Goal: Task Accomplishment & Management: Complete application form

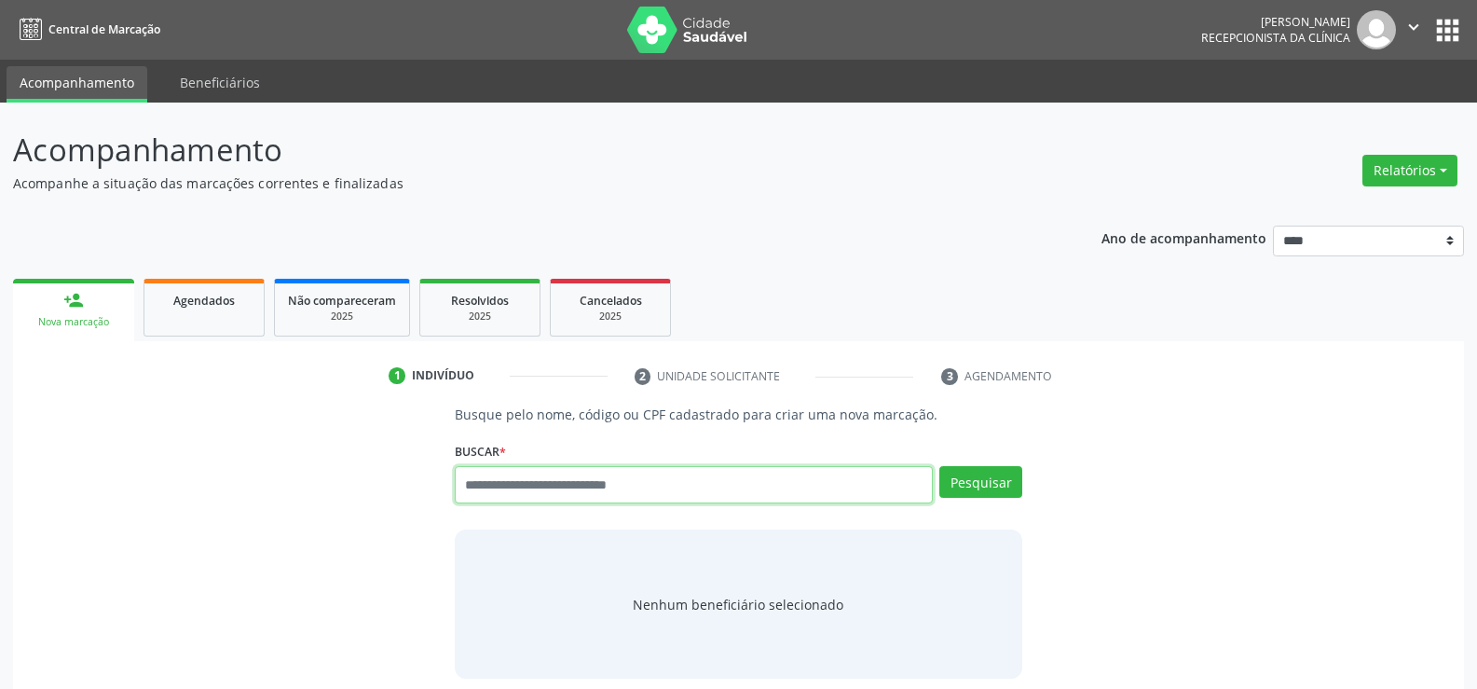
click at [581, 489] on input "text" at bounding box center [694, 484] width 478 height 37
type input "**********"
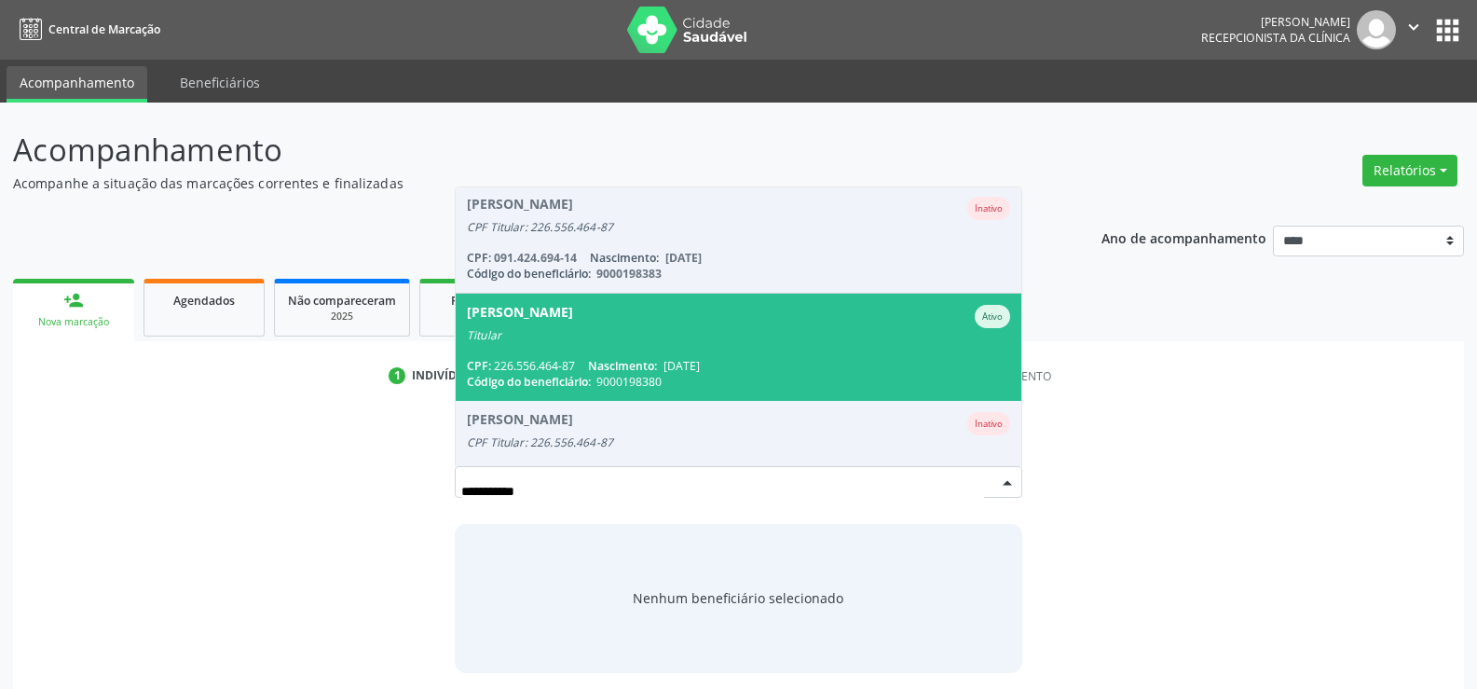
scroll to position [153, 0]
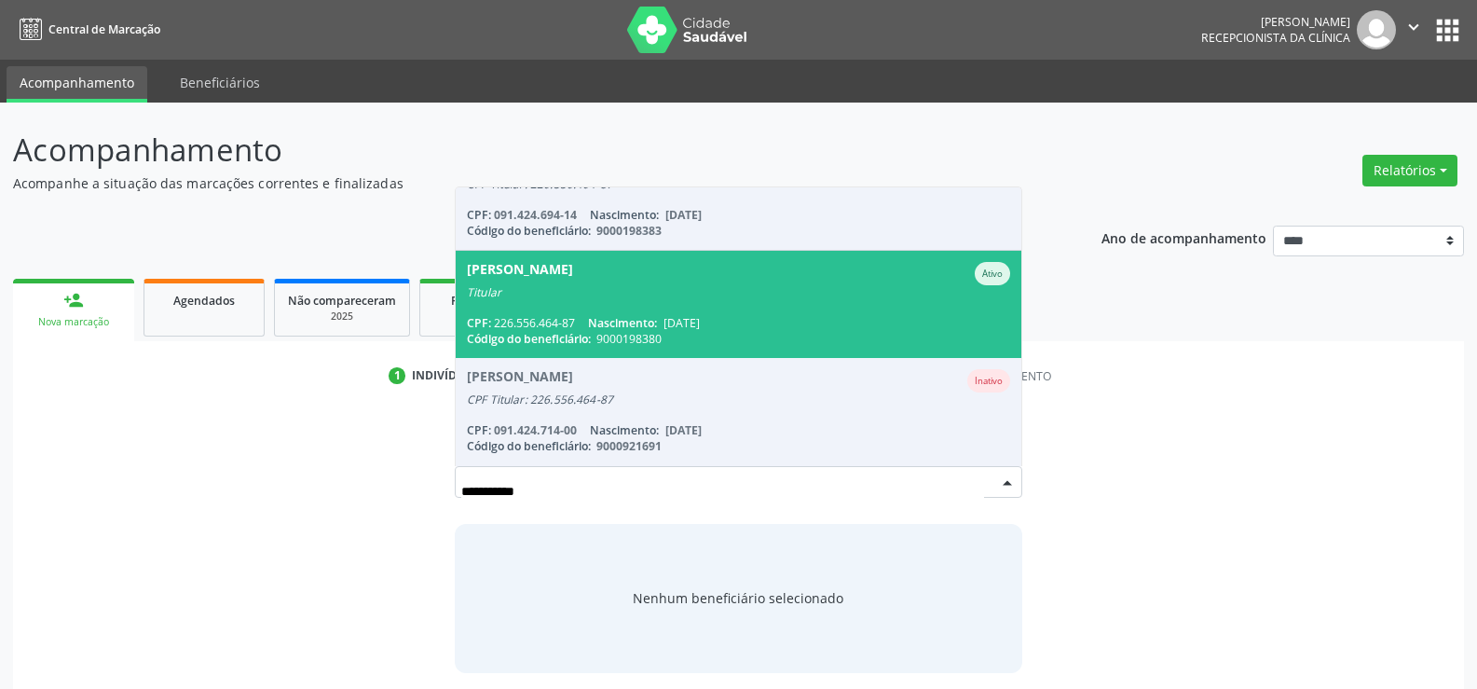
click at [636, 307] on span "[PERSON_NAME] Ativo Titular CPF: 226.556.464-87 Nascimento: [DATE] Código do be…" at bounding box center [739, 304] width 566 height 107
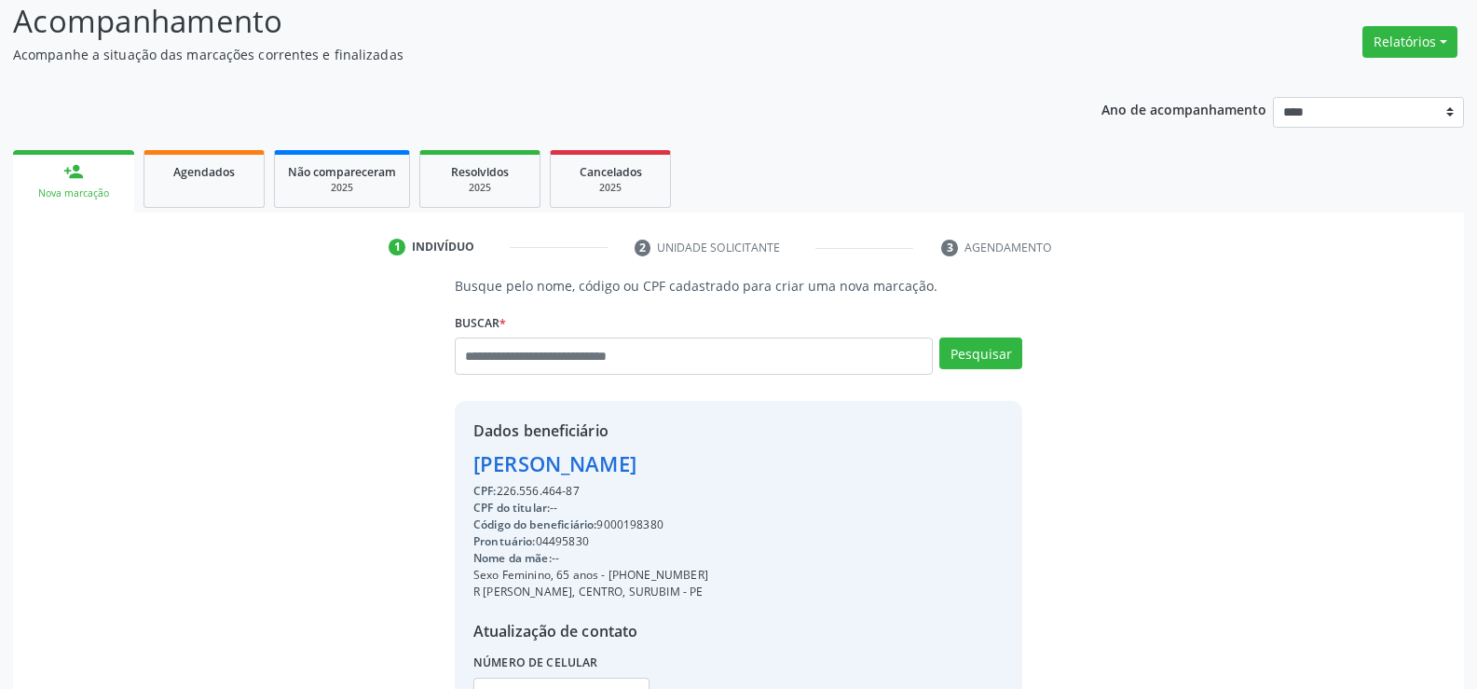
scroll to position [295, 0]
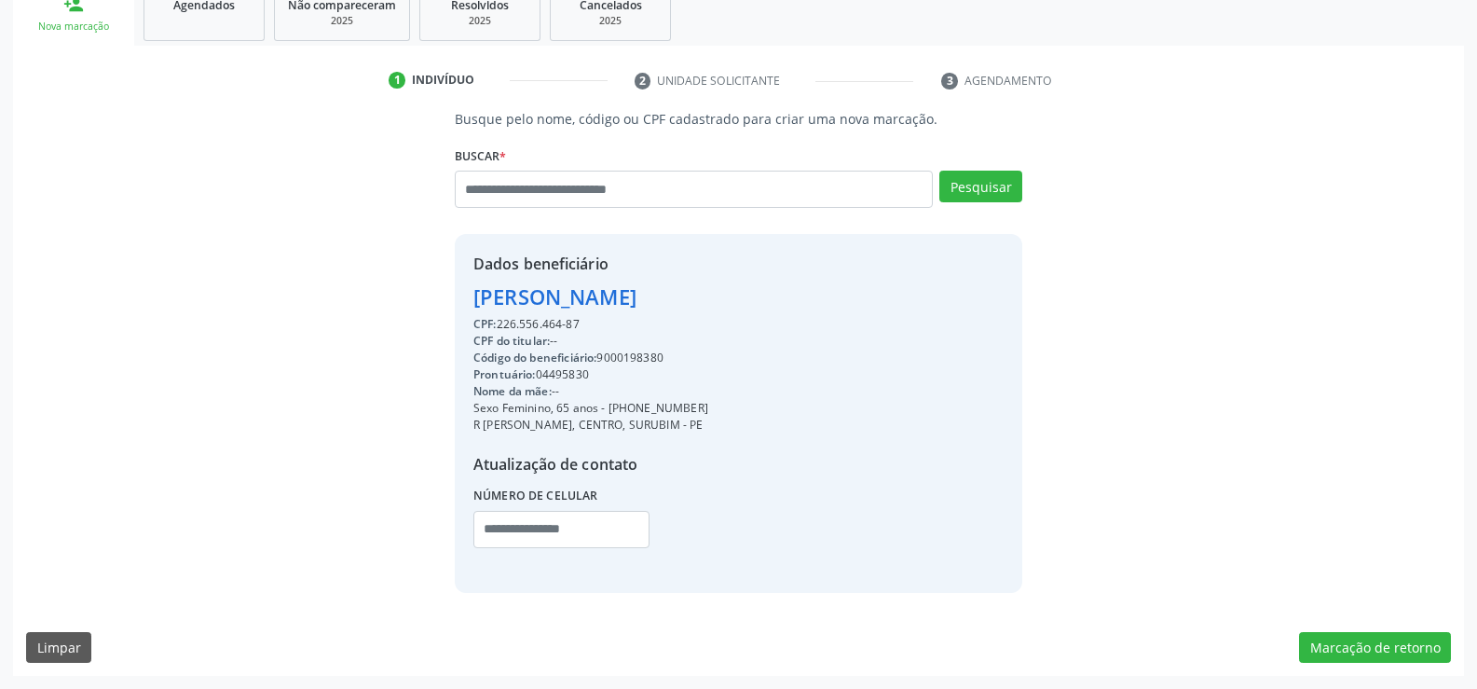
drag, startPoint x: 471, startPoint y: 294, endPoint x: 854, endPoint y: 297, distance: 382.1
click at [854, 297] on div "Dados beneficiário [PERSON_NAME] CPF: 226.556.464-87 CPF do titular: -- Código …" at bounding box center [738, 413] width 567 height 358
copy div "[PERSON_NAME]"
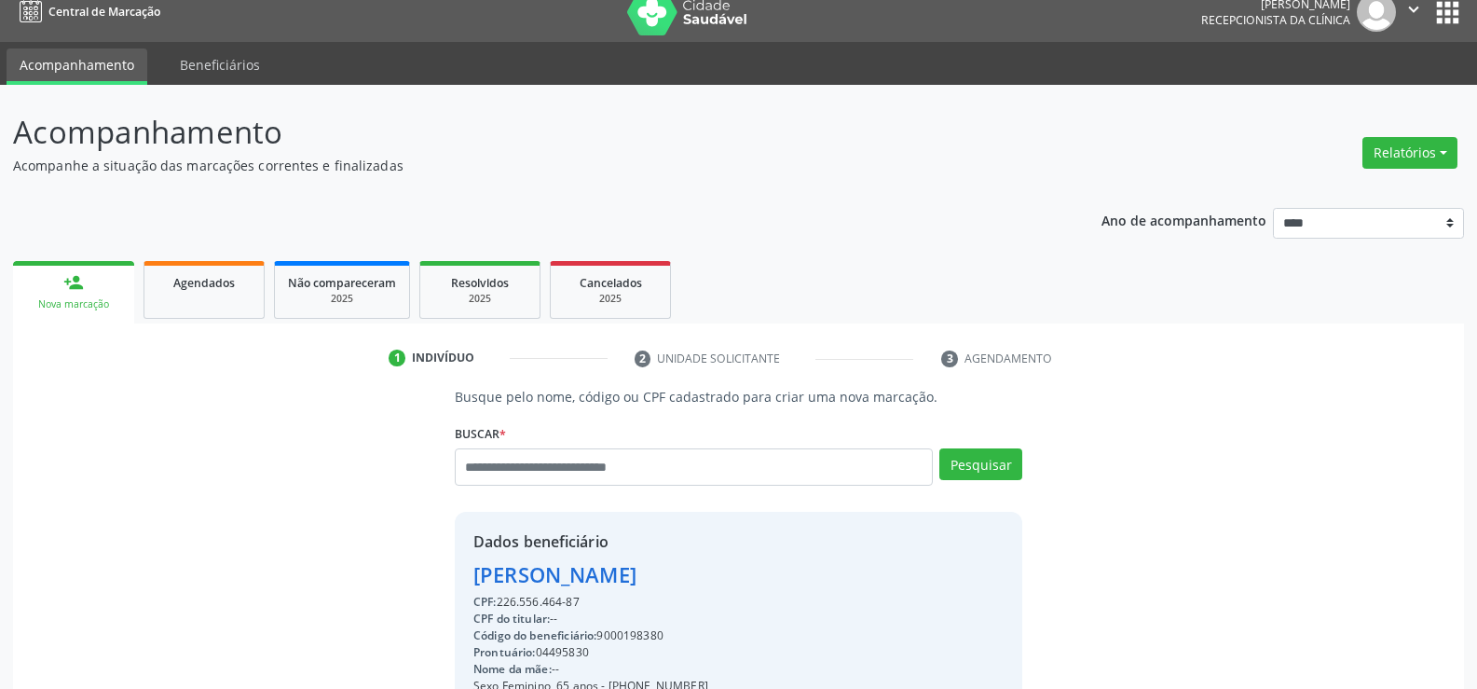
scroll to position [0, 0]
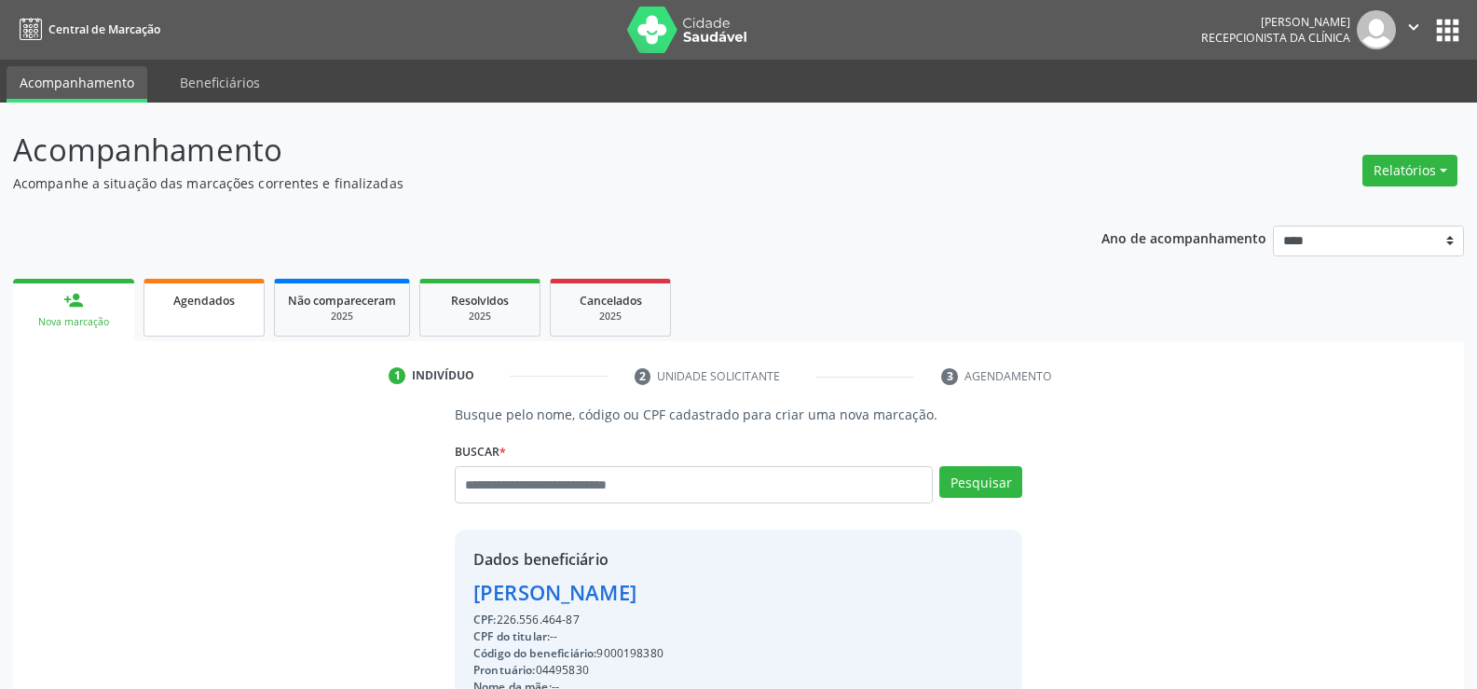
click at [185, 300] on span "Agendados" at bounding box center [203, 301] width 61 height 16
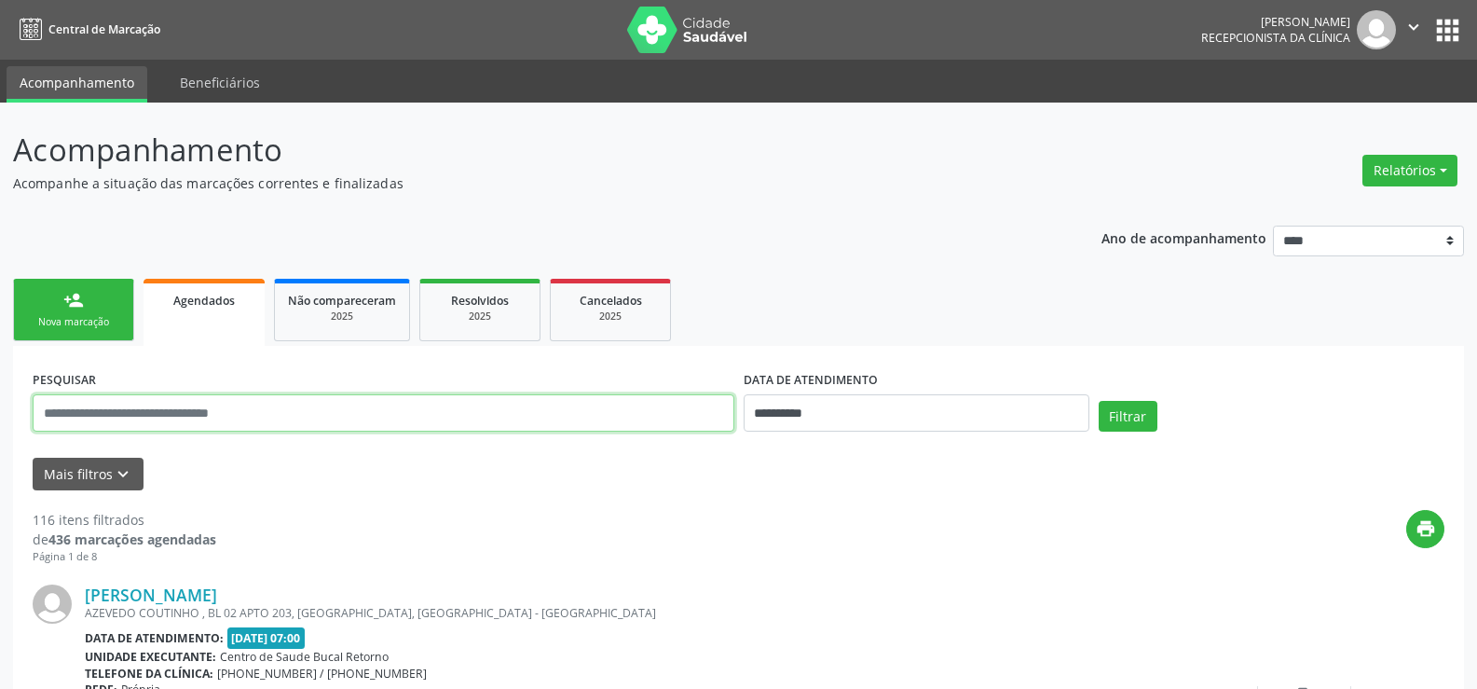
click at [164, 418] on input "text" at bounding box center [384, 412] width 702 height 37
paste input "**********"
type input "**********"
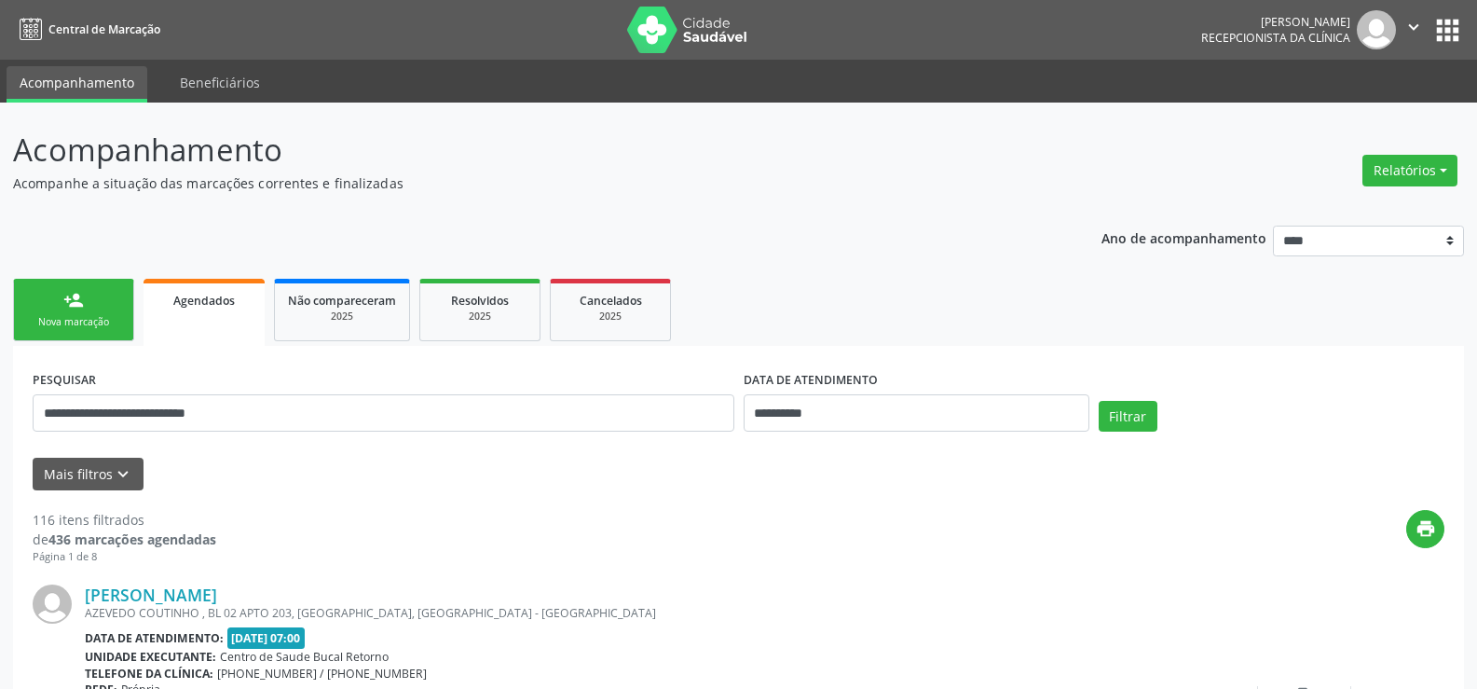
click at [58, 319] on div "Nova marcação" at bounding box center [73, 322] width 93 height 14
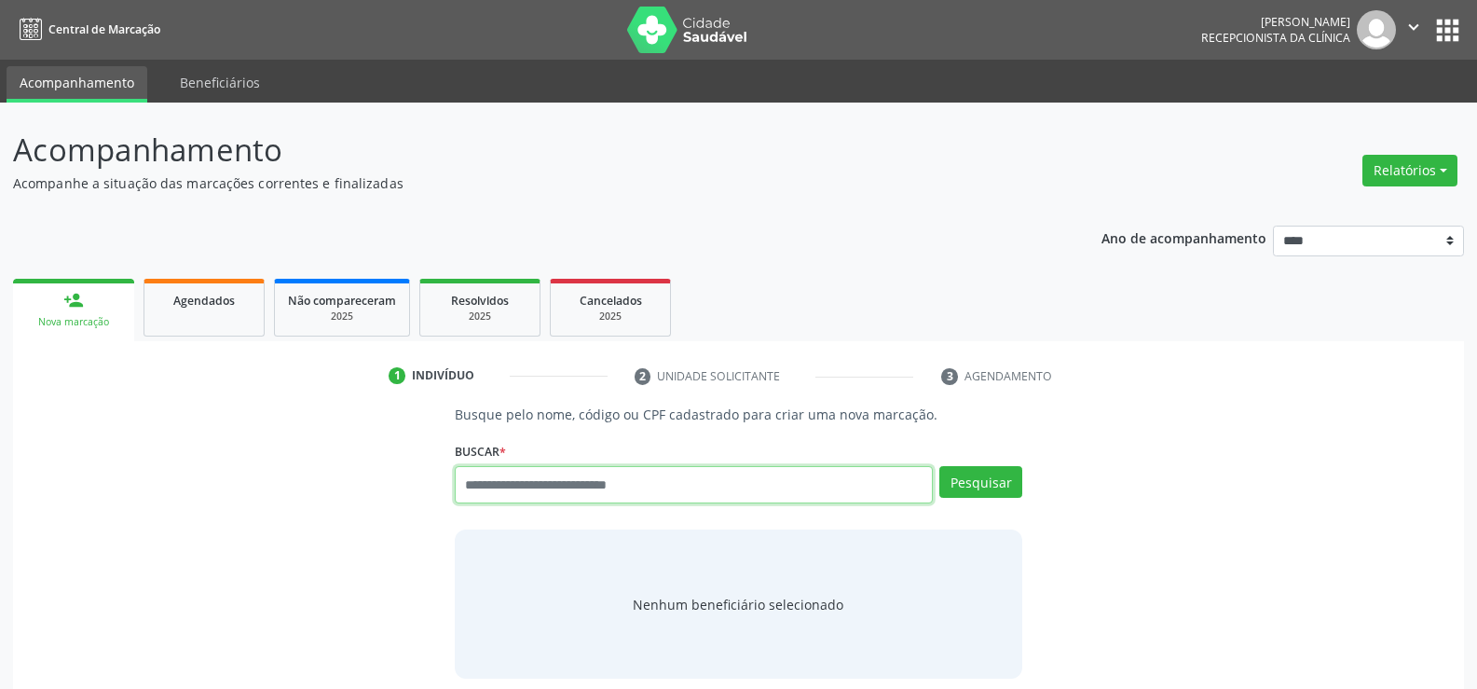
click at [527, 488] on input "text" at bounding box center [694, 484] width 478 height 37
paste input "**********"
type input "**********"
click at [994, 487] on button "Pesquisar" at bounding box center [980, 482] width 83 height 32
type input "**********"
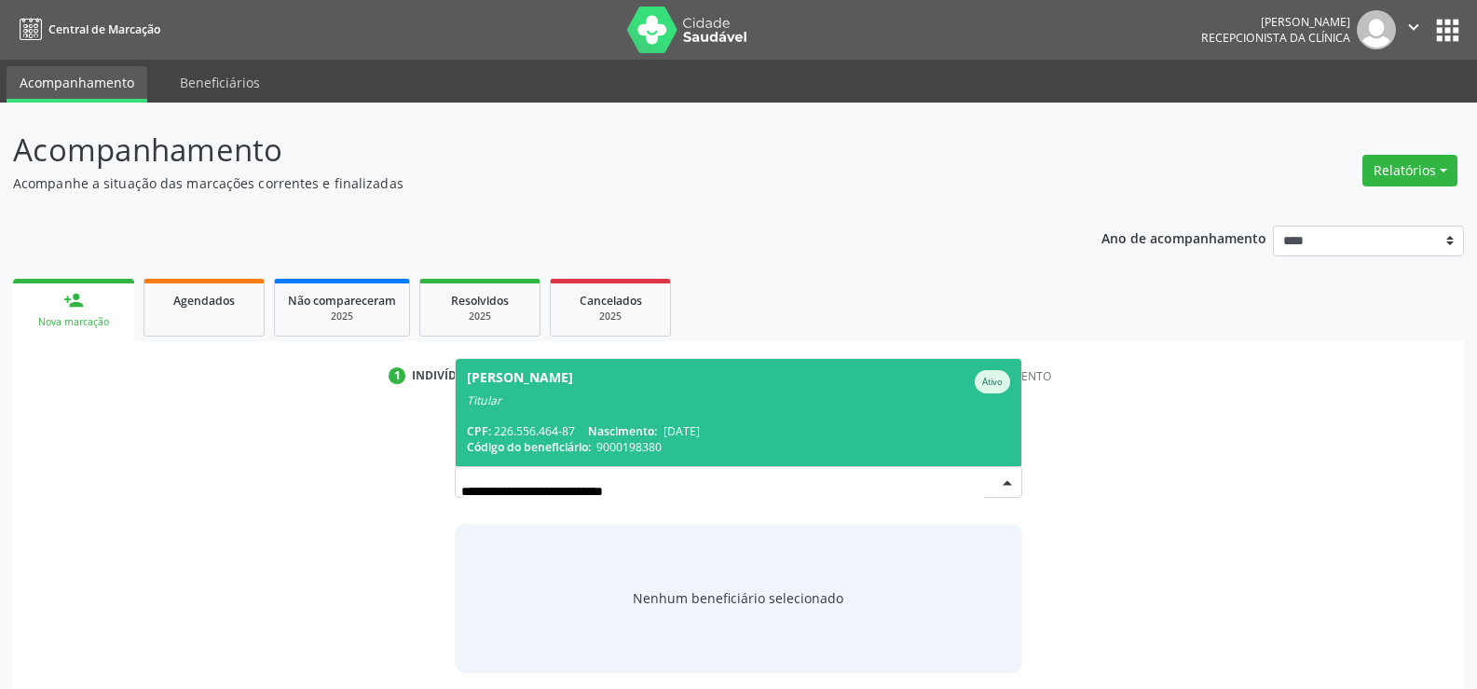
click at [226, 502] on div "**********" at bounding box center [738, 537] width 1425 height 267
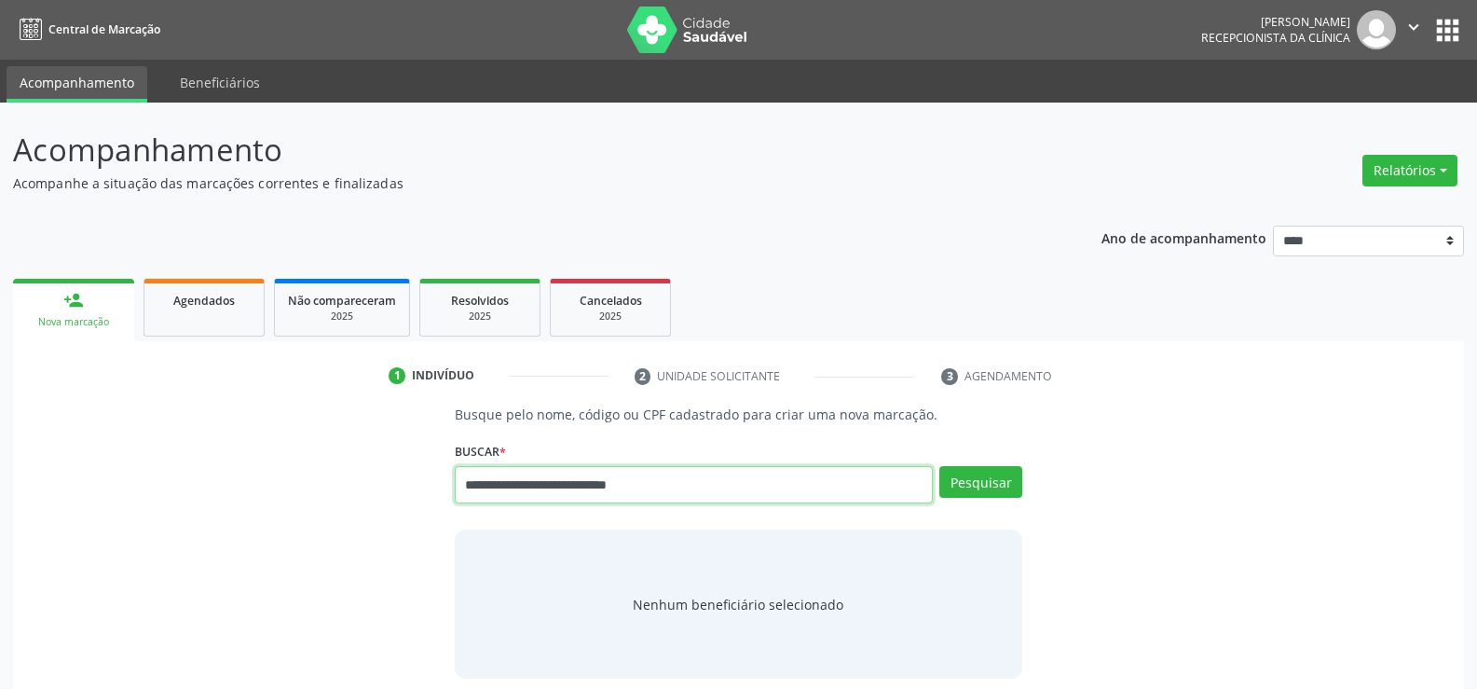
drag, startPoint x: 694, startPoint y: 496, endPoint x: 402, endPoint y: 491, distance: 292.6
click at [402, 491] on div "**********" at bounding box center [738, 541] width 1425 height 274
type input "**********"
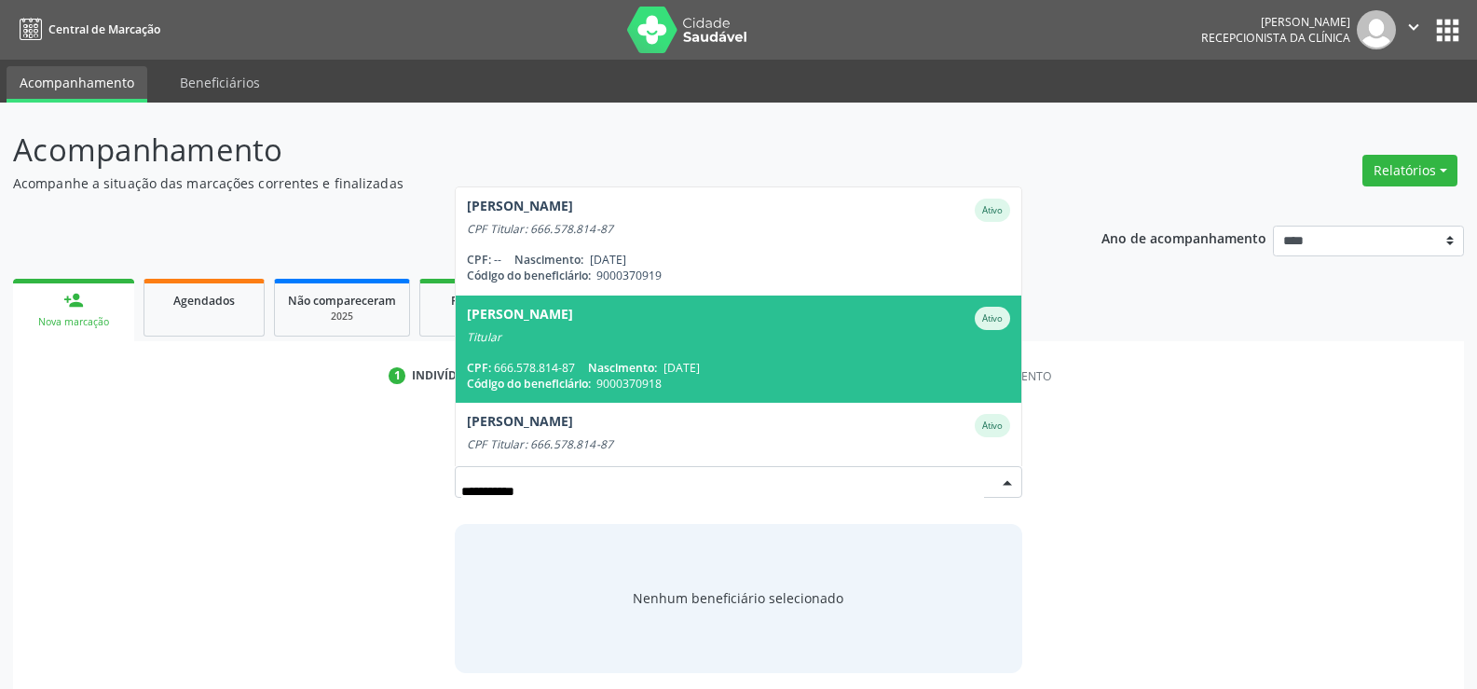
click at [597, 354] on span "[PERSON_NAME] Ativo Titular CPF: 666.578.814-87 Nascimento: [DATE] Código do be…" at bounding box center [739, 348] width 566 height 107
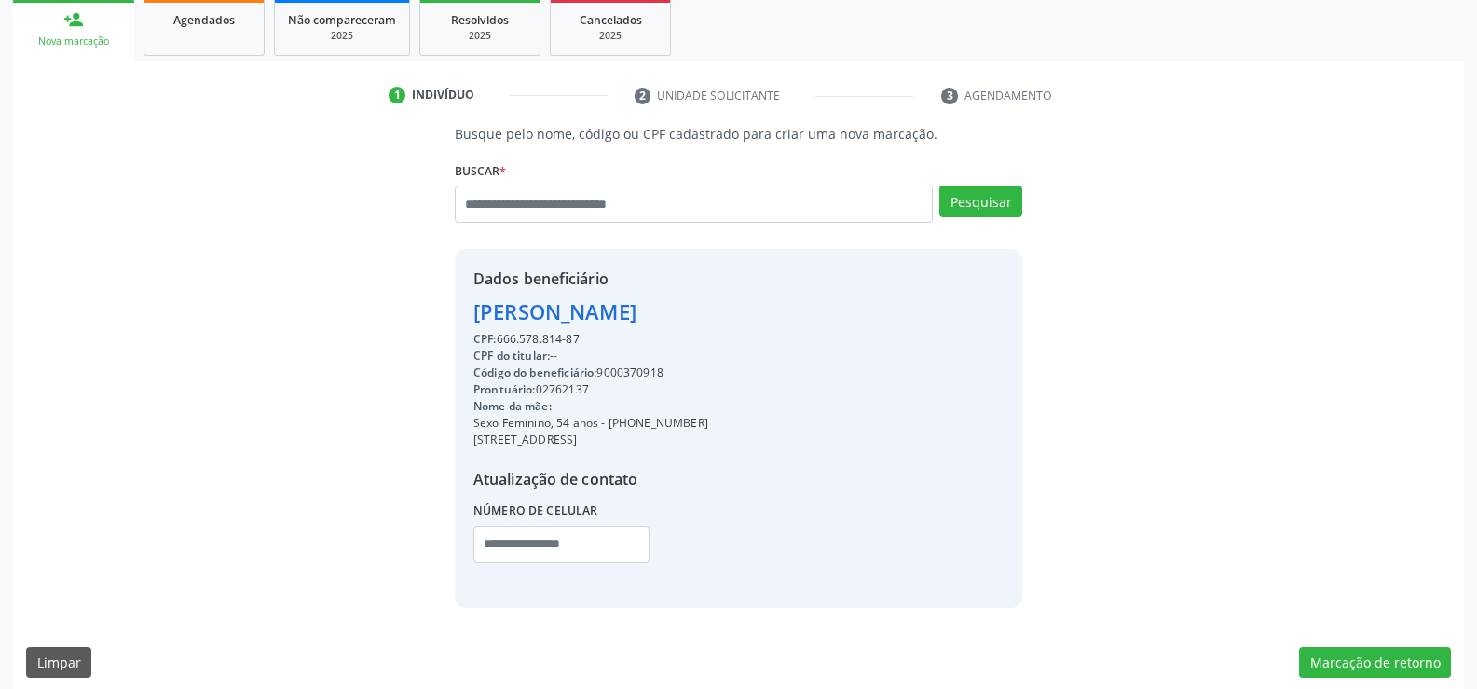
scroll to position [295, 0]
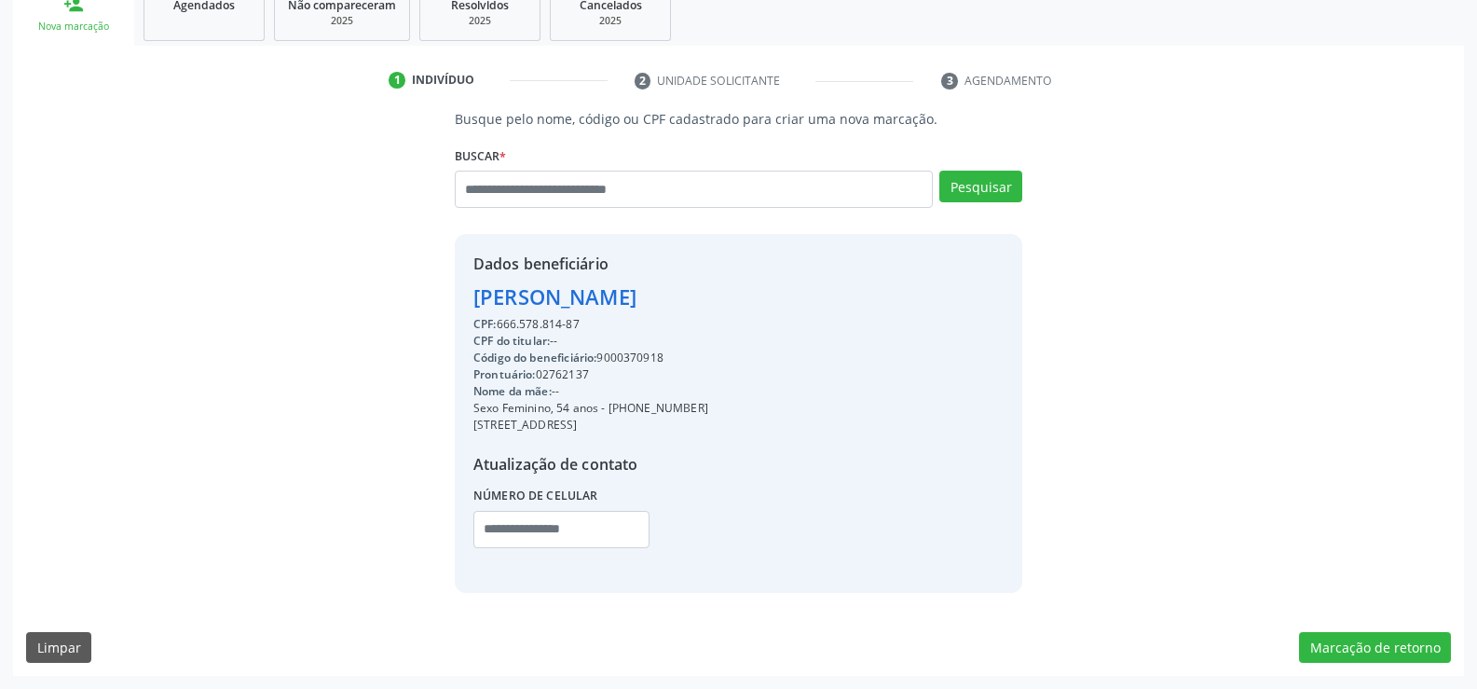
drag, startPoint x: 469, startPoint y: 293, endPoint x: 758, endPoint y: 296, distance: 288.9
click at [758, 296] on div "Dados beneficiário [PERSON_NAME] CPF: 666.578.814-87 CPF do titular: -- Código …" at bounding box center [738, 413] width 567 height 358
copy div "[PERSON_NAME]"
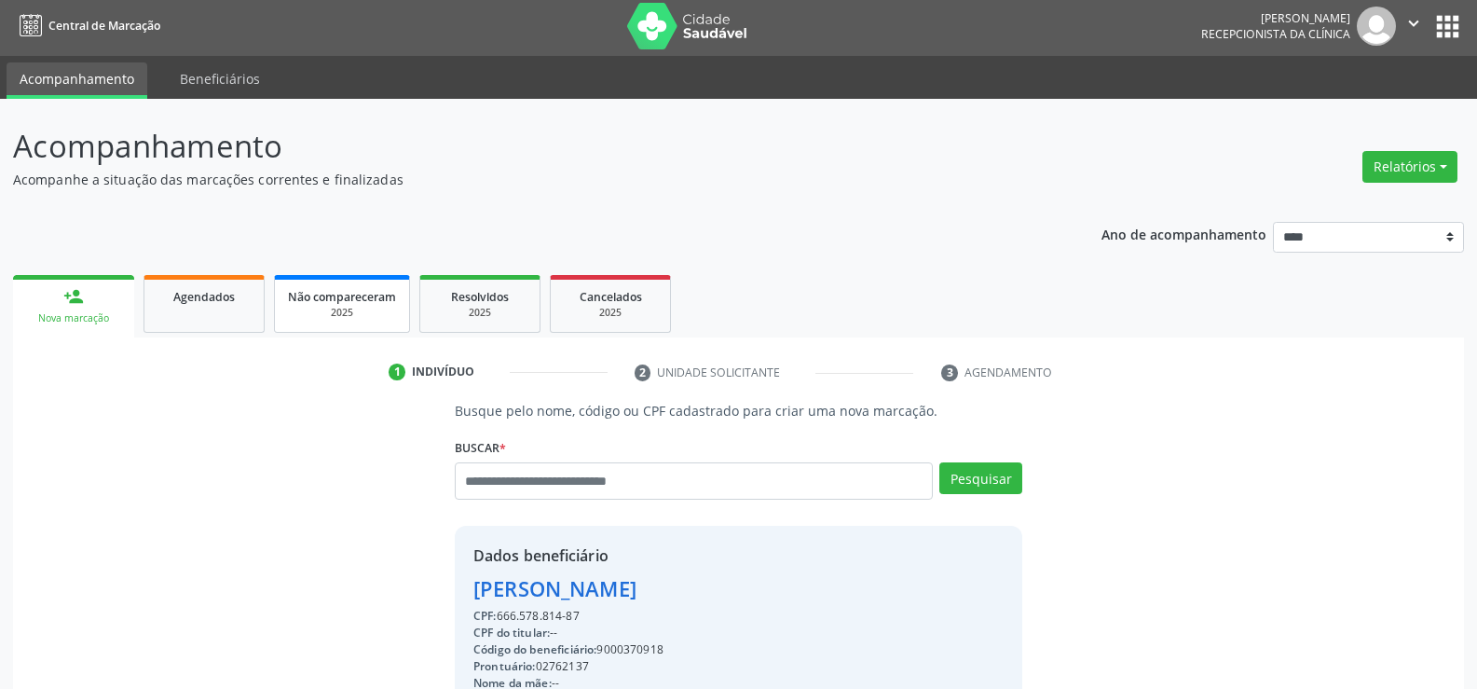
scroll to position [0, 0]
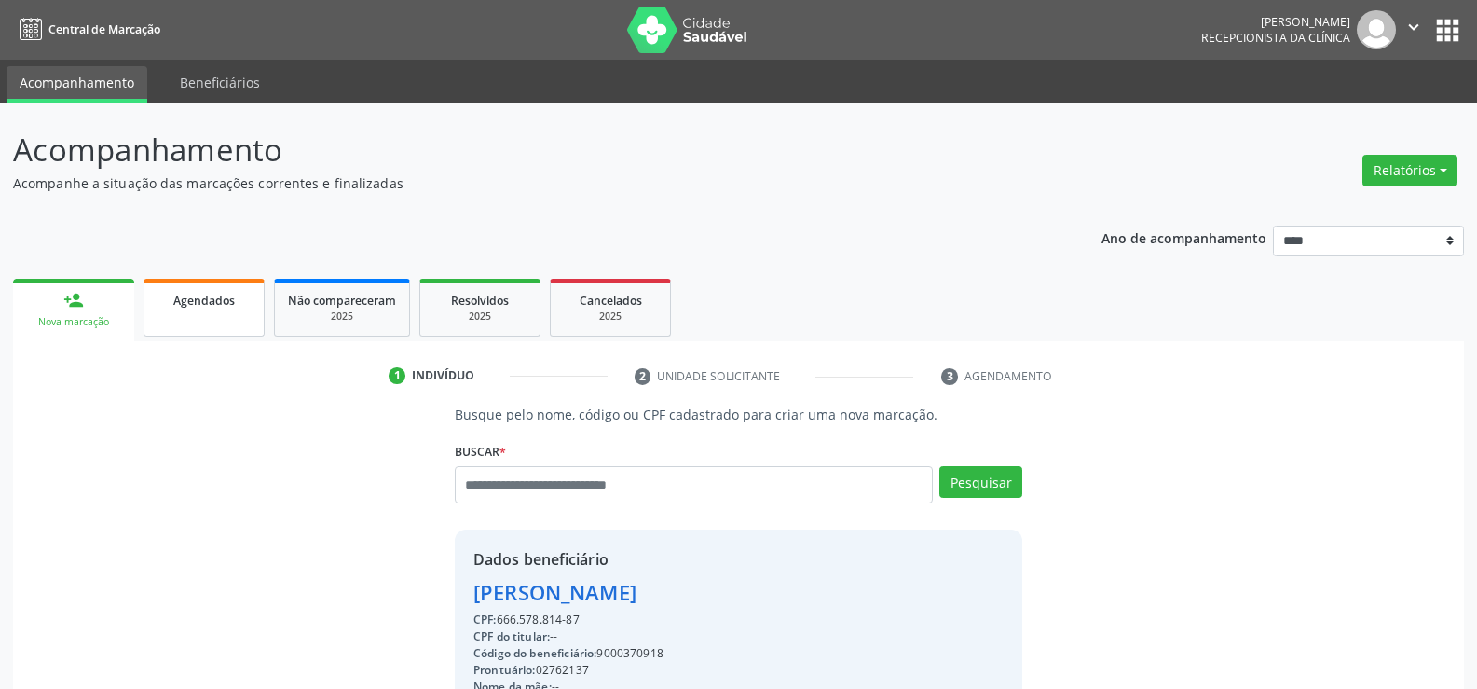
click at [213, 315] on link "Agendados" at bounding box center [203, 308] width 121 height 58
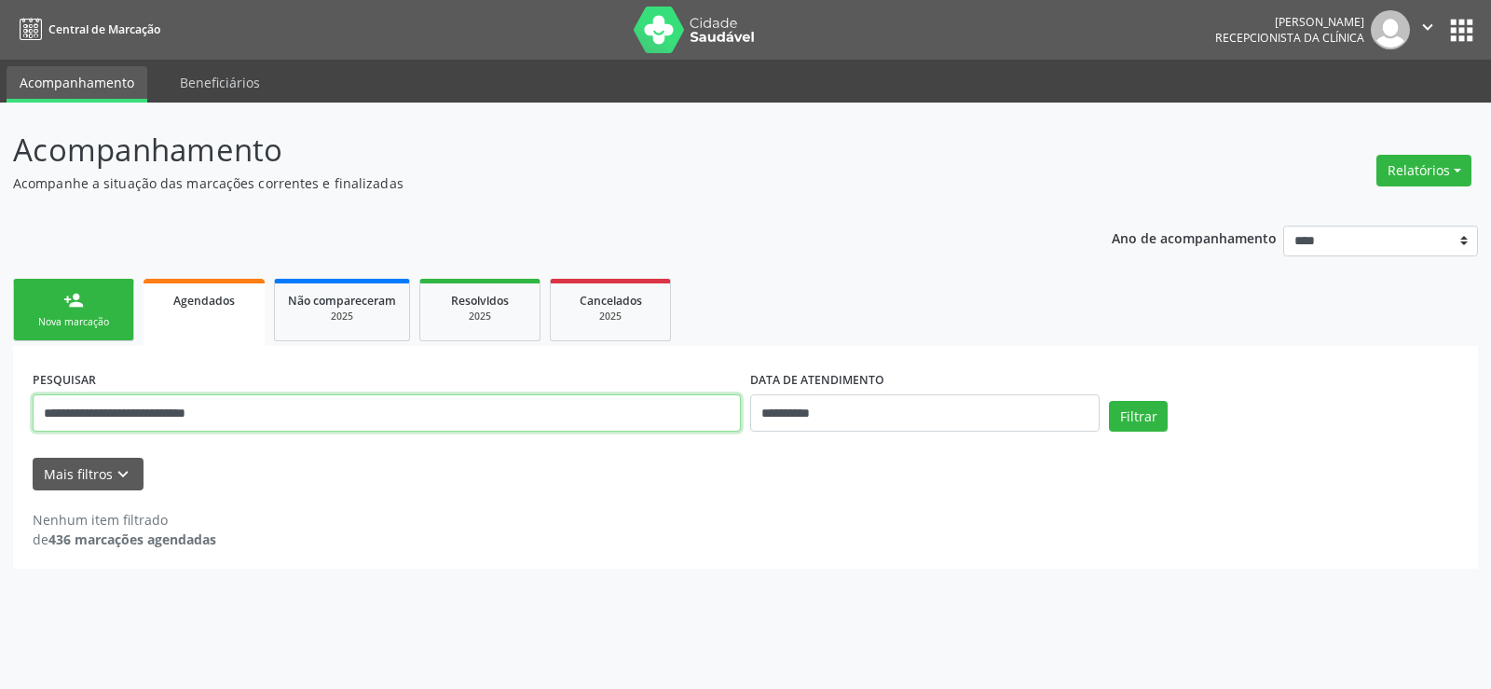
click at [131, 419] on input "**********" at bounding box center [387, 412] width 708 height 37
paste input "text"
type input "**********"
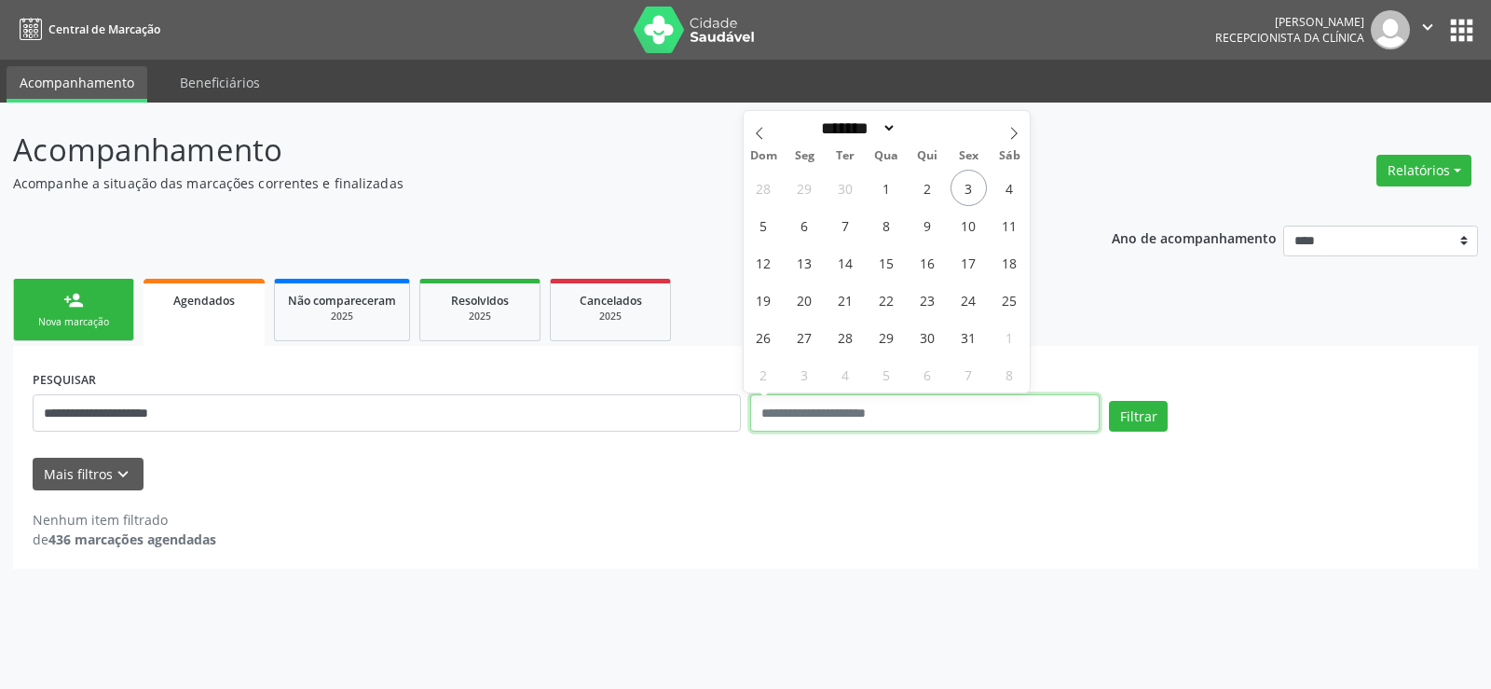
click at [1109, 401] on button "Filtrar" at bounding box center [1138, 417] width 59 height 32
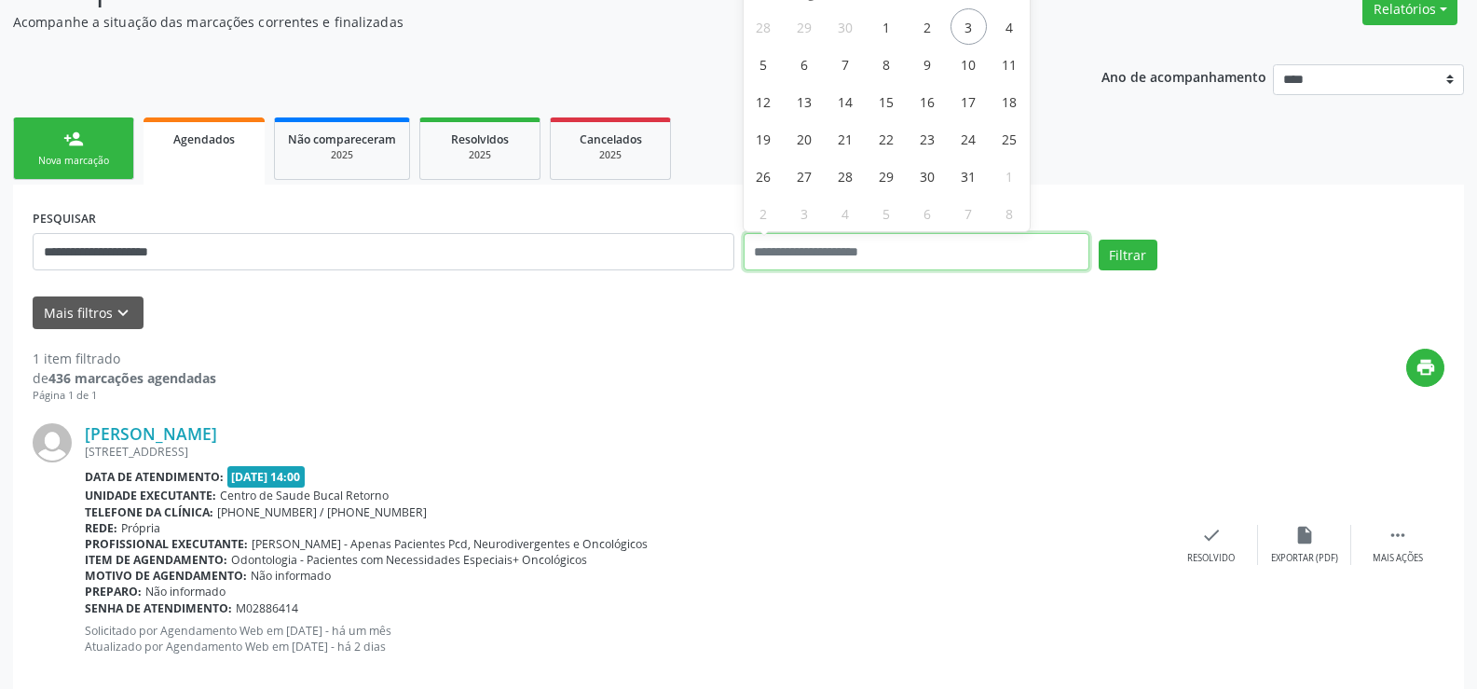
scroll to position [192, 0]
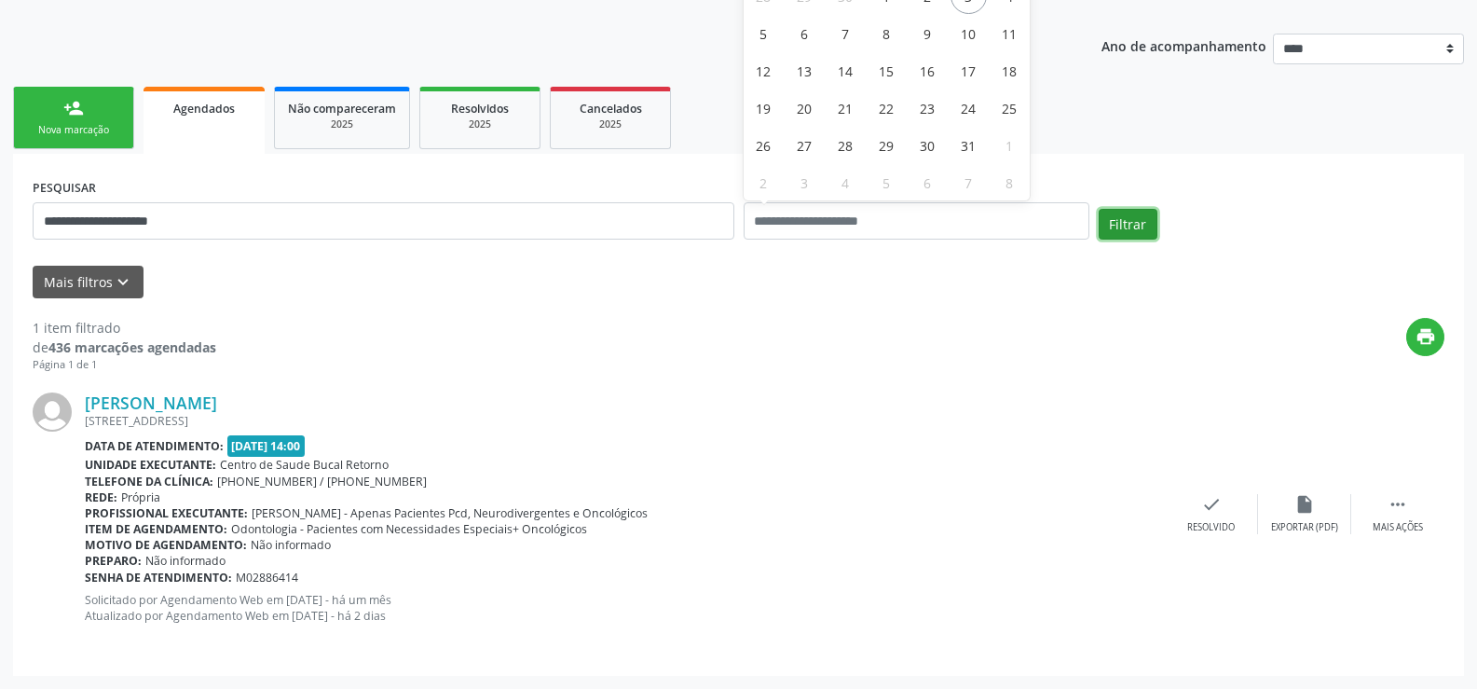
click at [1123, 225] on button "Filtrar" at bounding box center [1128, 225] width 59 height 32
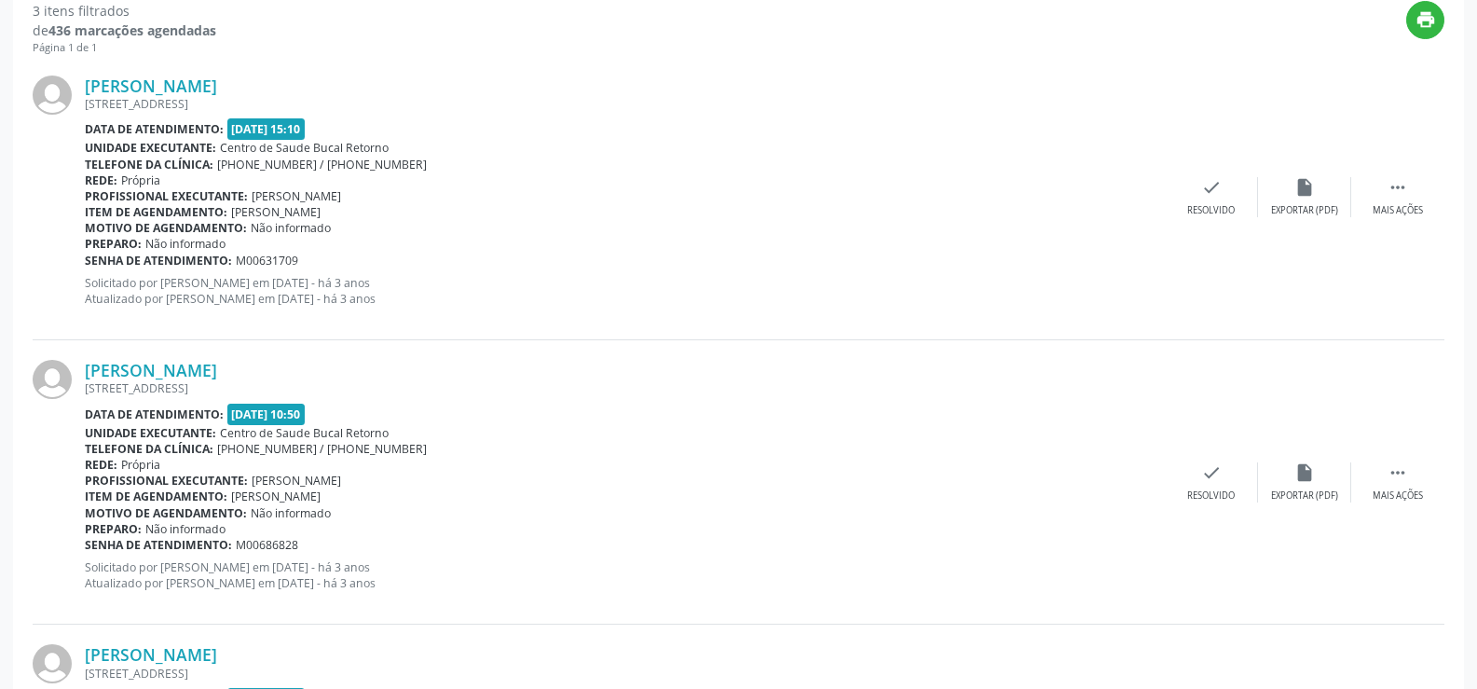
scroll to position [295, 0]
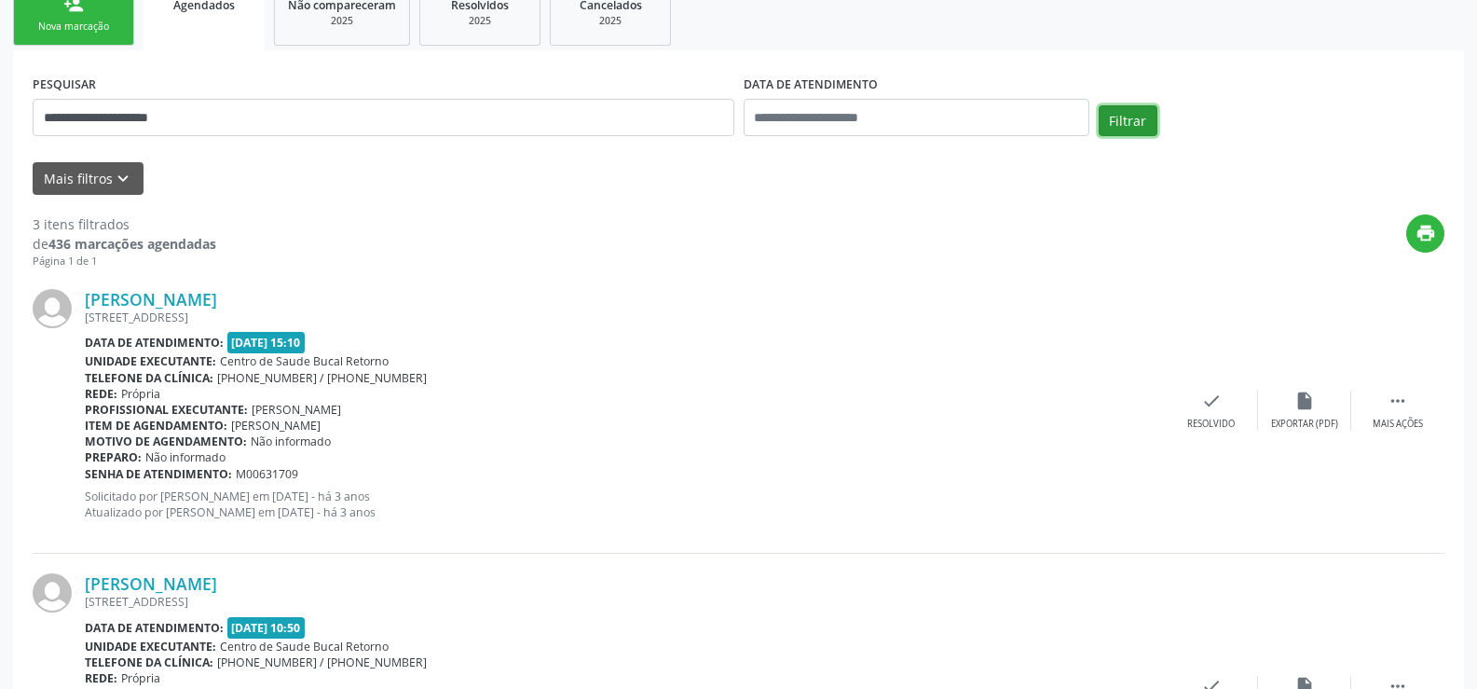
click at [1140, 121] on button "Filtrar" at bounding box center [1128, 121] width 59 height 32
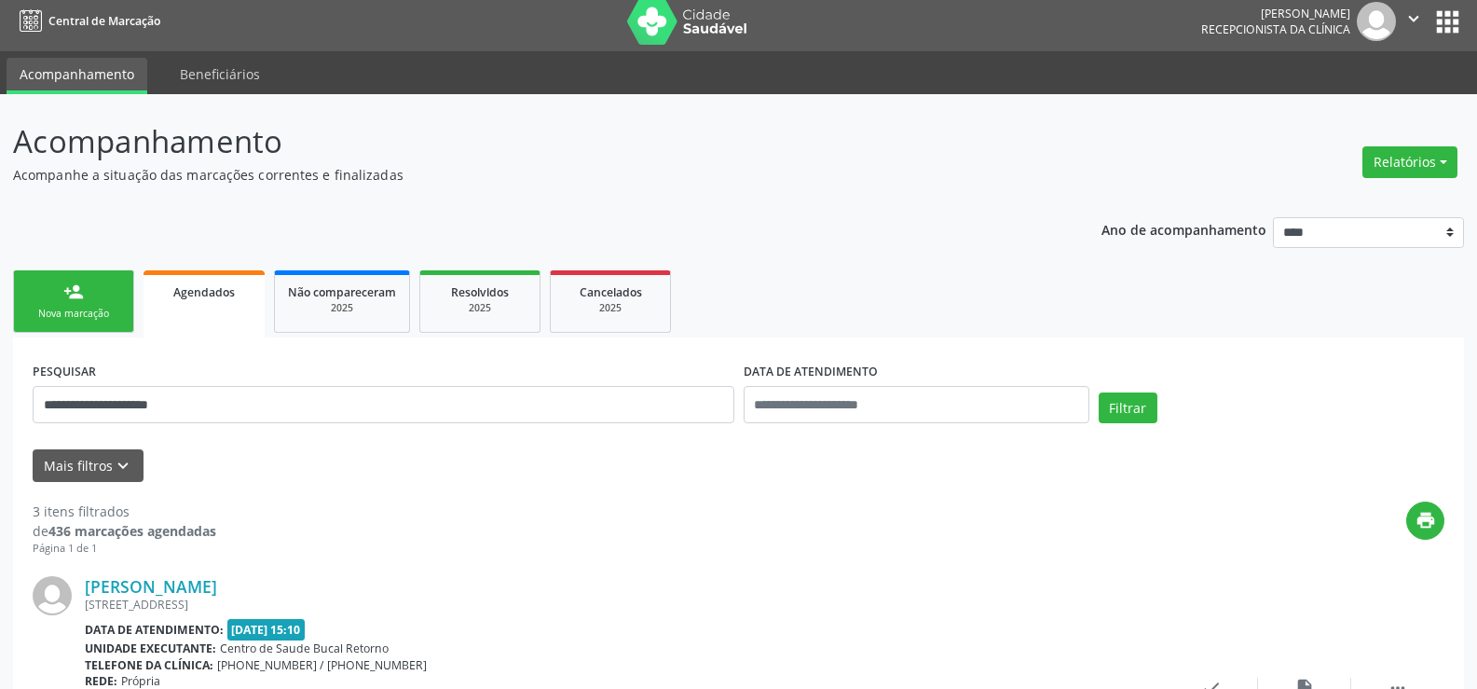
scroll to position [0, 0]
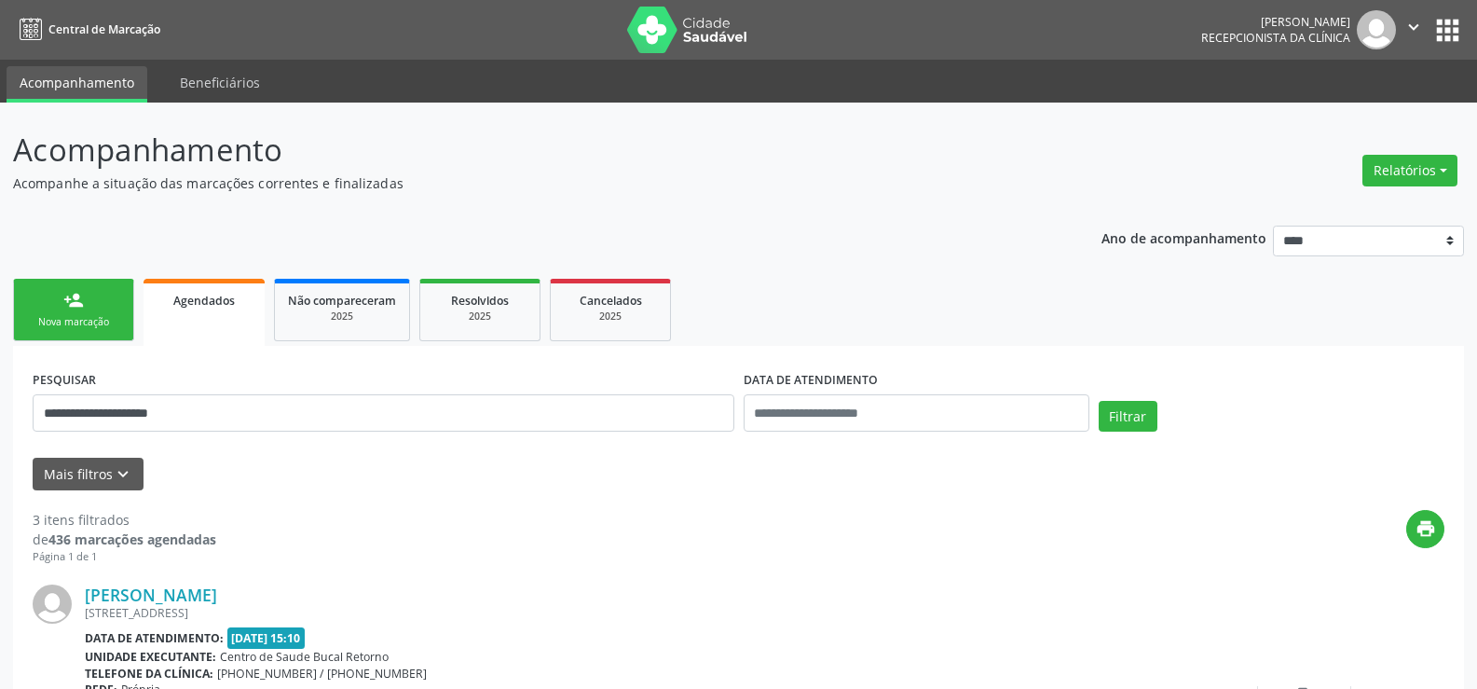
click at [85, 314] on link "person_add Nova marcação" at bounding box center [73, 310] width 121 height 62
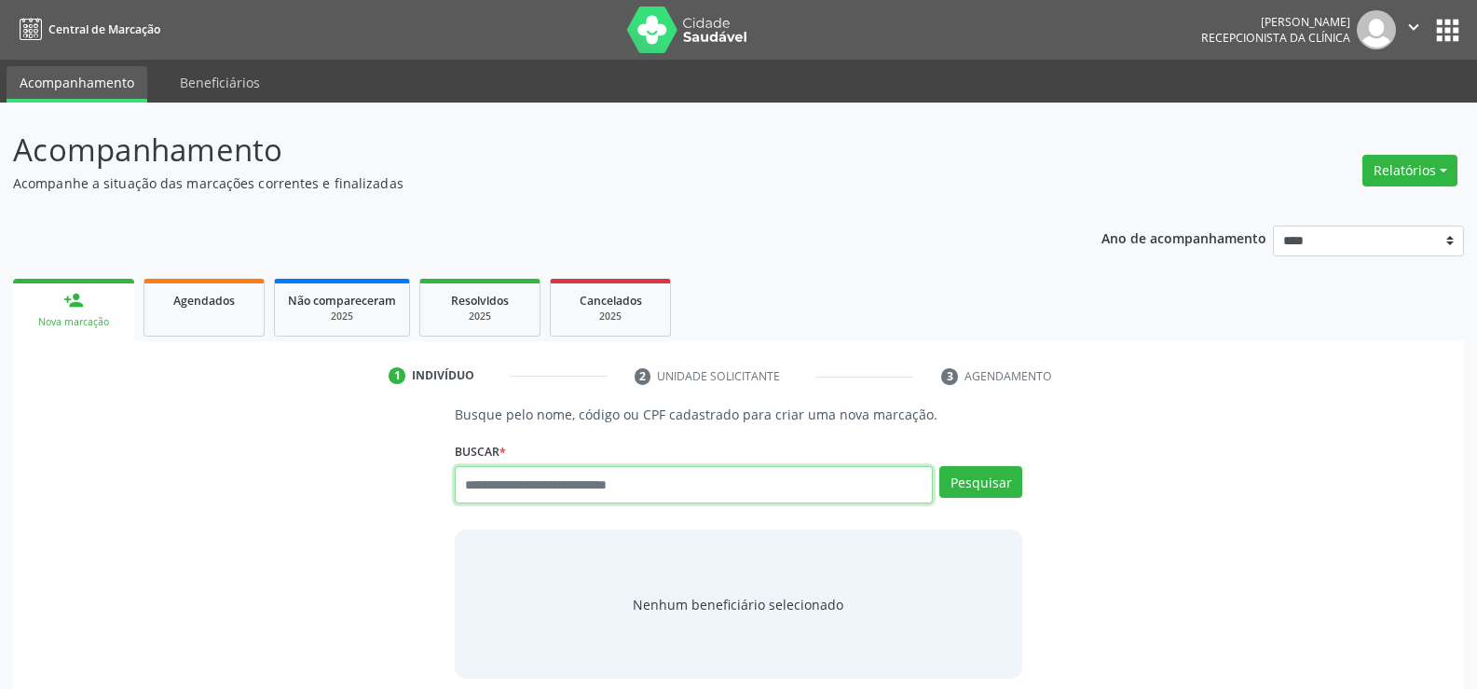
click at [519, 474] on input "text" at bounding box center [694, 484] width 478 height 37
type input "**********"
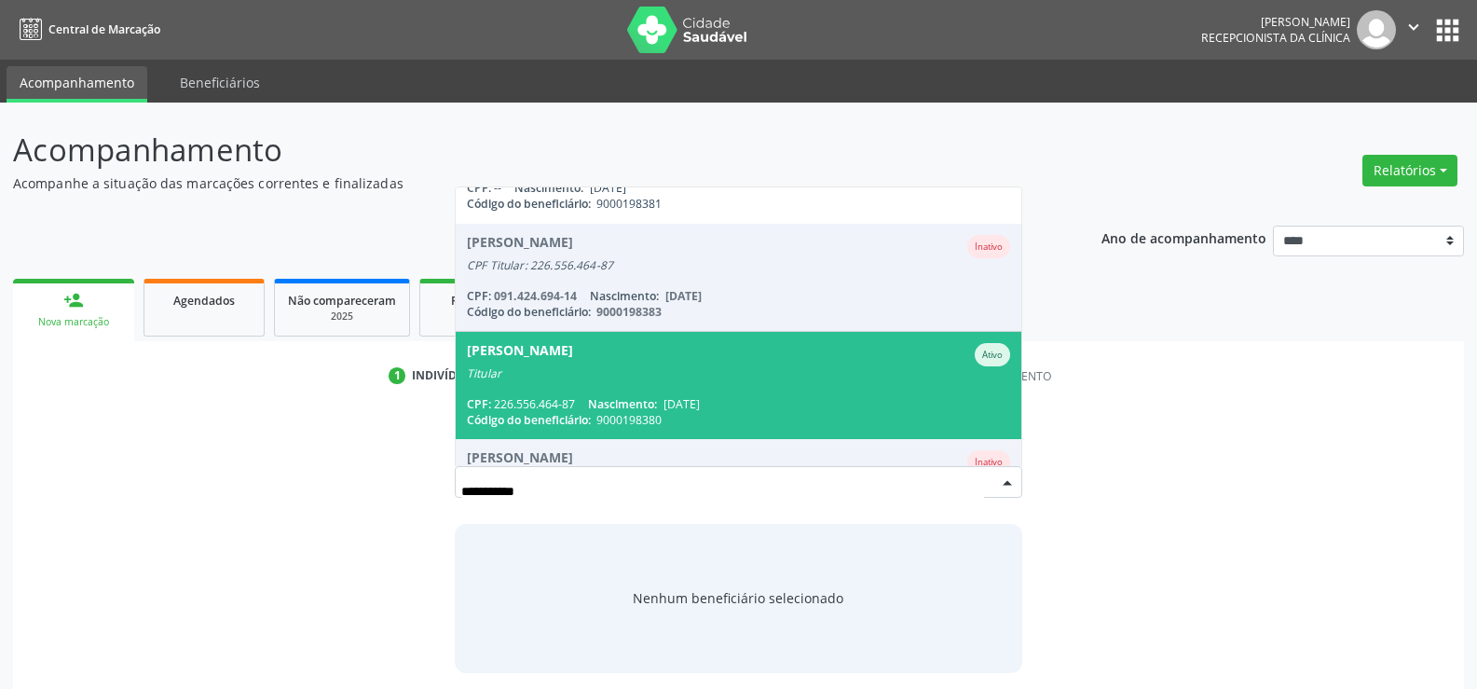
scroll to position [153, 0]
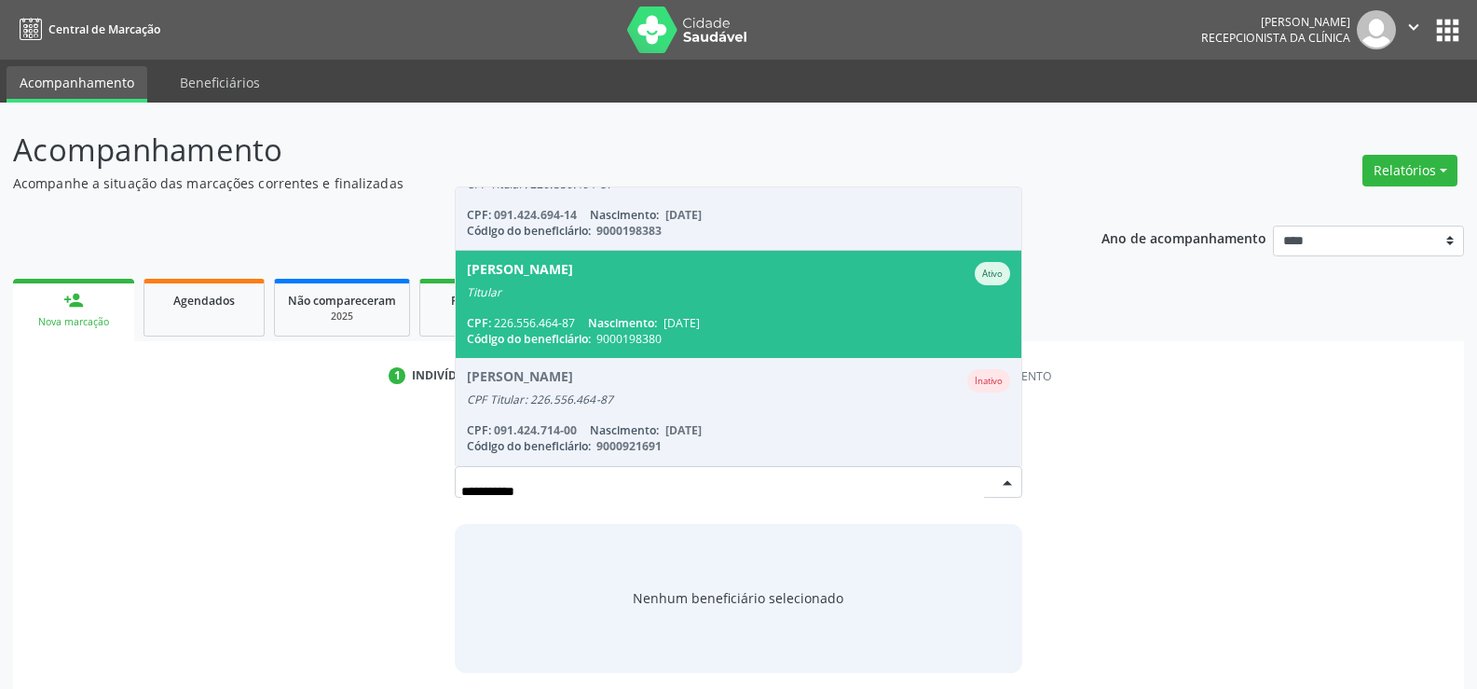
click at [657, 316] on span "Nascimento:" at bounding box center [622, 323] width 69 height 16
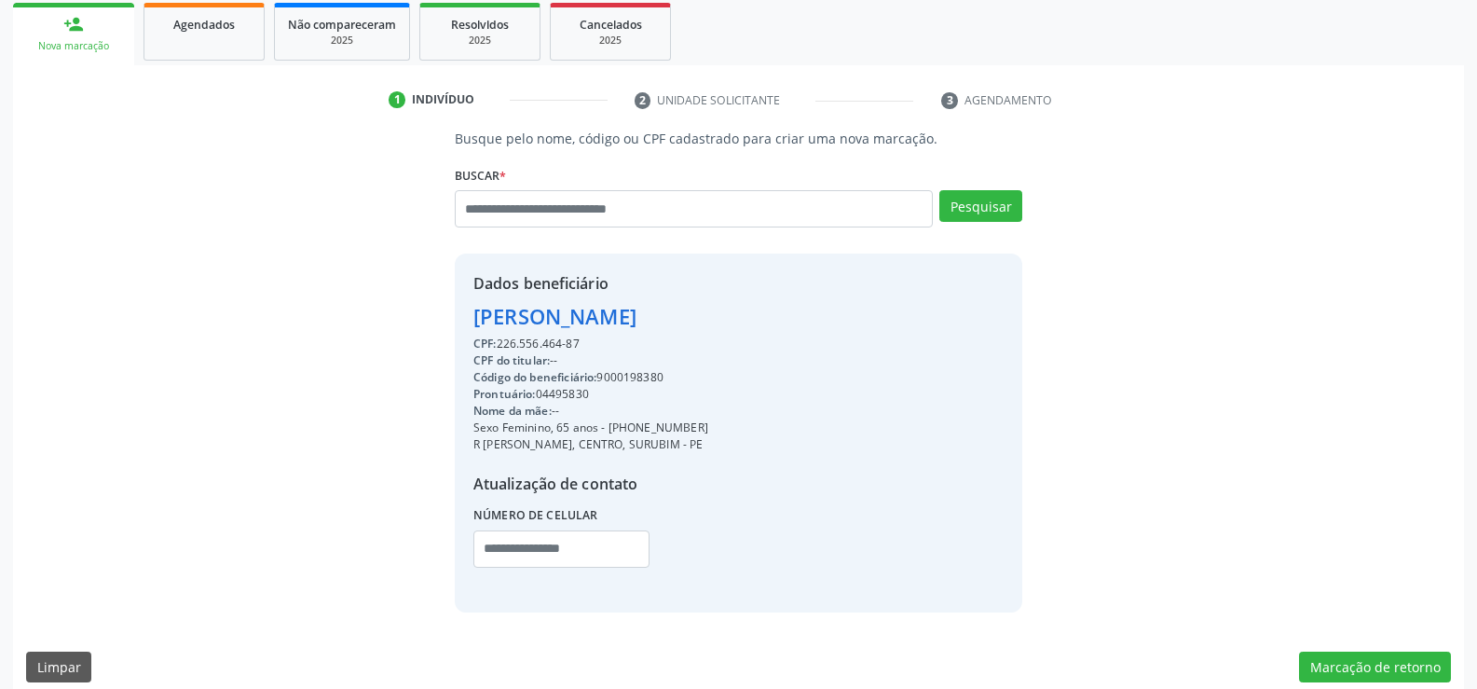
scroll to position [295, 0]
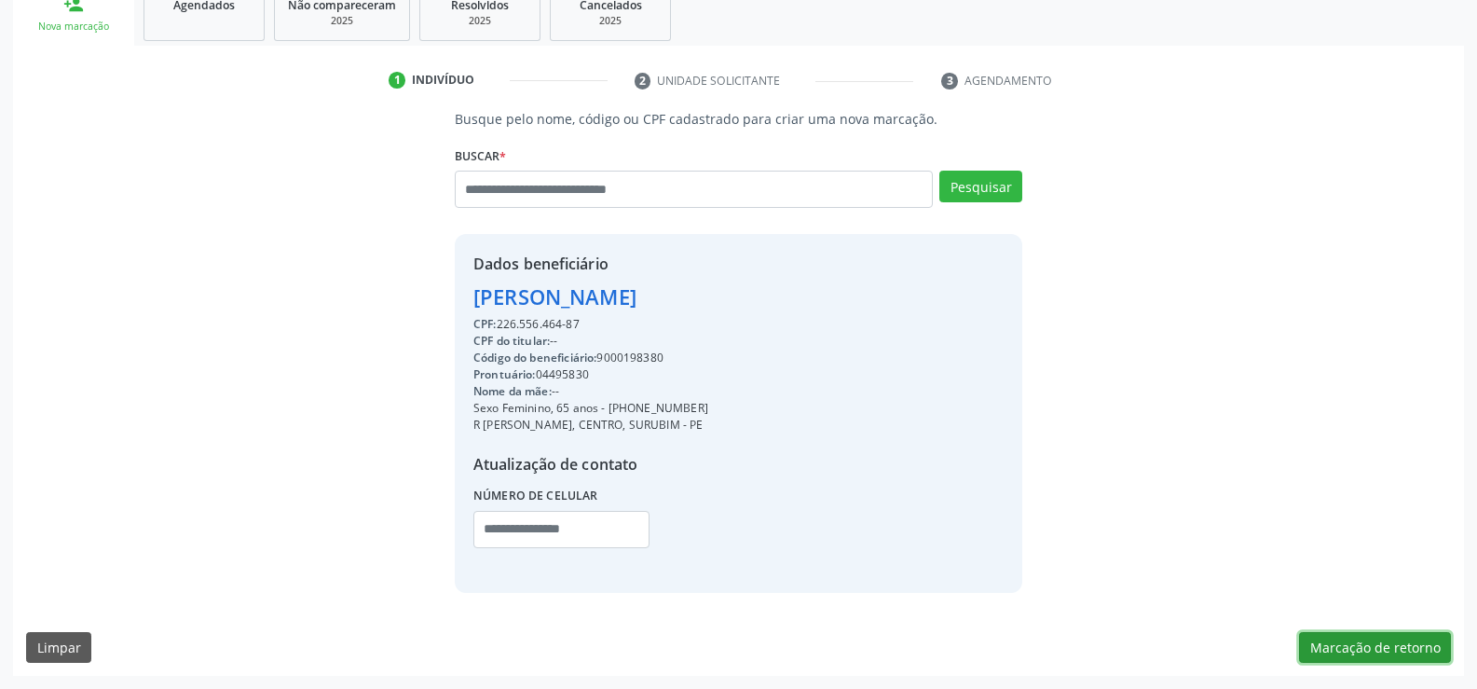
click at [1360, 635] on button "Marcação de retorno" at bounding box center [1375, 648] width 152 height 32
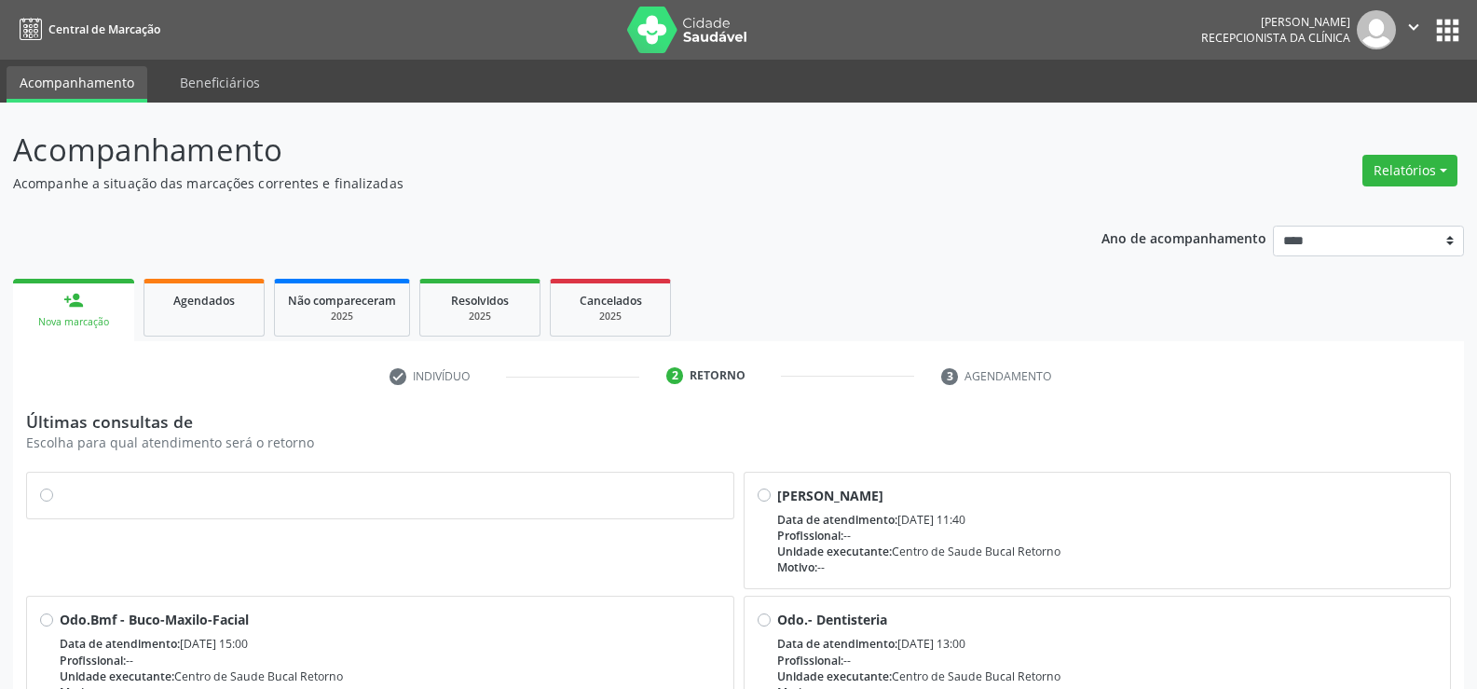
scroll to position [186, 0]
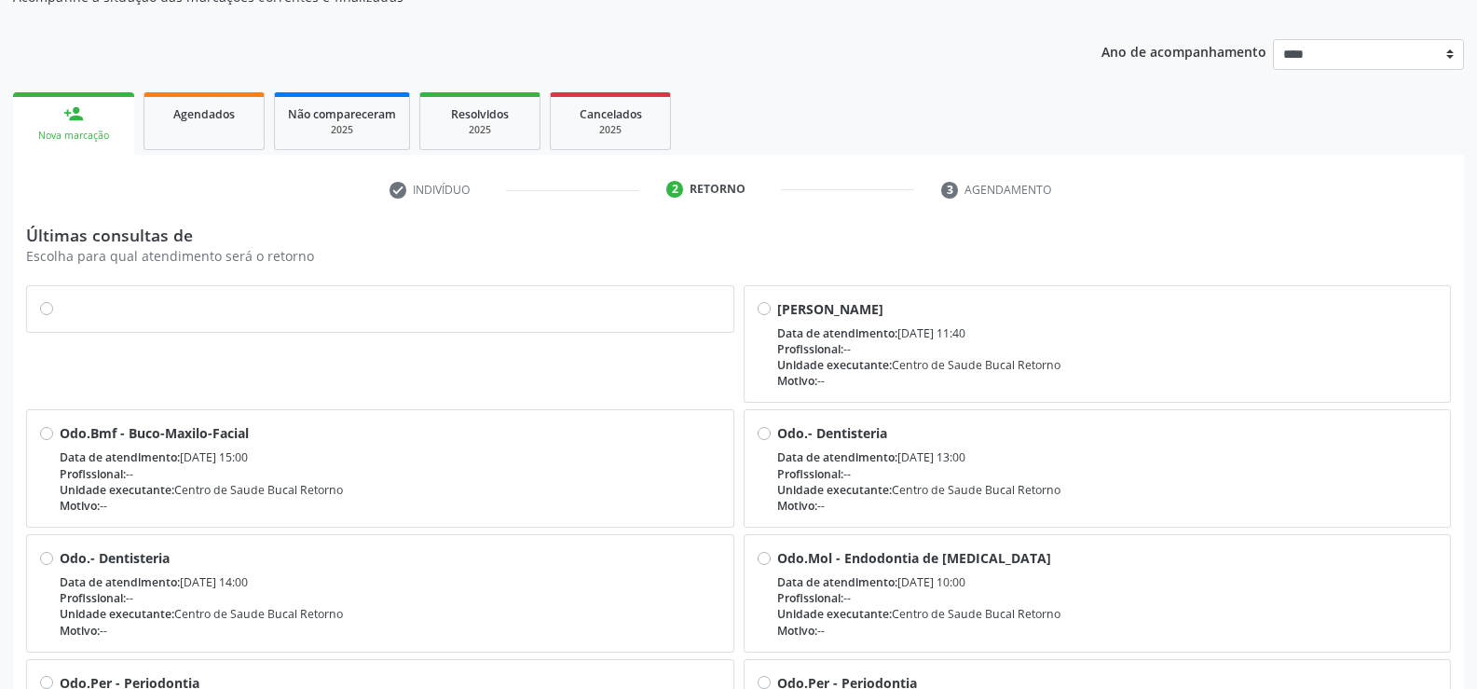
click at [60, 299] on label at bounding box center [390, 299] width 661 height 0
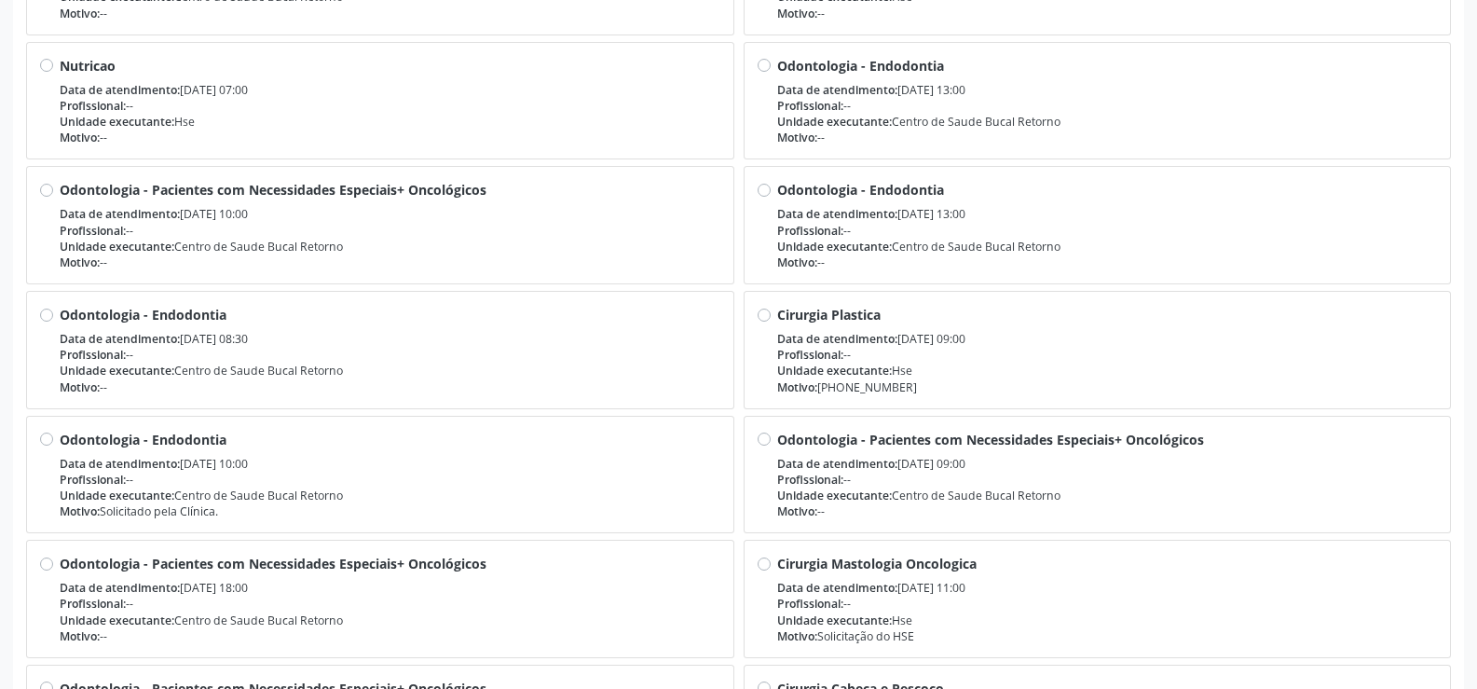
scroll to position [1622, 0]
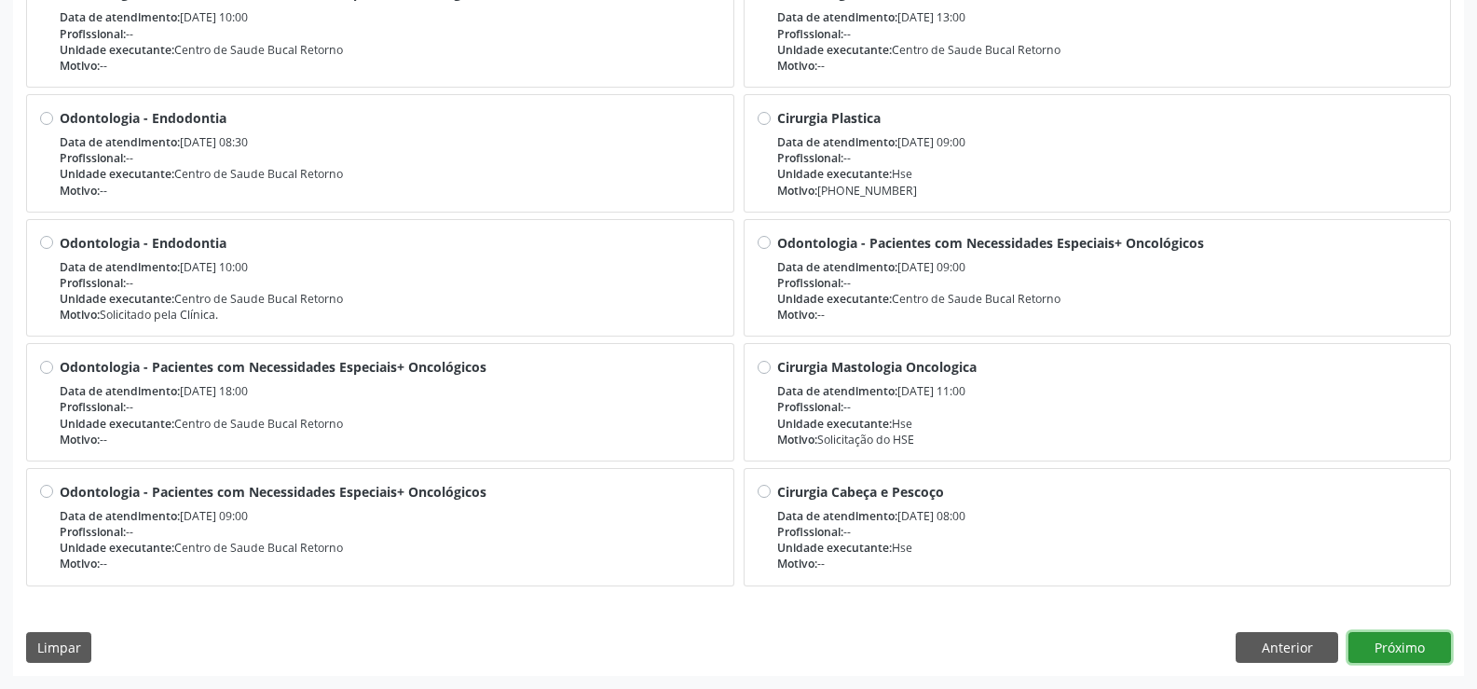
click at [1397, 649] on button "Próximo" at bounding box center [1399, 648] width 102 height 32
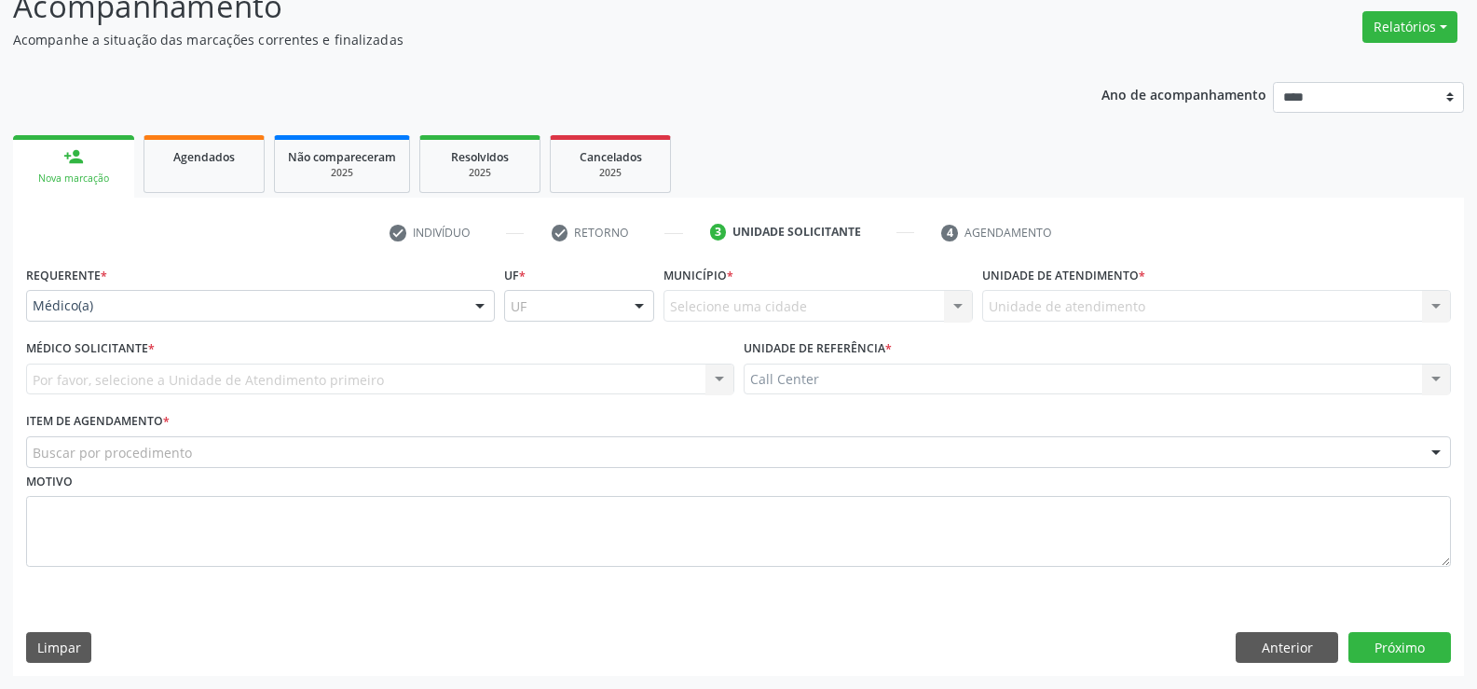
scroll to position [143, 0]
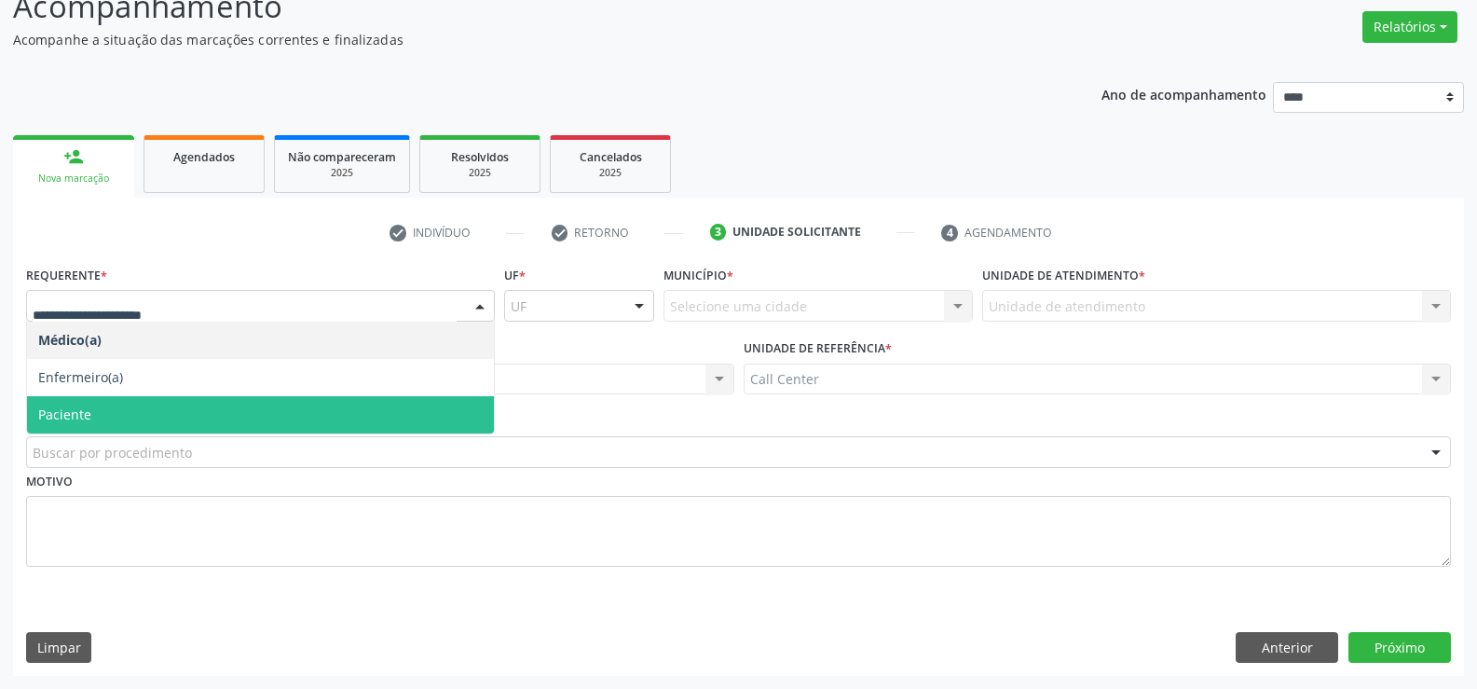
click at [199, 421] on span "Paciente" at bounding box center [260, 414] width 467 height 37
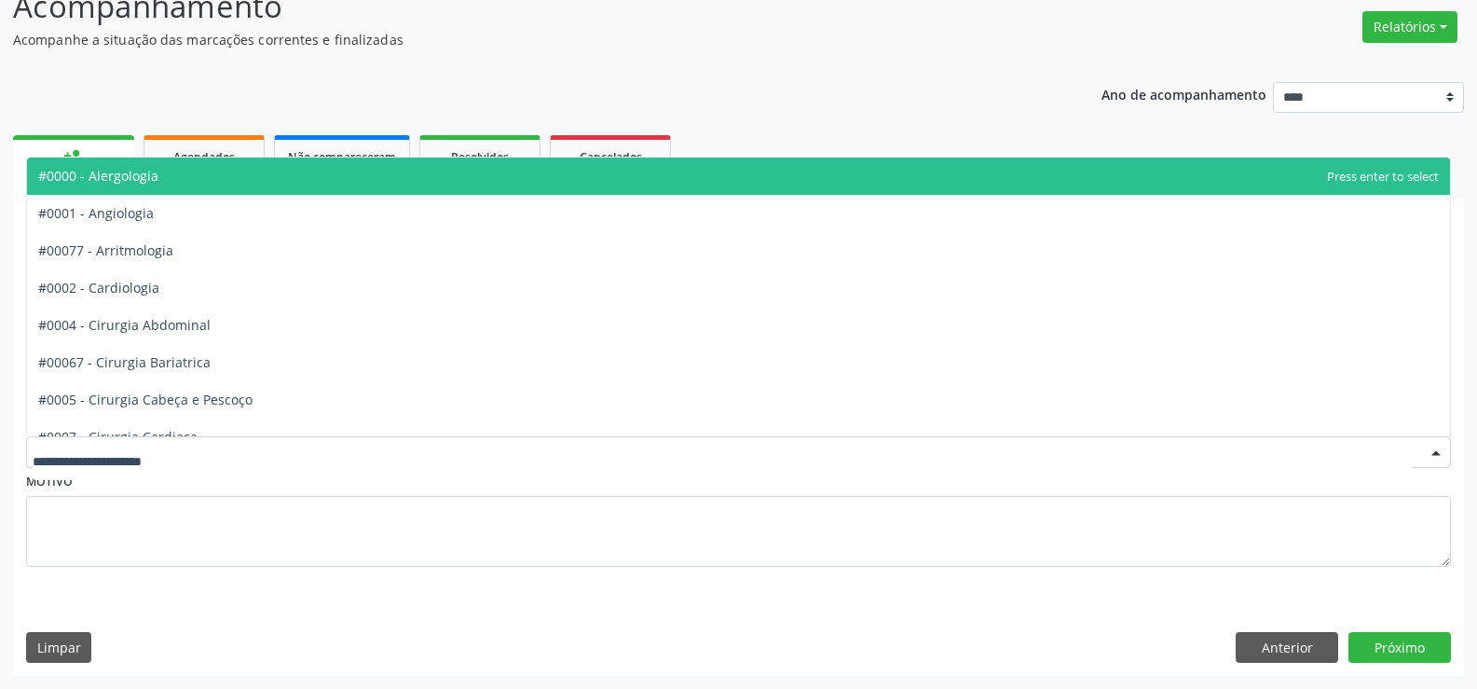
click at [1337, 456] on div at bounding box center [738, 452] width 1425 height 32
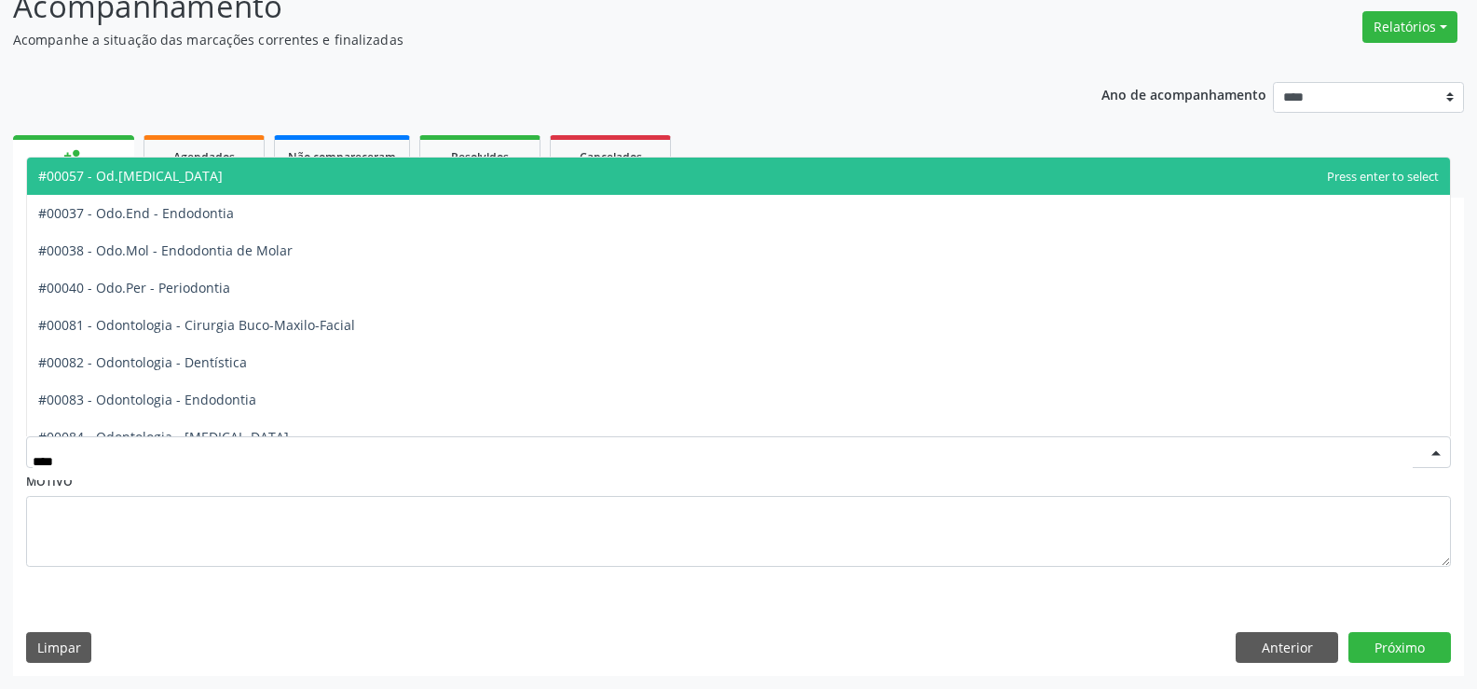
type input "*****"
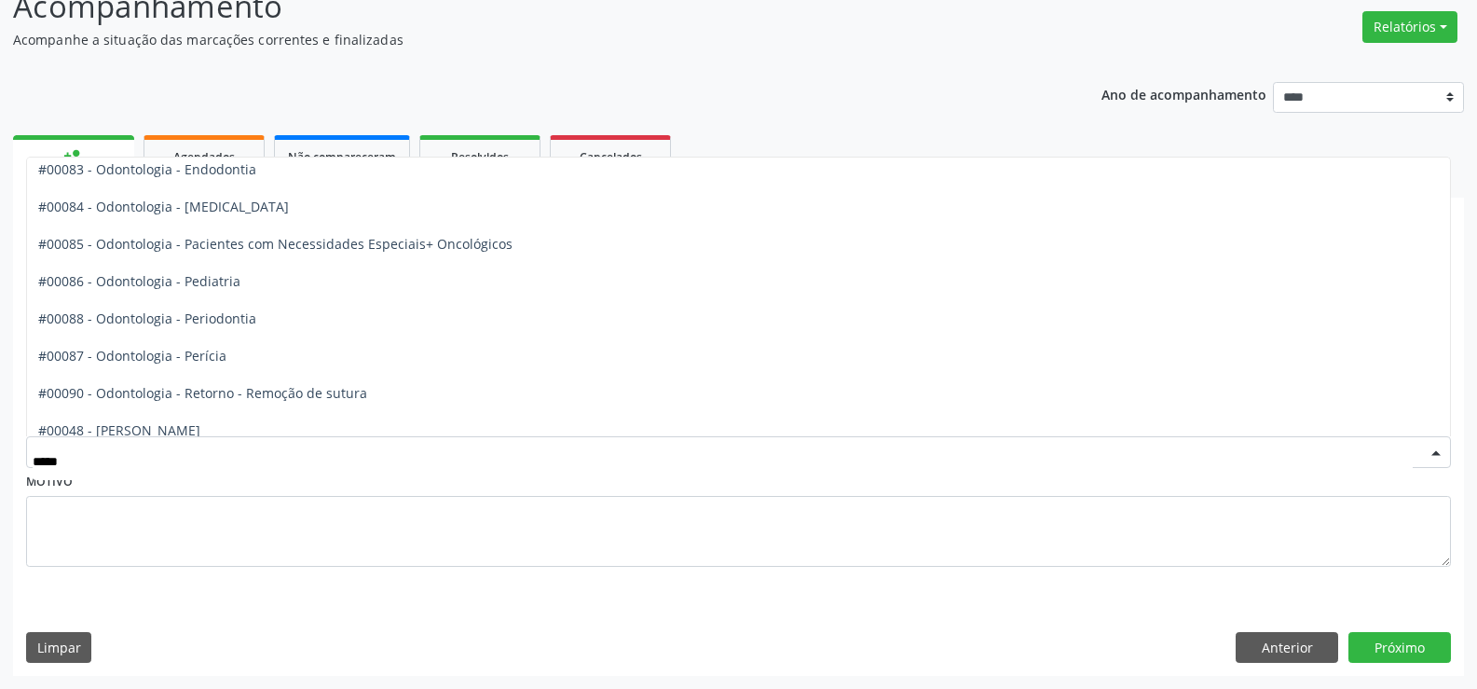
scroll to position [243, 0]
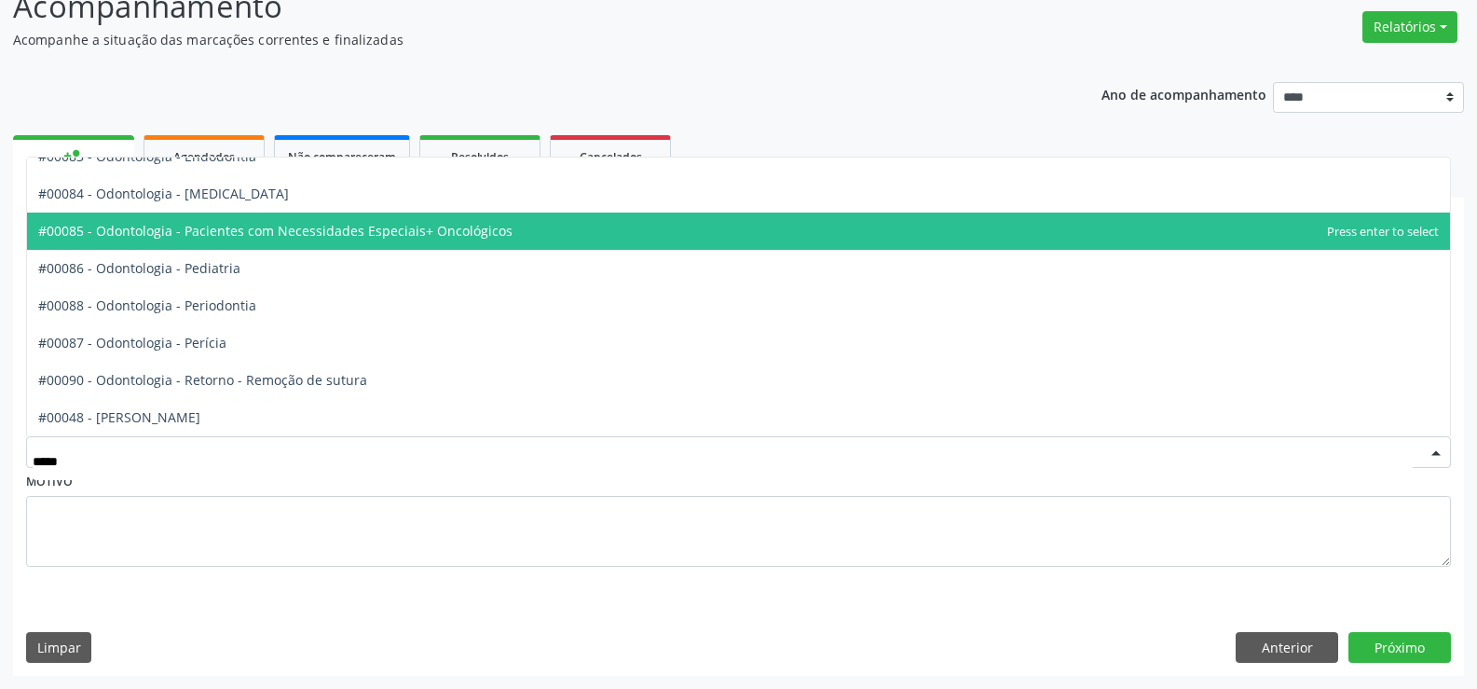
click at [503, 244] on span "#00085 - Odontologia - Pacientes com Necessidades Especiais+ Oncológicos" at bounding box center [738, 230] width 1423 height 37
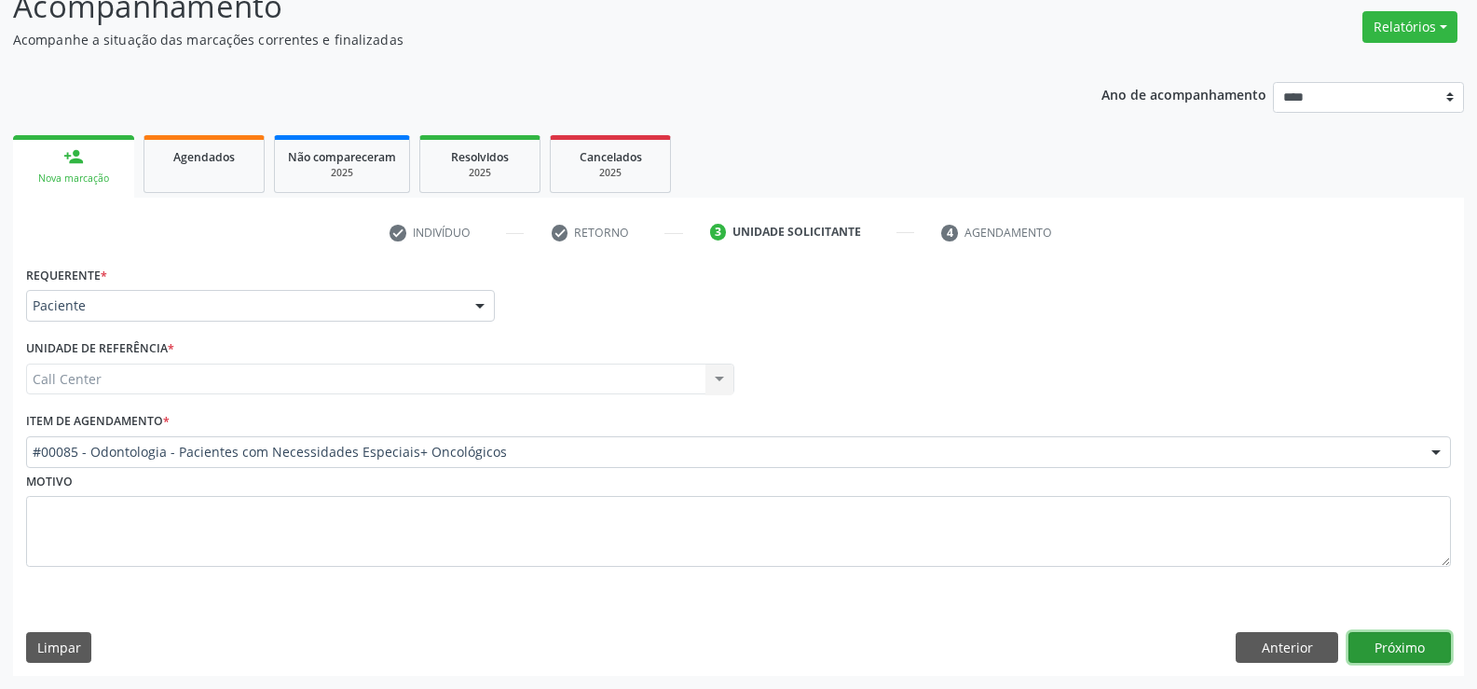
click at [1381, 647] on button "Próximo" at bounding box center [1399, 648] width 102 height 32
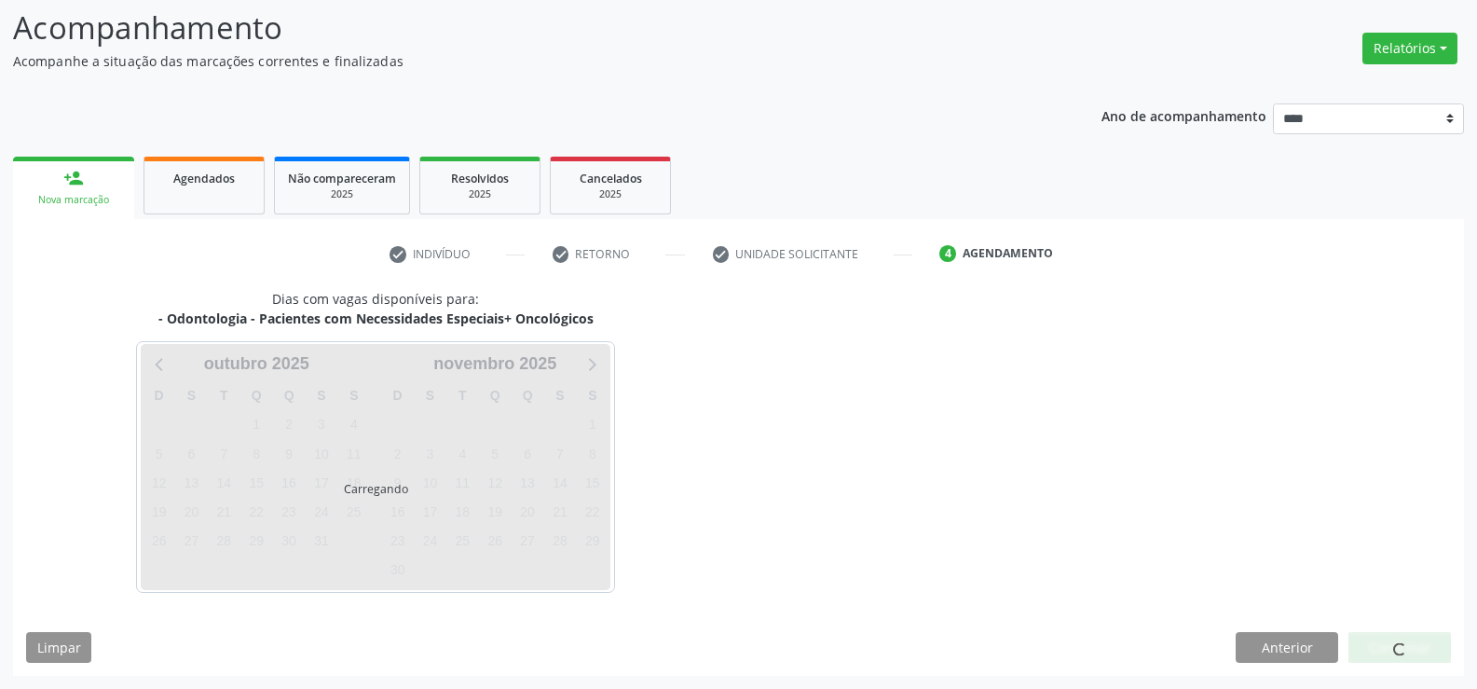
scroll to position [143, 0]
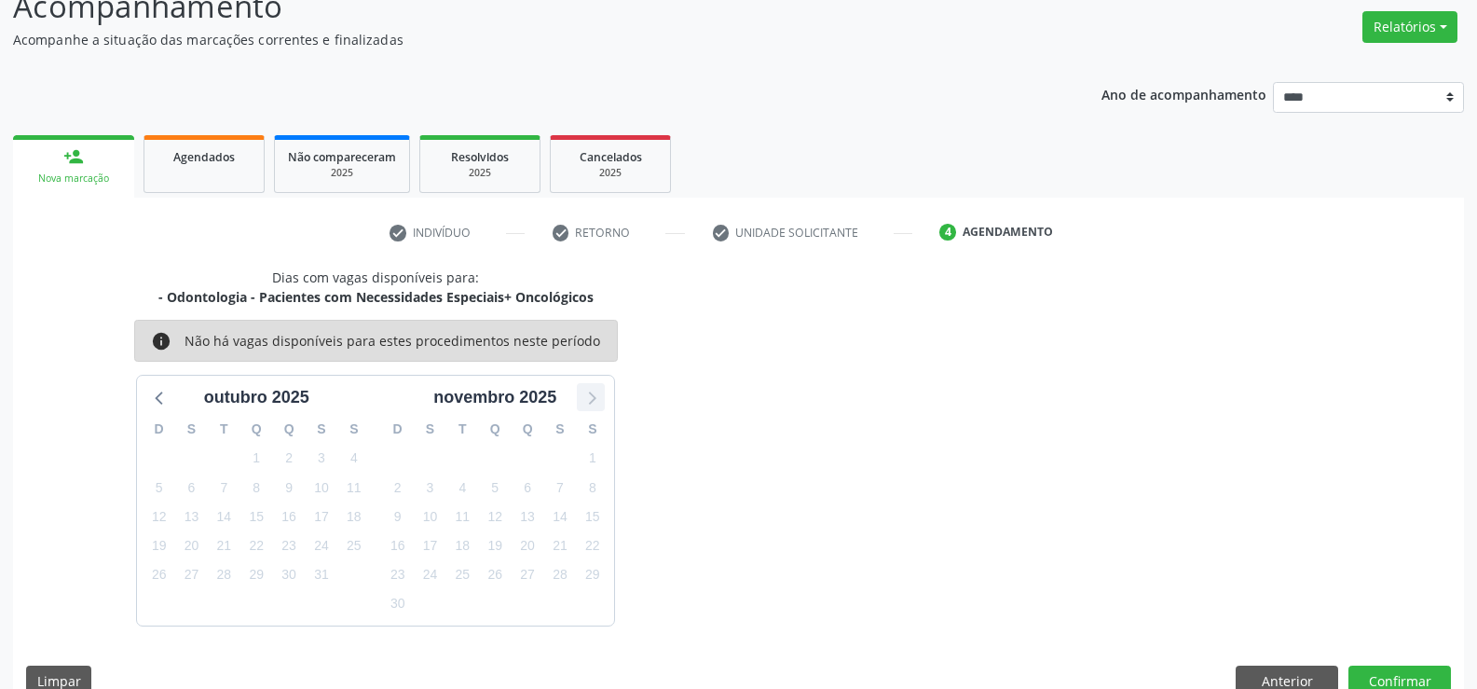
click at [586, 396] on icon at bounding box center [591, 397] width 24 height 24
click at [157, 393] on icon at bounding box center [160, 397] width 24 height 24
click at [157, 400] on icon at bounding box center [160, 397] width 24 height 24
click at [593, 403] on icon at bounding box center [591, 397] width 24 height 24
click at [57, 165] on link "person_add Nova marcação" at bounding box center [73, 166] width 121 height 62
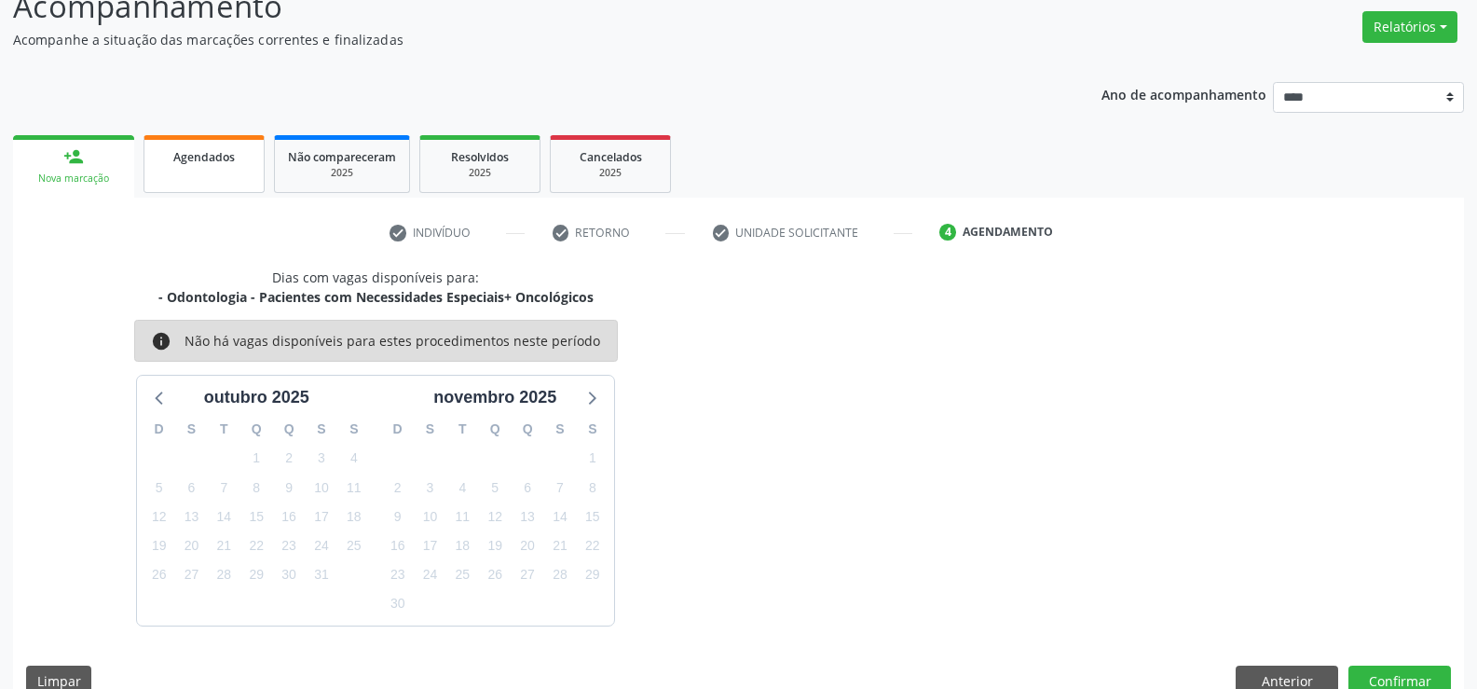
click at [222, 168] on link "Agendados" at bounding box center [203, 164] width 121 height 58
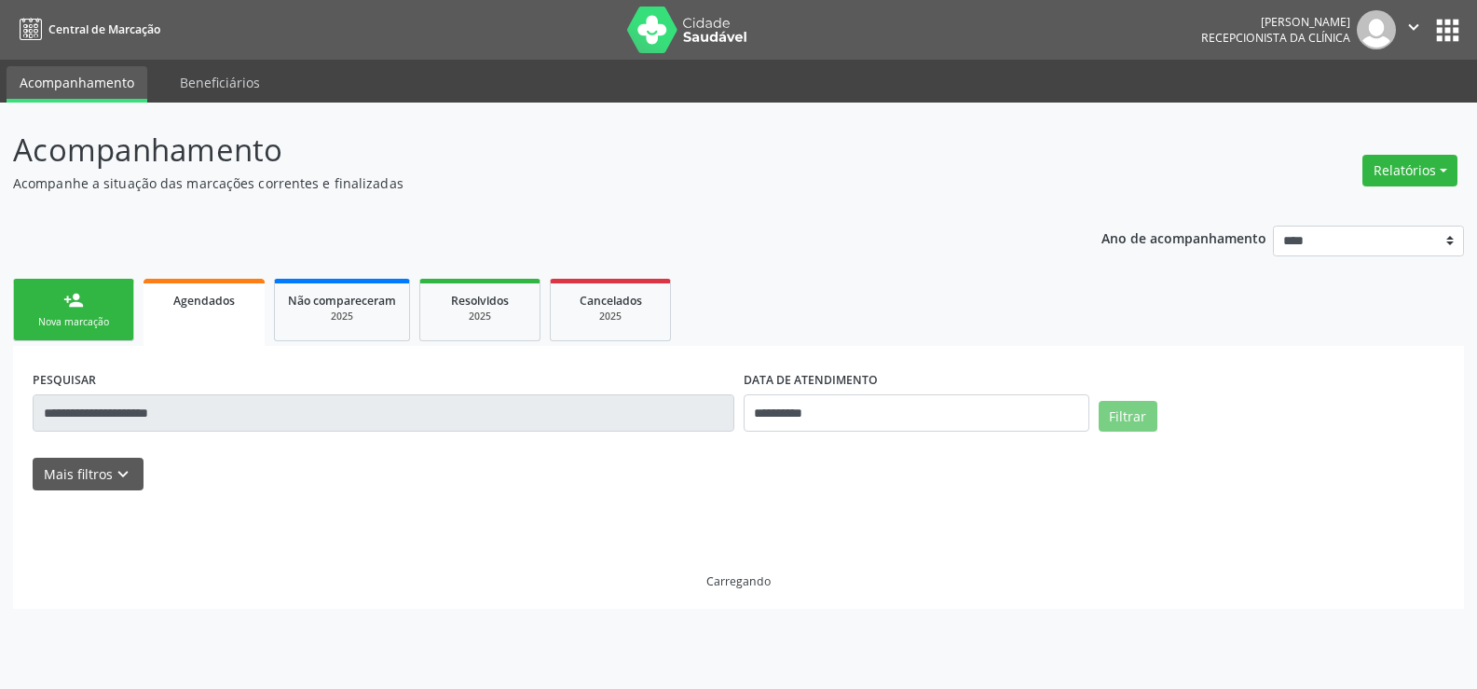
scroll to position [0, 0]
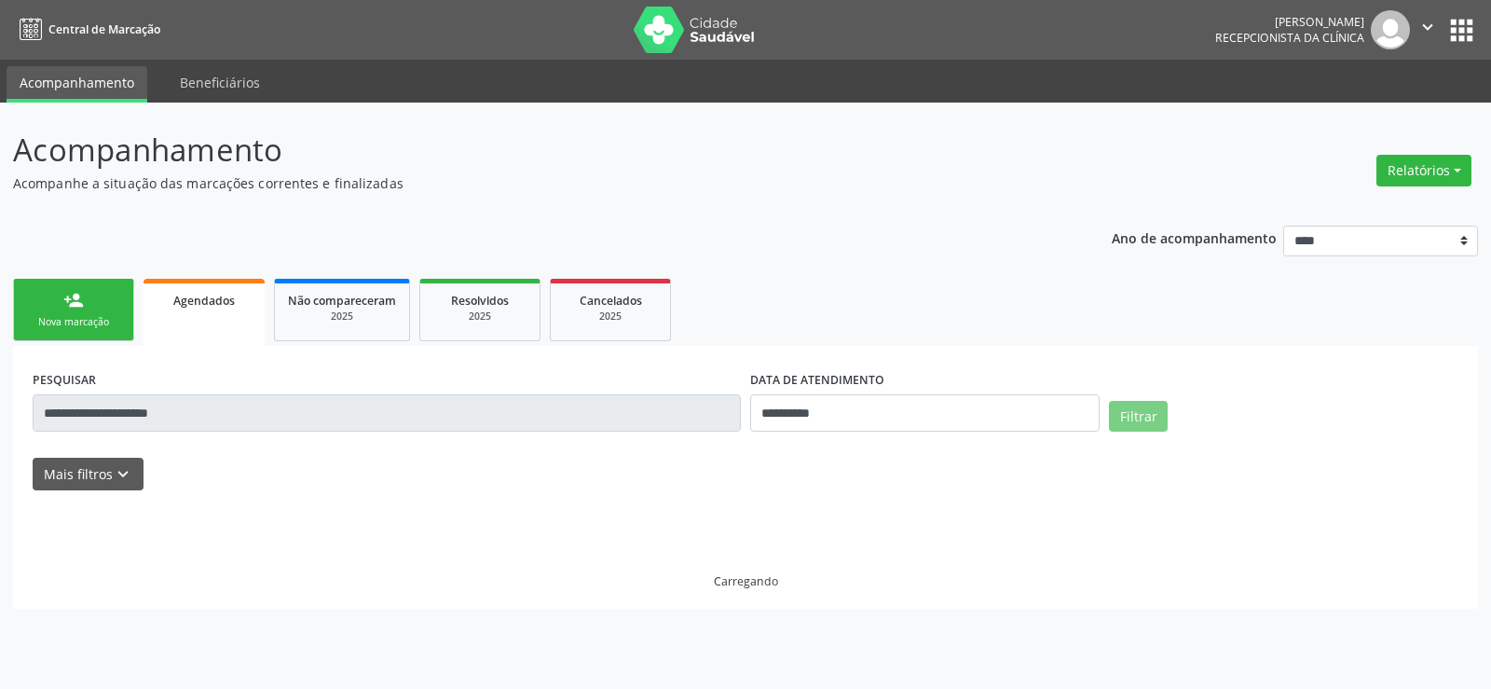
click at [85, 313] on link "person_add Nova marcação" at bounding box center [73, 310] width 121 height 62
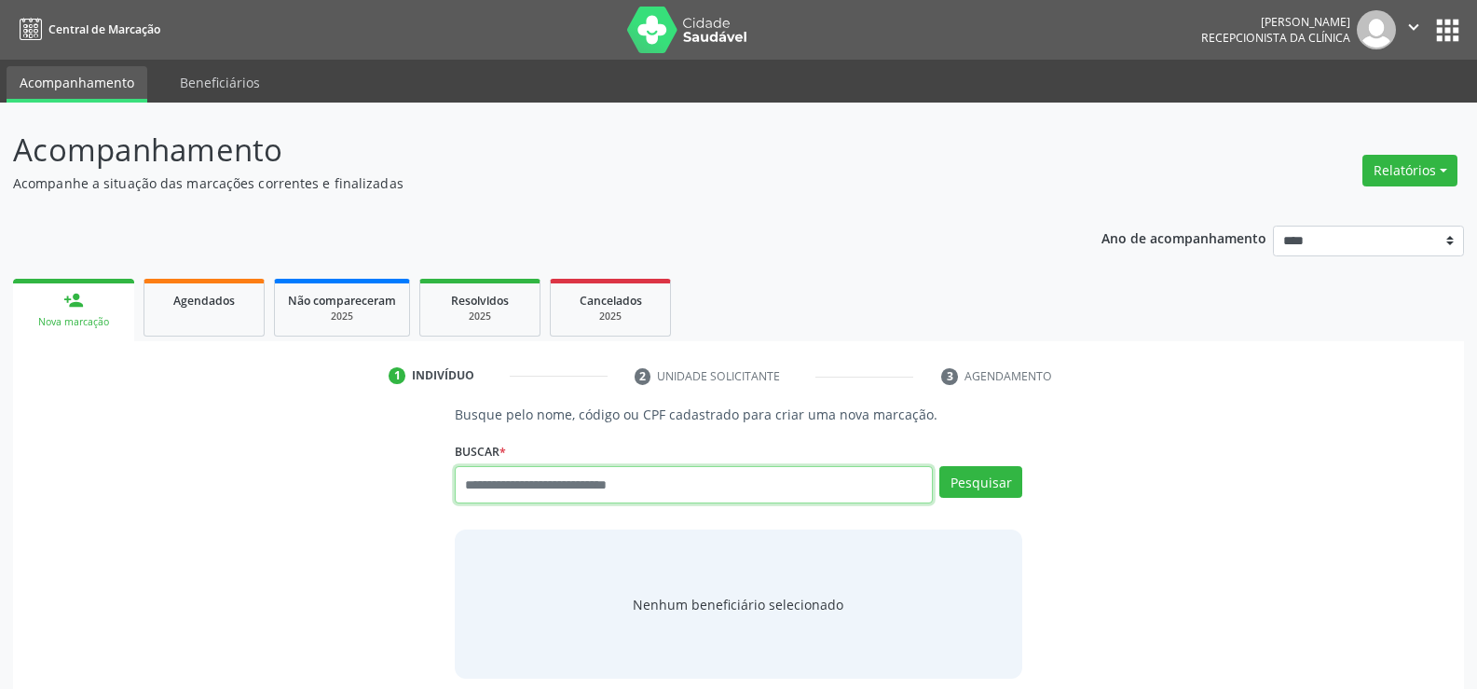
click at [587, 489] on input "text" at bounding box center [694, 484] width 478 height 37
paste input "**********"
type input "**********"
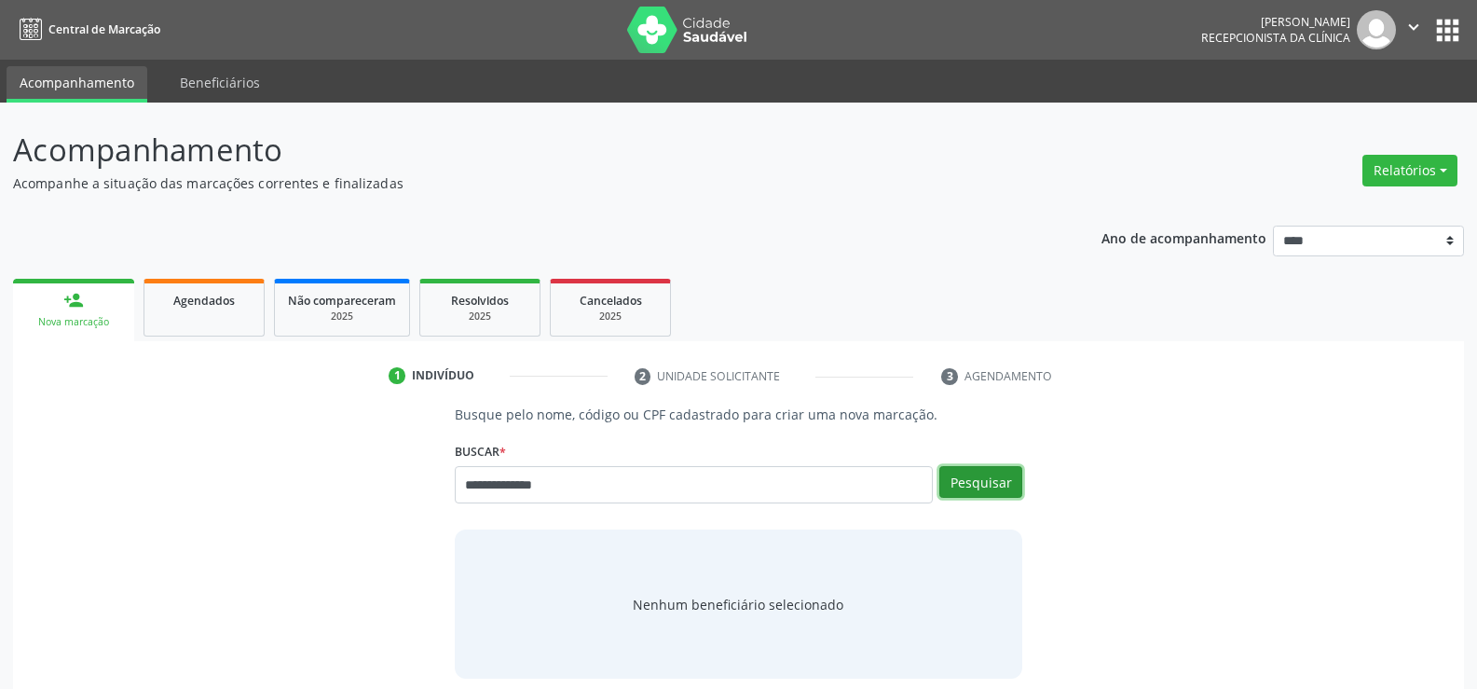
click at [979, 480] on button "Pesquisar" at bounding box center [980, 482] width 83 height 32
type input "**********"
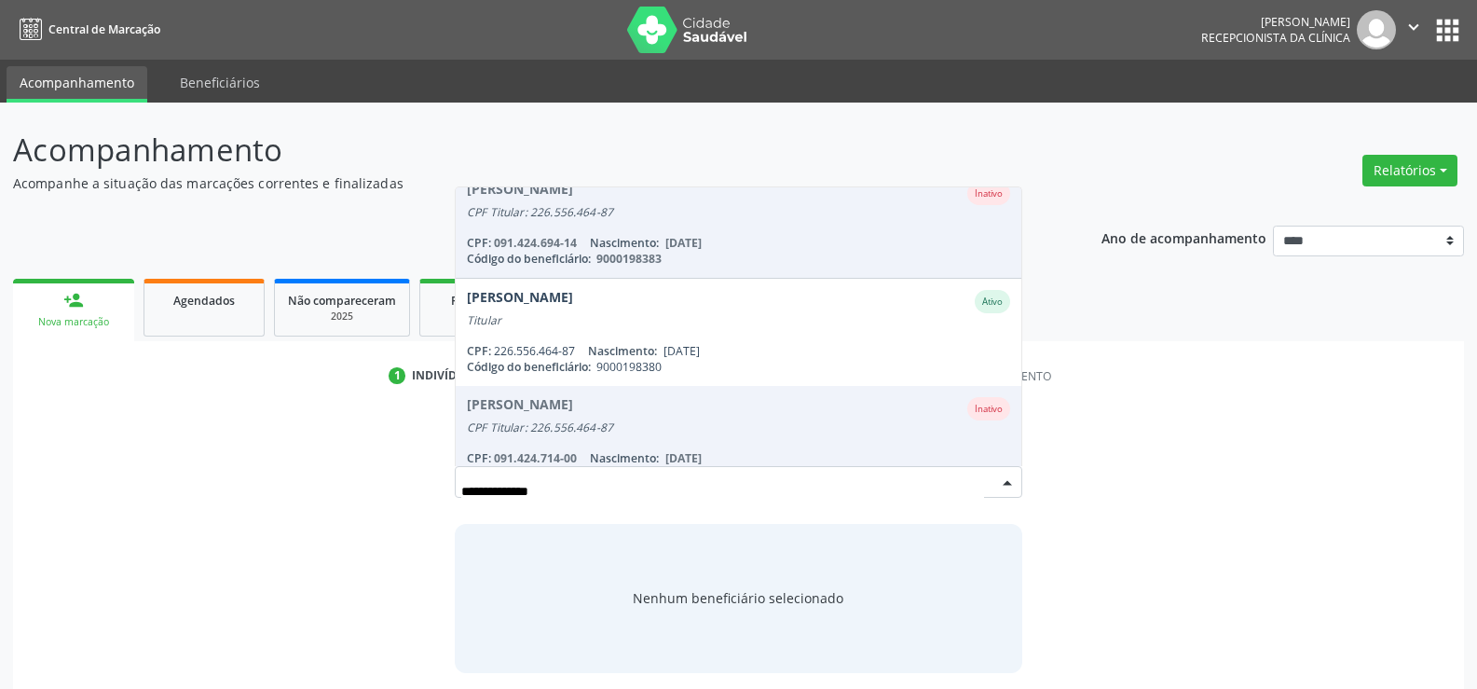
scroll to position [153, 0]
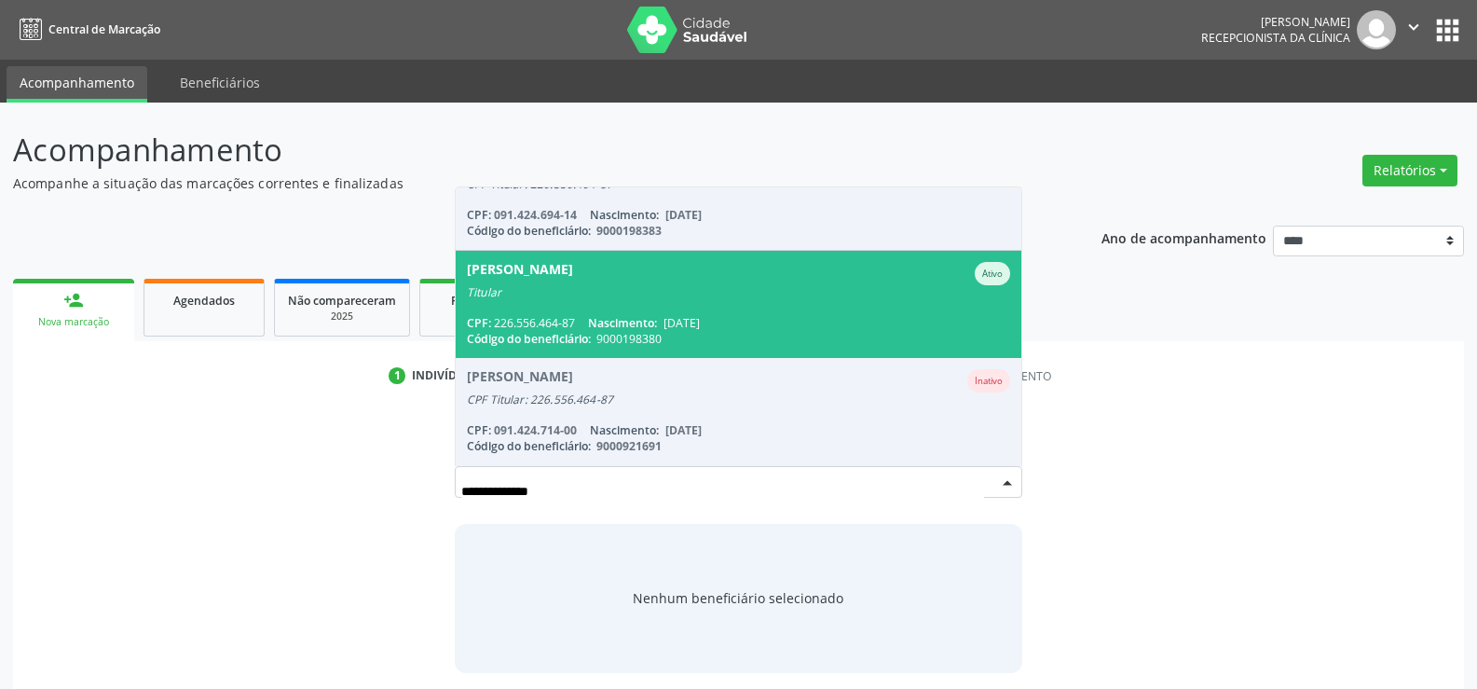
click at [692, 316] on span "[DATE]" at bounding box center [681, 323] width 36 height 16
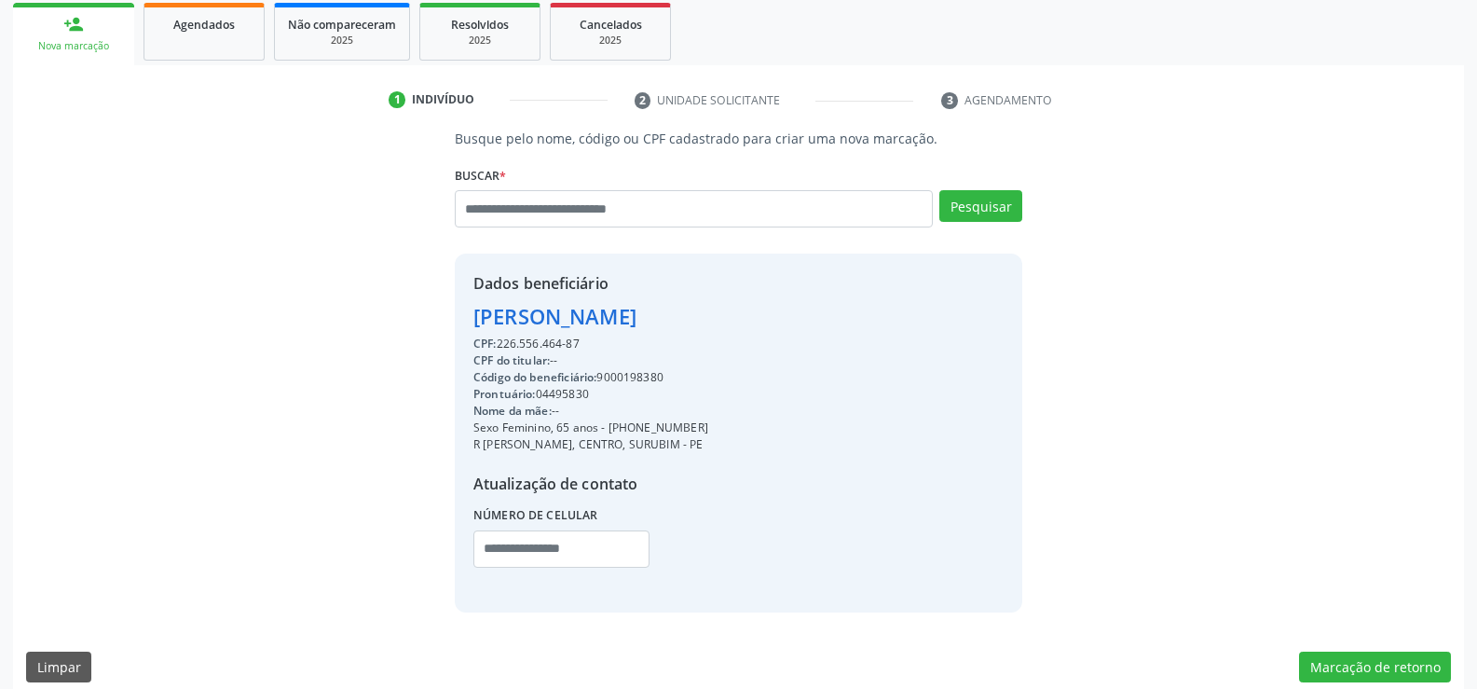
scroll to position [280, 0]
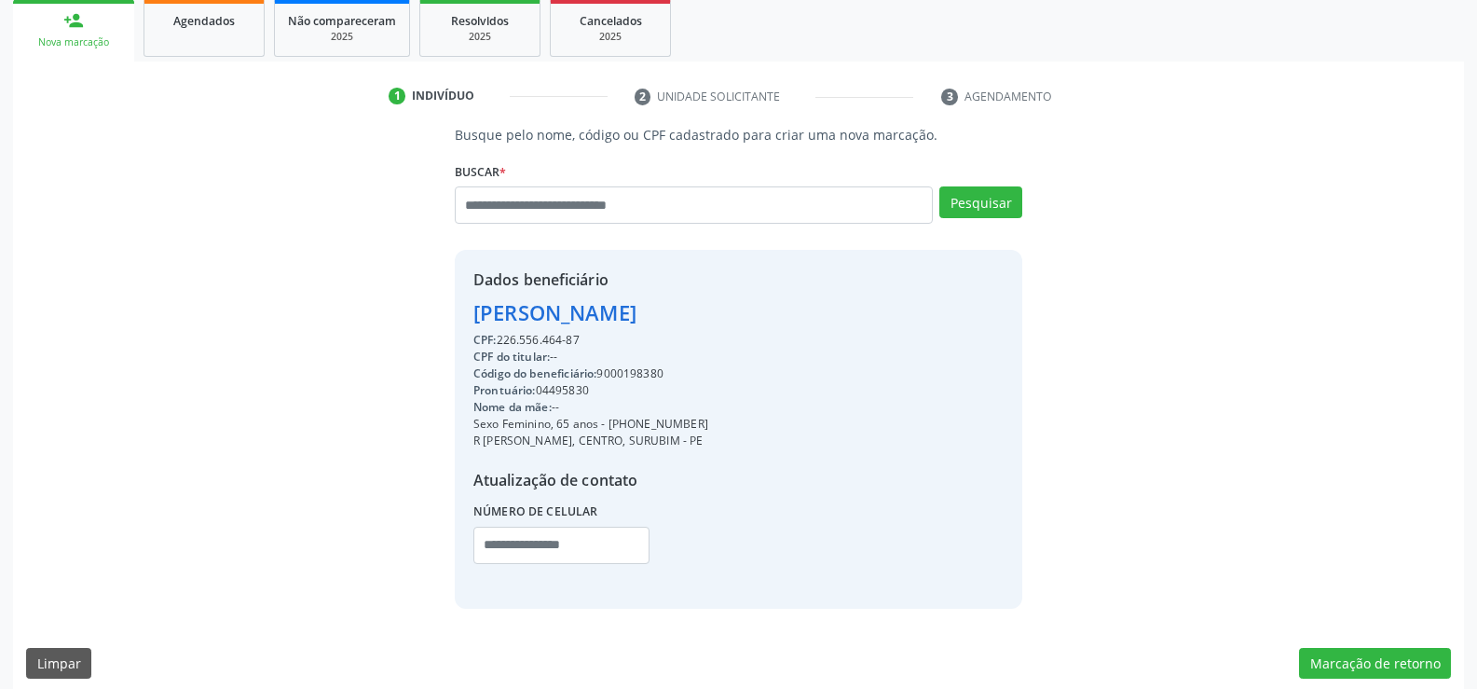
drag, startPoint x: 477, startPoint y: 313, endPoint x: 787, endPoint y: 314, distance: 310.3
click at [787, 314] on div "Dados beneficiário [PERSON_NAME] CPF: 226.556.464-87 CPF do titular: -- Código …" at bounding box center [738, 429] width 567 height 358
copy div "[PERSON_NAME]"
drag, startPoint x: 635, startPoint y: 421, endPoint x: 760, endPoint y: 415, distance: 126.0
click at [708, 416] on div "Sexo Feminino, 65 anos - [PHONE_NUMBER]" at bounding box center [590, 424] width 235 height 17
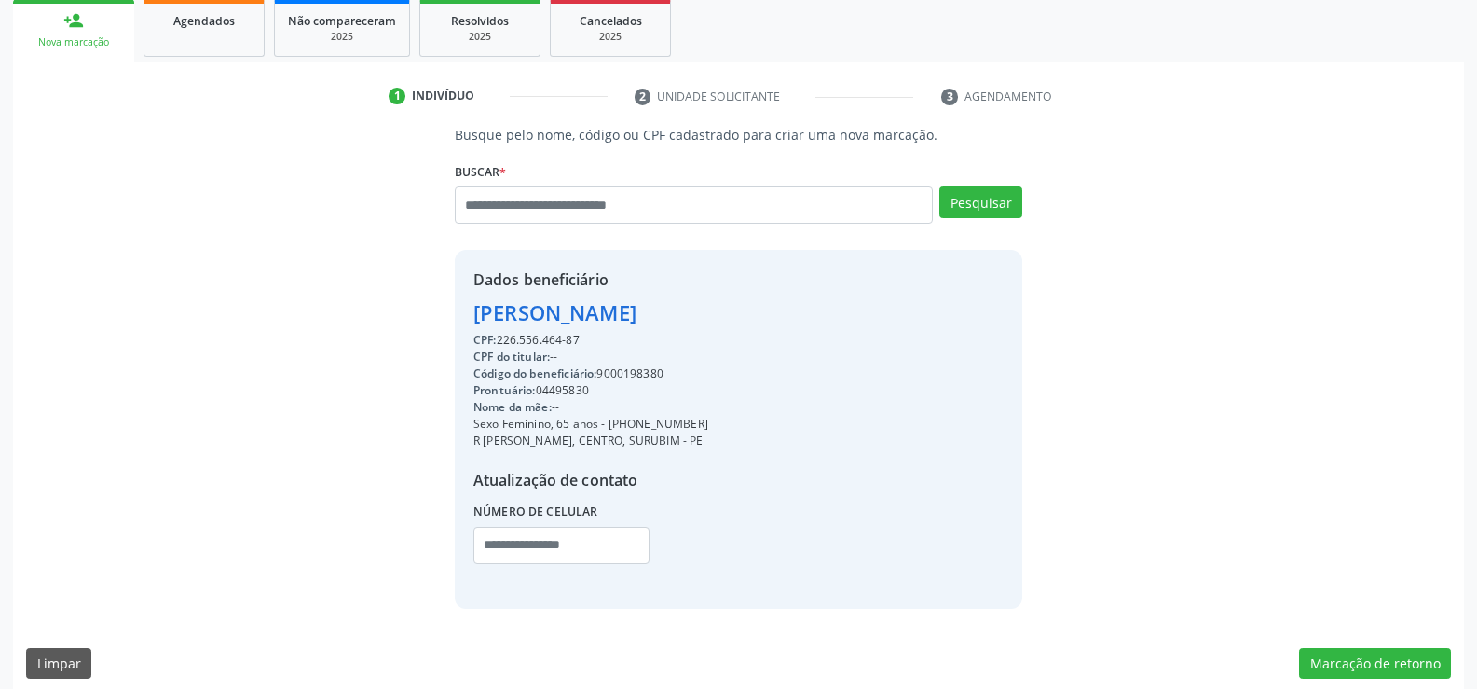
copy div "99881-3135"
click at [598, 193] on input "text" at bounding box center [694, 204] width 478 height 37
paste input "**********"
type input "**********"
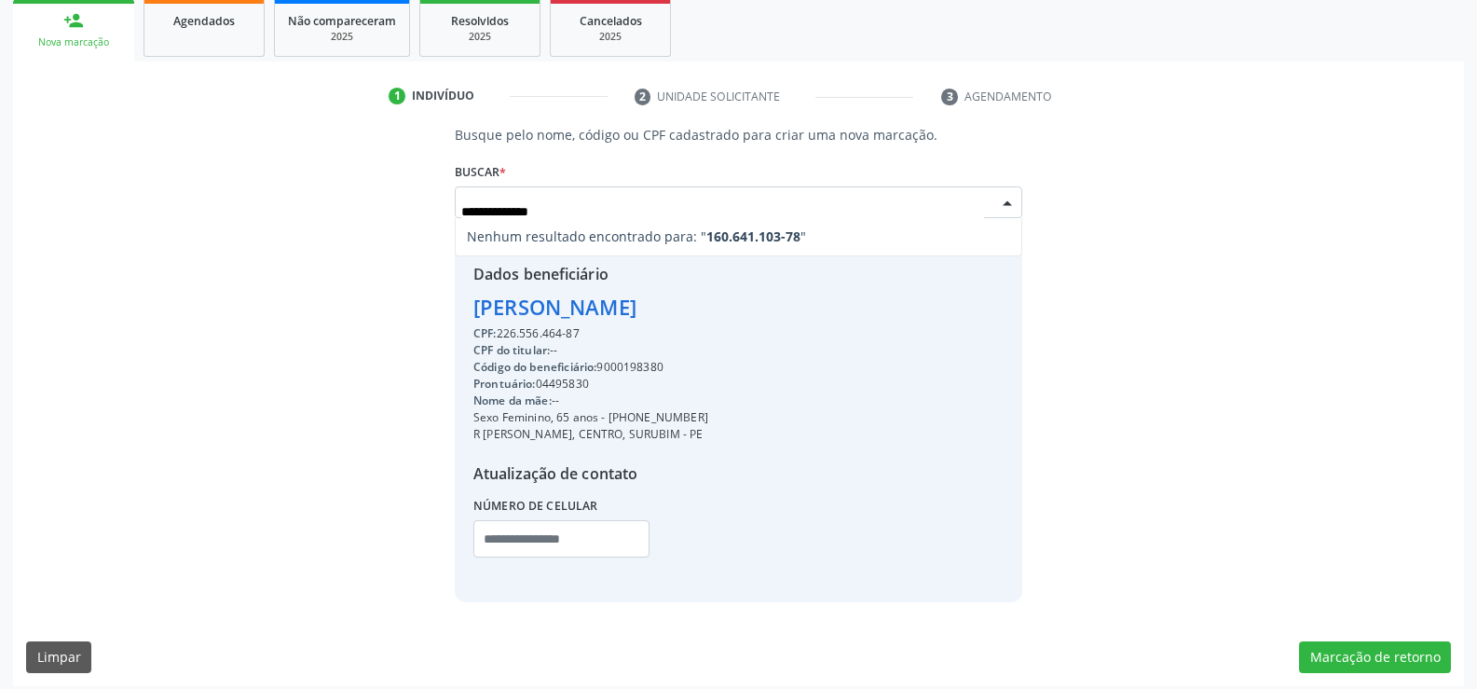
scroll to position [0, 0]
click at [502, 205] on input "**********" at bounding box center [722, 211] width 523 height 37
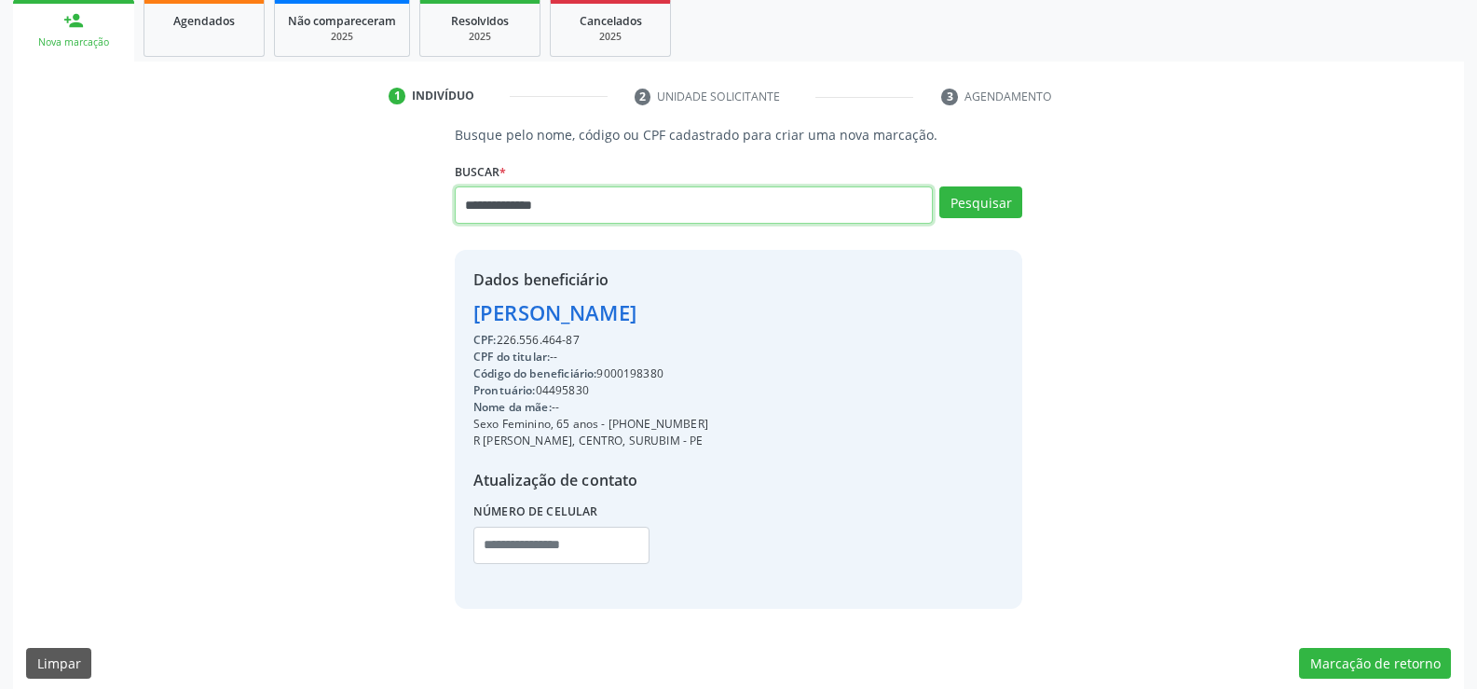
type input "**********"
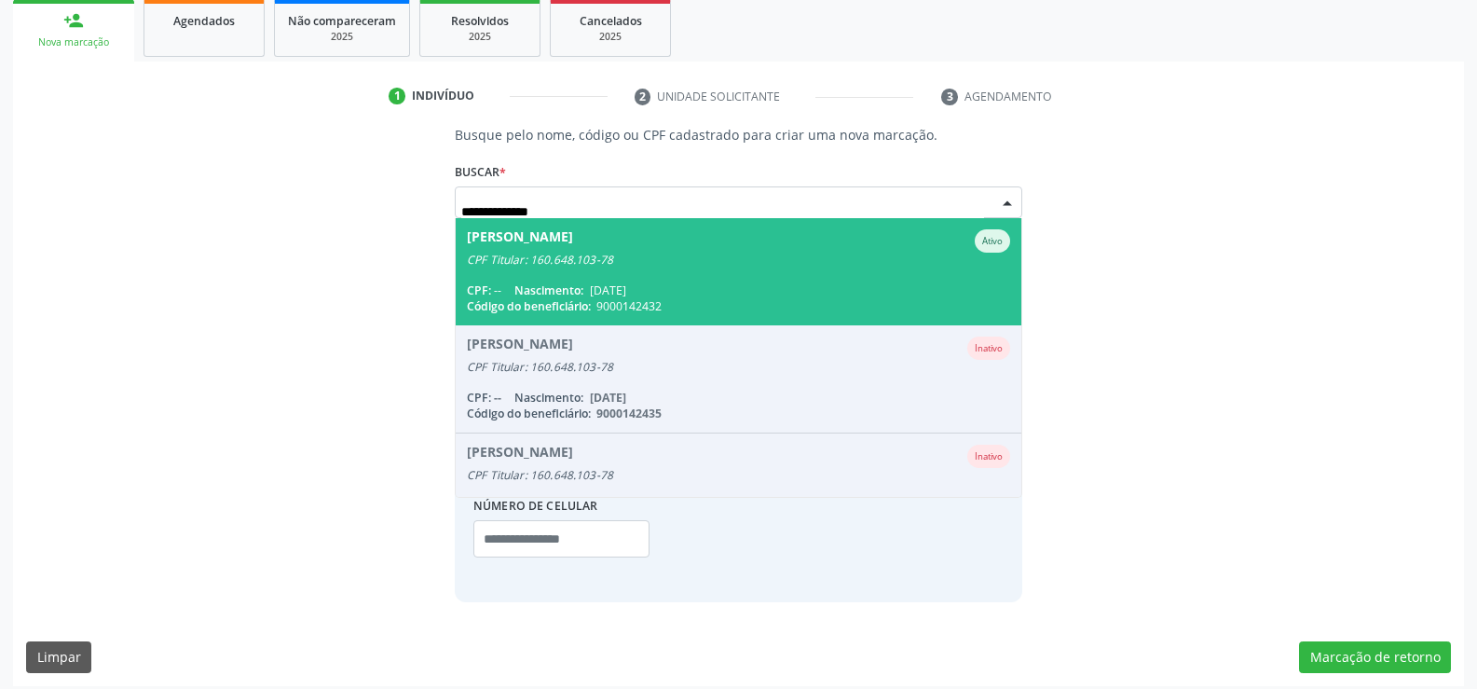
click at [573, 278] on span "[PERSON_NAME] Ativo CPF Titular: 160.648.103-78 CPF: -- Nascimento: [DATE] Códi…" at bounding box center [739, 271] width 566 height 107
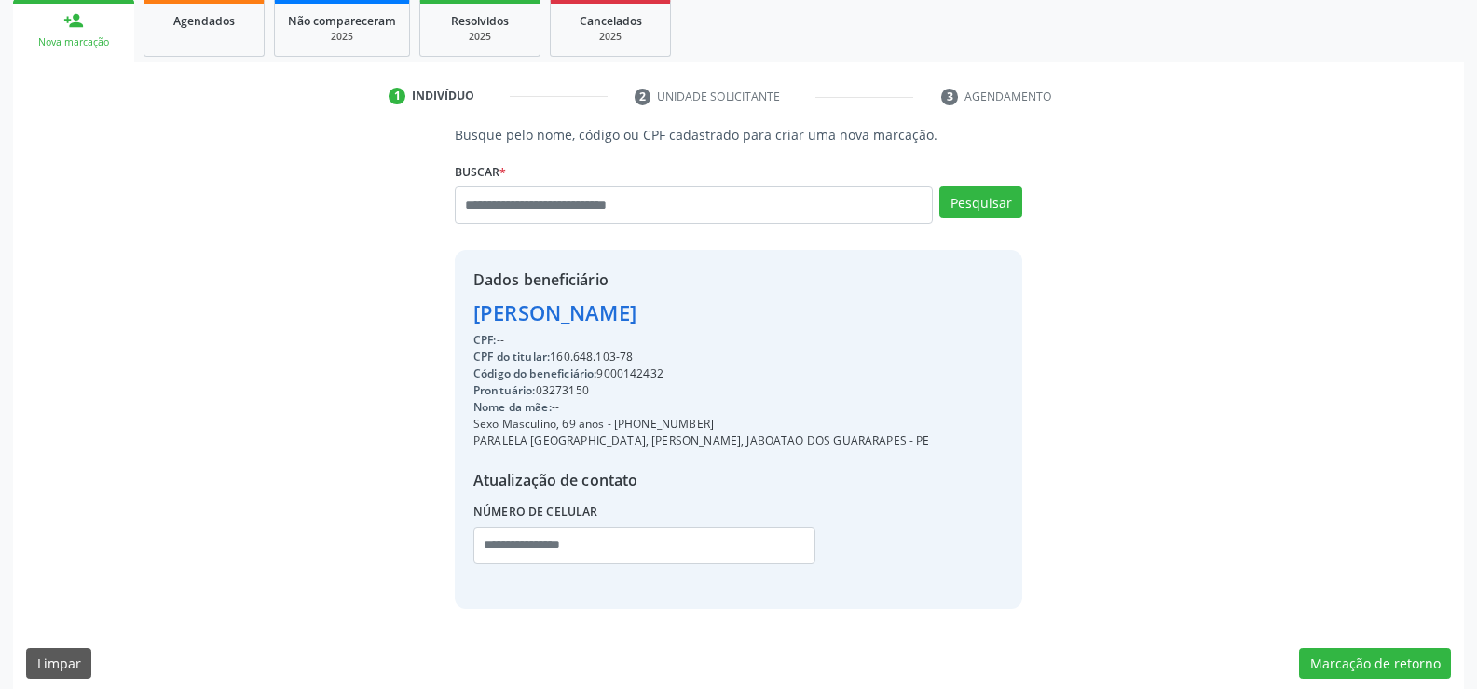
drag, startPoint x: 478, startPoint y: 313, endPoint x: 836, endPoint y: 307, distance: 357.9
click at [836, 307] on div "Dados beneficiário [PERSON_NAME] CPF: -- CPF do titular: 160.648.103-78 Código …" at bounding box center [738, 429] width 567 height 358
copy div "[PERSON_NAME]"
drag, startPoint x: 635, startPoint y: 421, endPoint x: 744, endPoint y: 422, distance: 109.0
click at [744, 422] on div "Sexo Masculino, 69 anos - [PHONE_NUMBER]" at bounding box center [701, 424] width 457 height 17
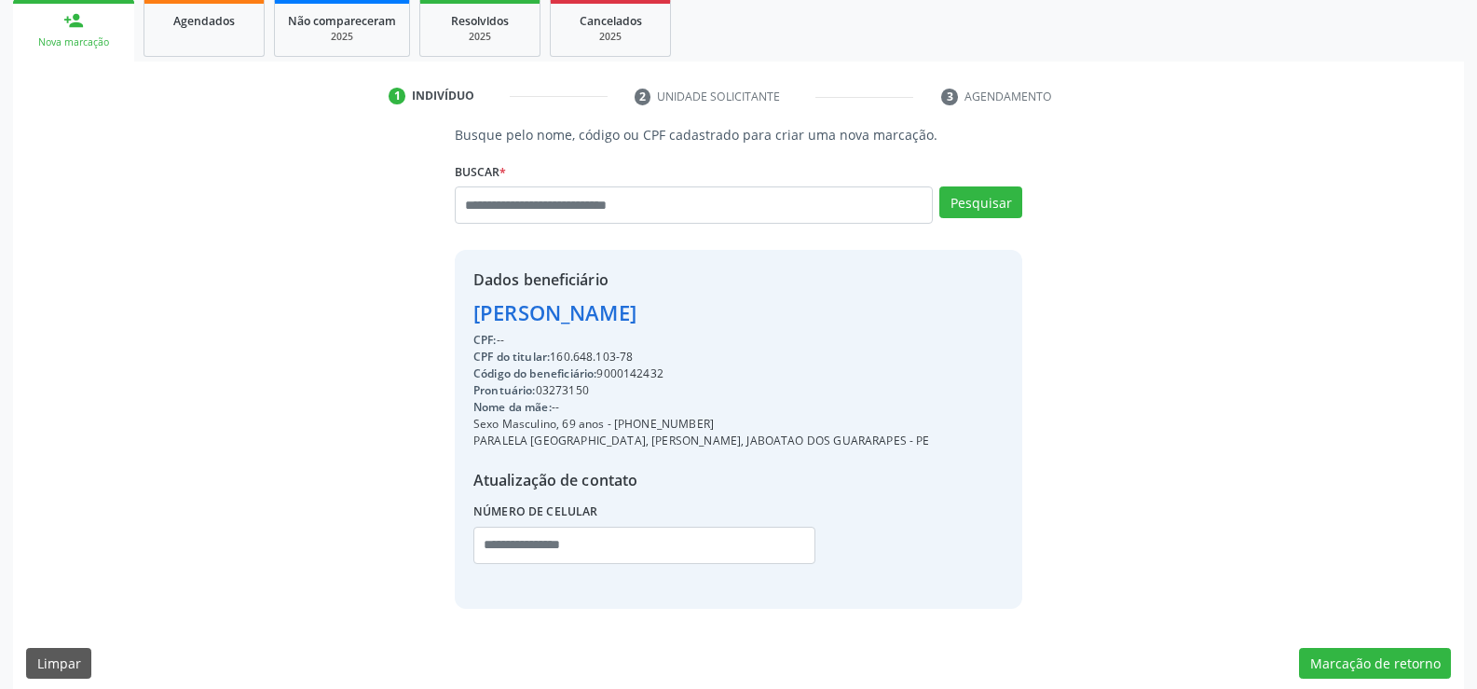
copy div "99601-3088"
click at [557, 202] on input "text" at bounding box center [694, 204] width 478 height 37
type input "**********"
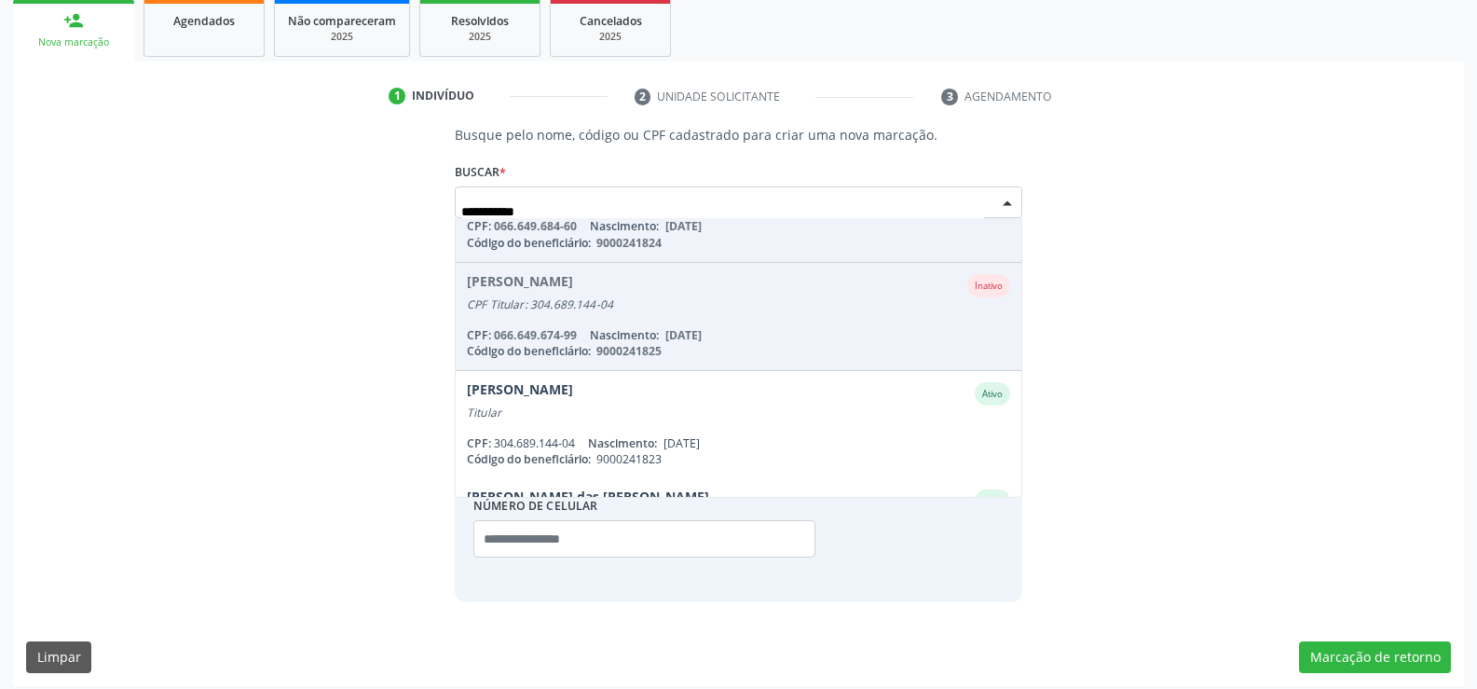
scroll to position [280, 0]
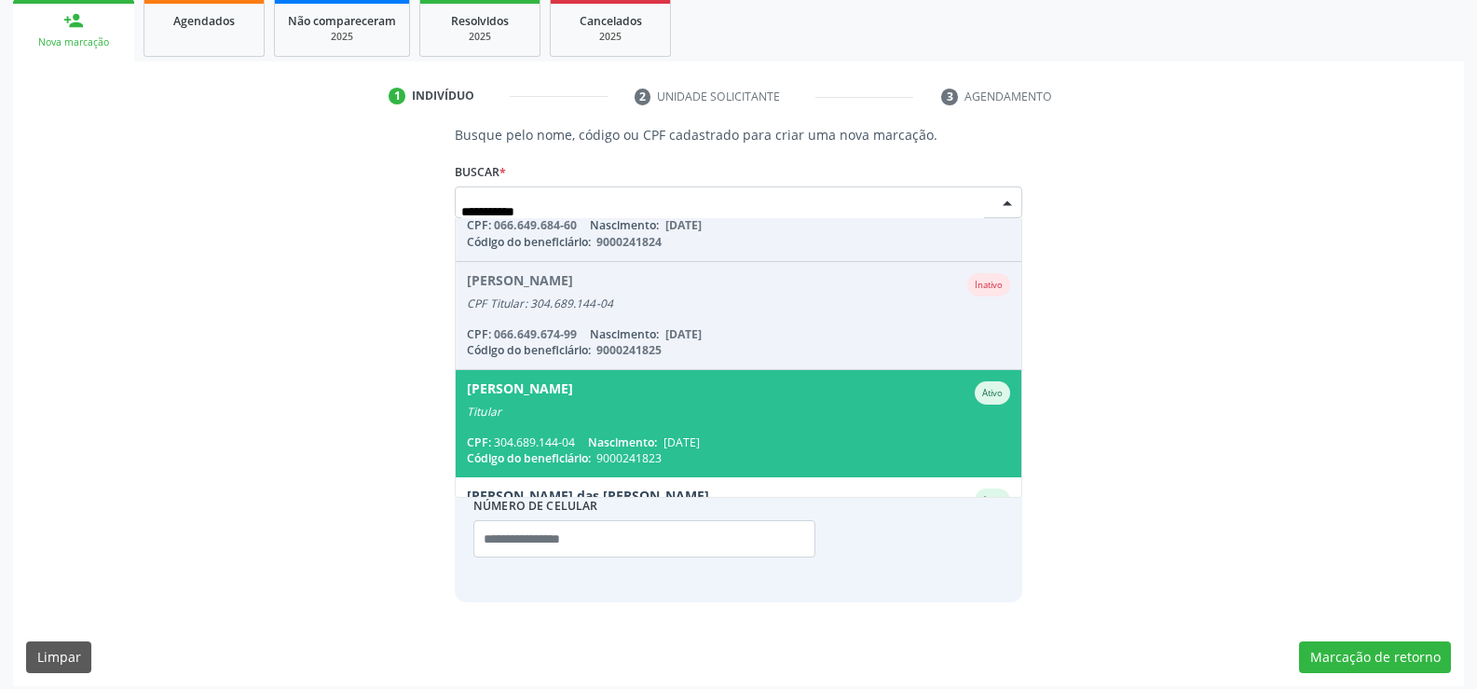
click at [573, 390] on div "[PERSON_NAME]" at bounding box center [520, 392] width 106 height 23
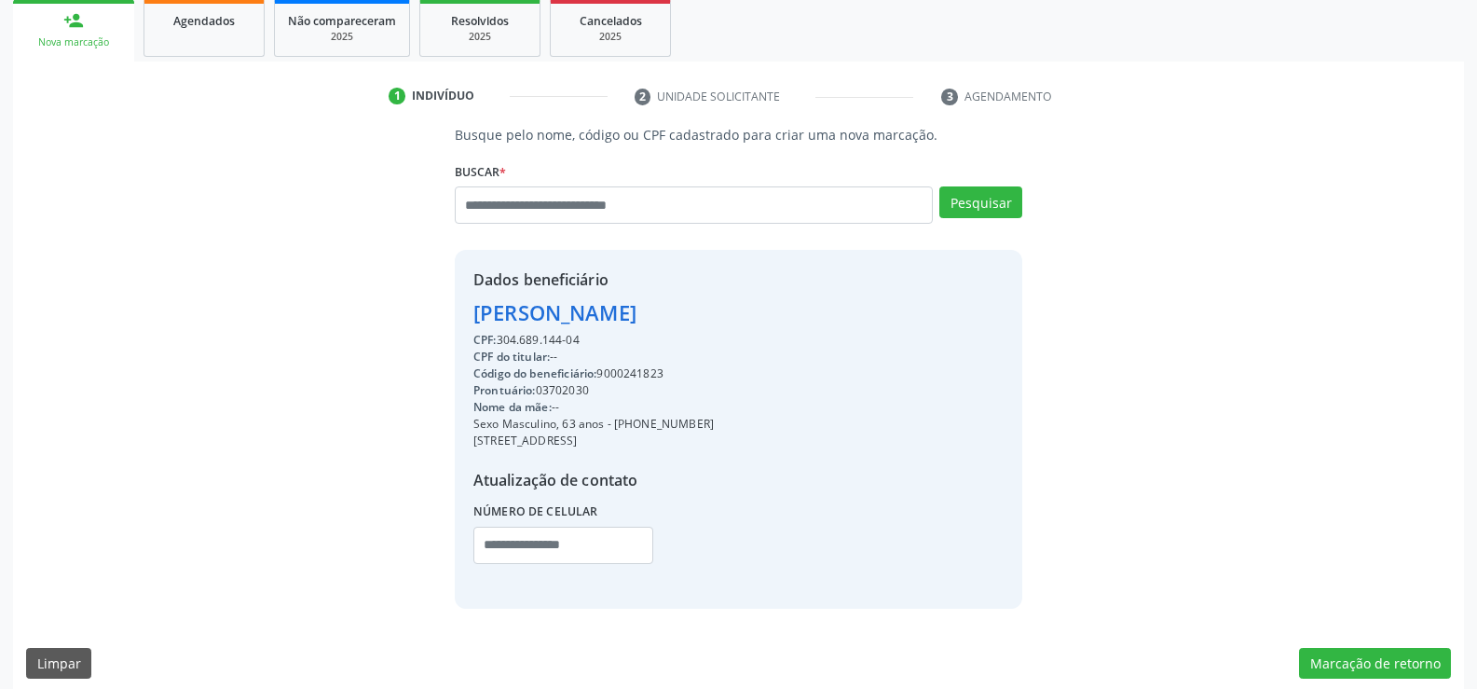
drag, startPoint x: 474, startPoint y: 313, endPoint x: 611, endPoint y: 341, distance: 139.8
click at [611, 341] on div "Dados beneficiário [PERSON_NAME] CPF: 304.689.144-04 CPF do titular: -- Código …" at bounding box center [593, 428] width 240 height 321
copy div "[PERSON_NAME] CPF: 304.689.144-04"
click at [575, 212] on input "text" at bounding box center [694, 204] width 478 height 37
paste input "**********"
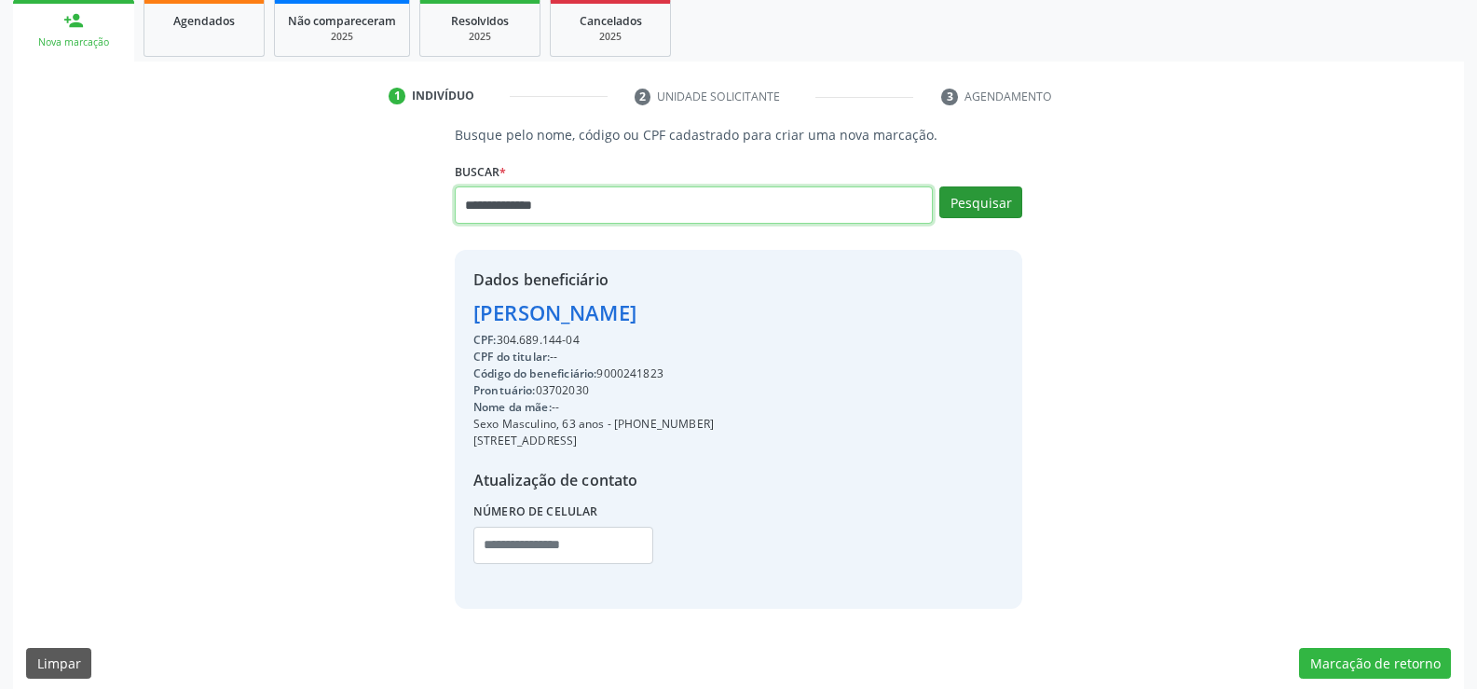
type input "**********"
click at [988, 199] on button "Pesquisar" at bounding box center [980, 202] width 83 height 32
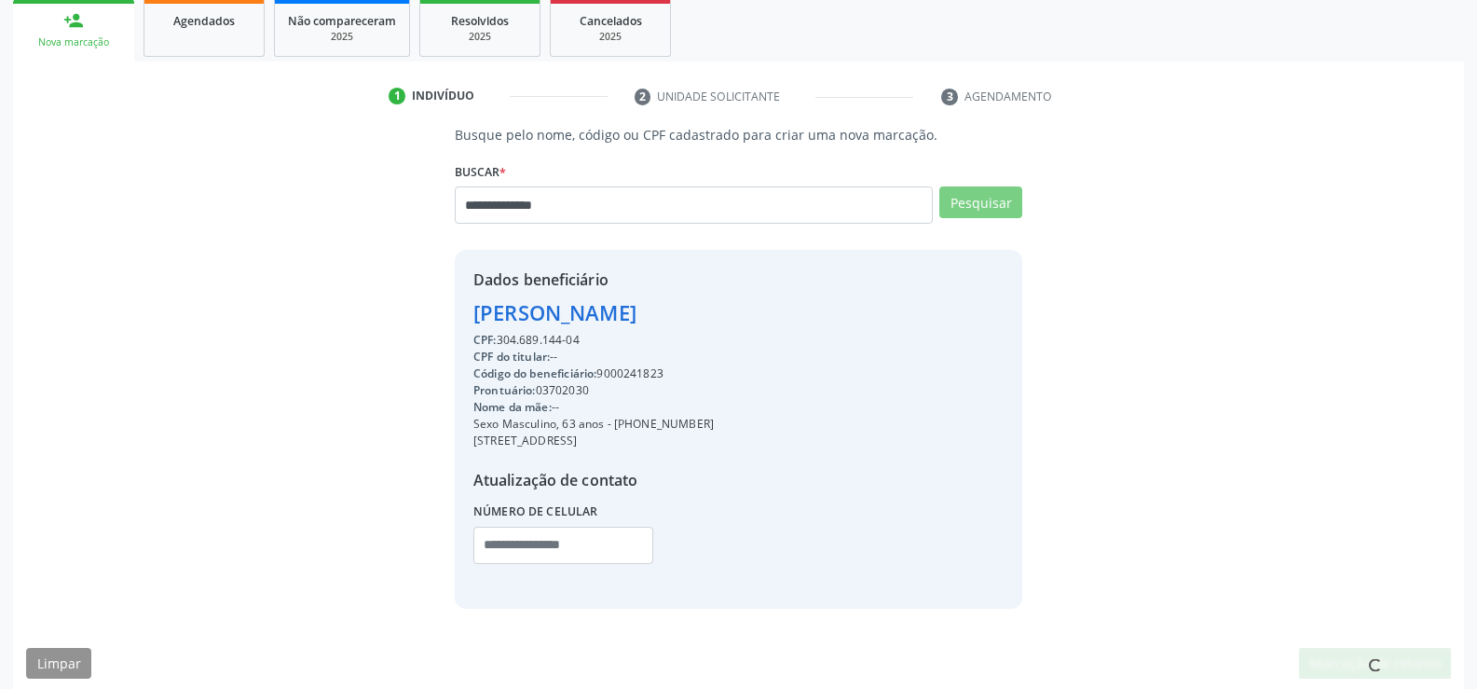
scroll to position [0, 0]
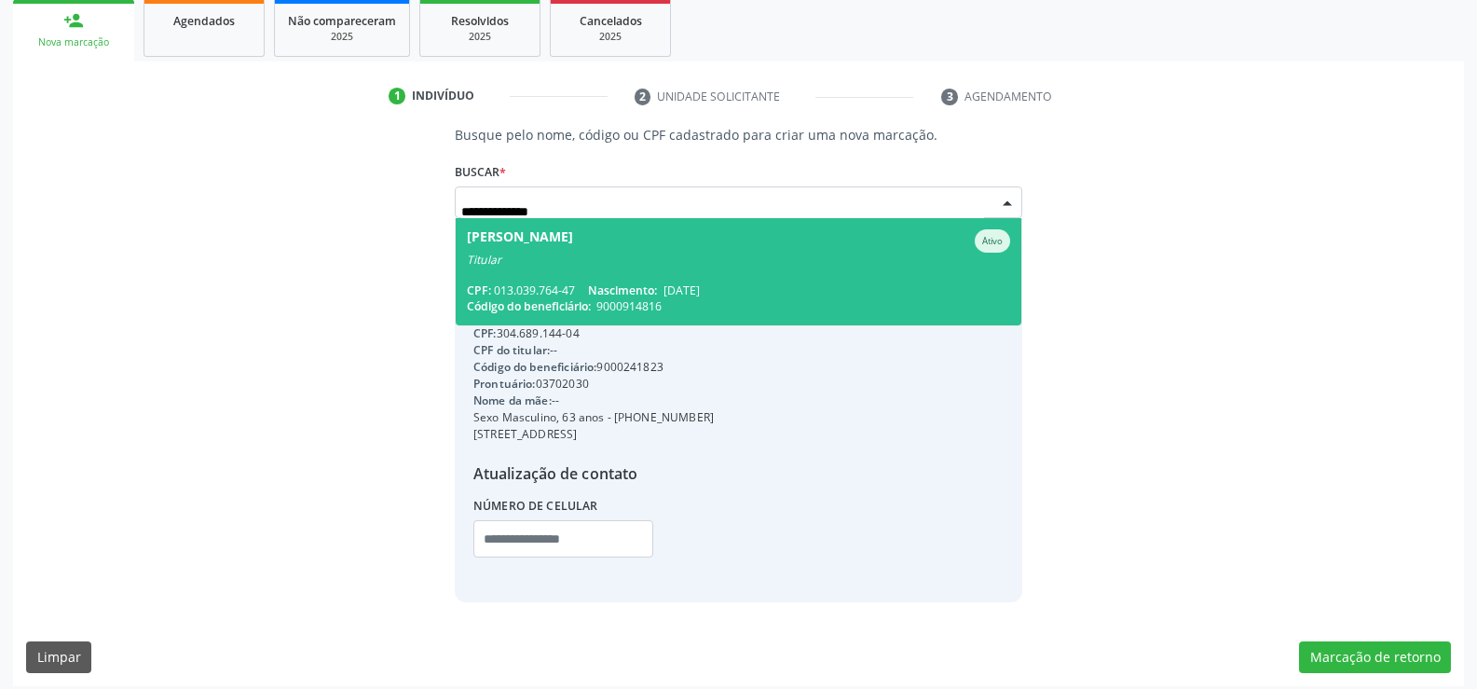
click at [807, 267] on span "[PERSON_NAME] Ativo Titular CPF: 013.039.764-47 Nascimento: [DATE] Código do be…" at bounding box center [739, 271] width 566 height 107
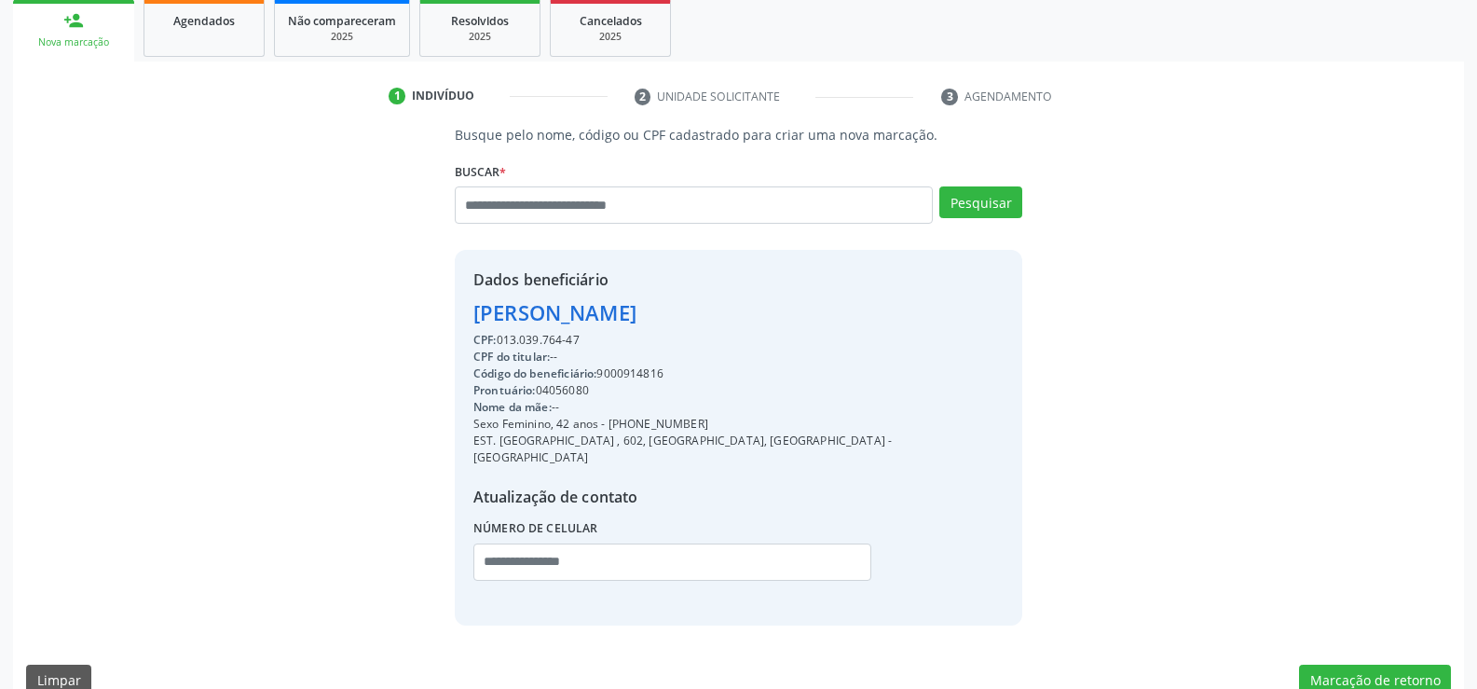
drag, startPoint x: 473, startPoint y: 310, endPoint x: 907, endPoint y: 311, distance: 433.3
click at [907, 311] on div "Dados beneficiário [PERSON_NAME] CPF: 013.039.764-47 CPF do titular: -- Código …" at bounding box center [738, 437] width 567 height 375
copy div "[PERSON_NAME]"
drag, startPoint x: 632, startPoint y: 422, endPoint x: 718, endPoint y: 424, distance: 86.7
click at [718, 424] on div "Sexo Feminino, 42 anos - [PHONE_NUMBER]" at bounding box center [738, 424] width 530 height 17
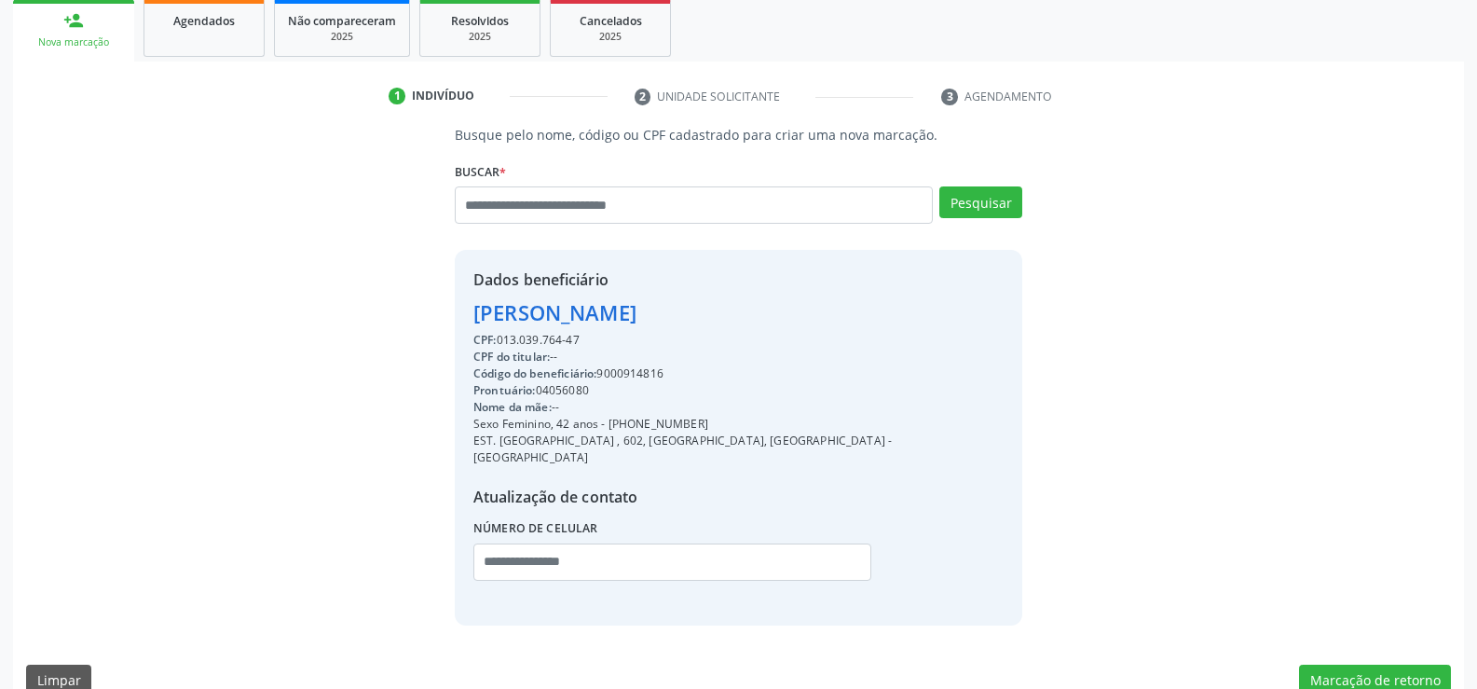
copy div "98695-7529"
click at [558, 209] on input "text" at bounding box center [694, 204] width 478 height 37
type input "*"
click at [568, 206] on input "text" at bounding box center [694, 204] width 478 height 37
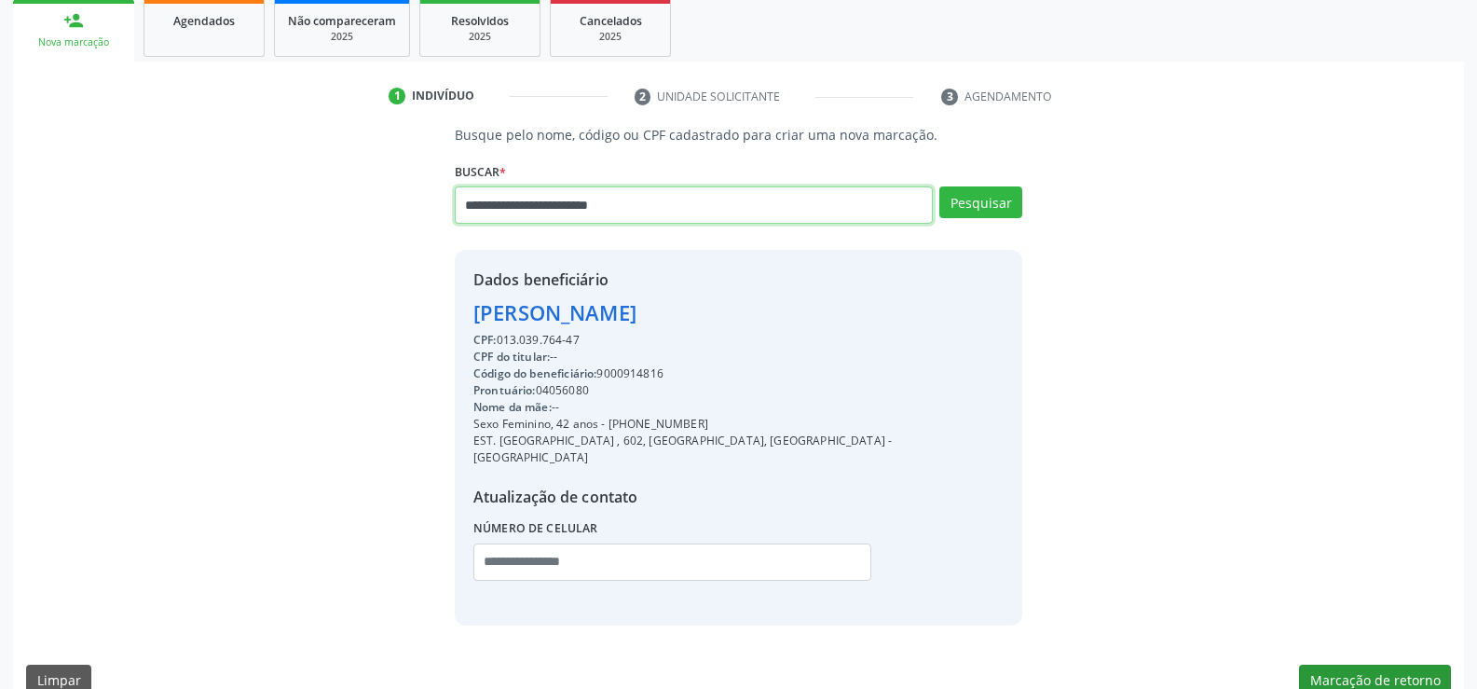
type input "**********"
click at [1409, 664] on button "Marcação de retorno" at bounding box center [1375, 680] width 152 height 32
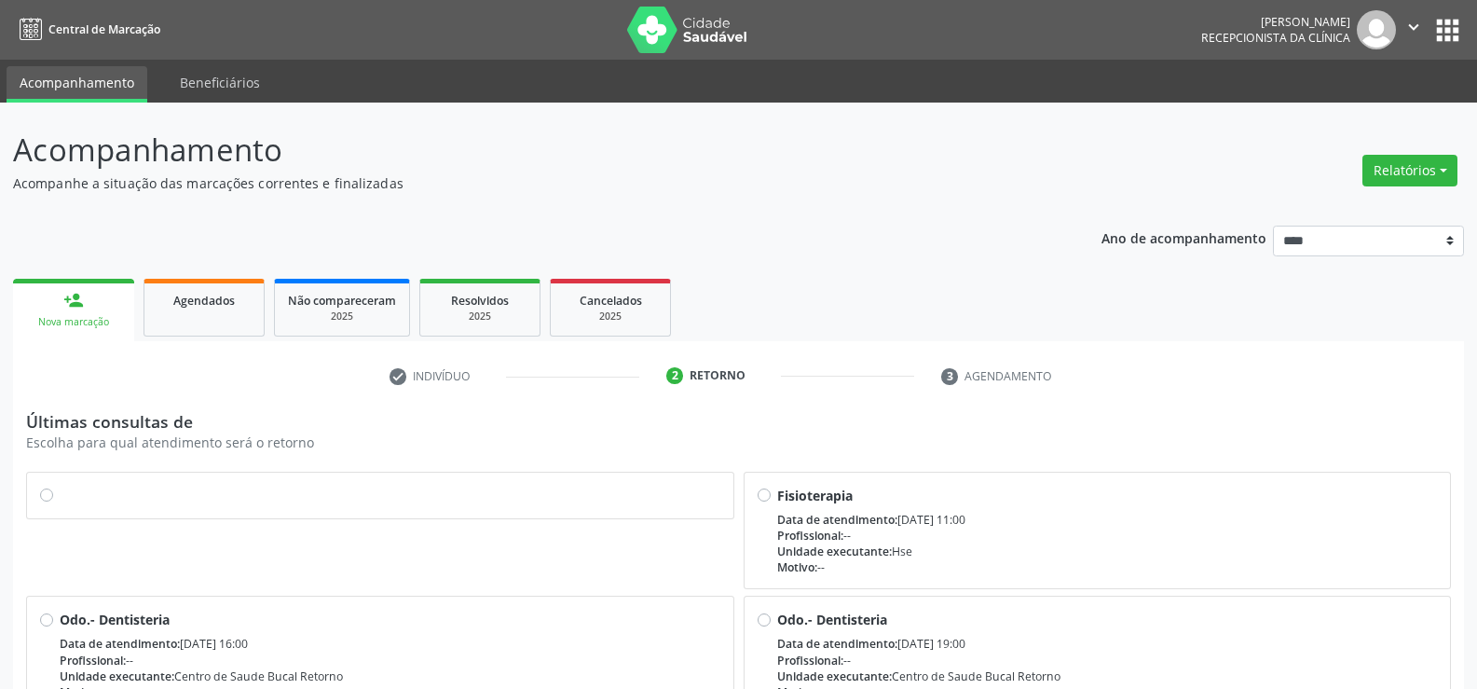
click at [60, 485] on label at bounding box center [390, 485] width 661 height 0
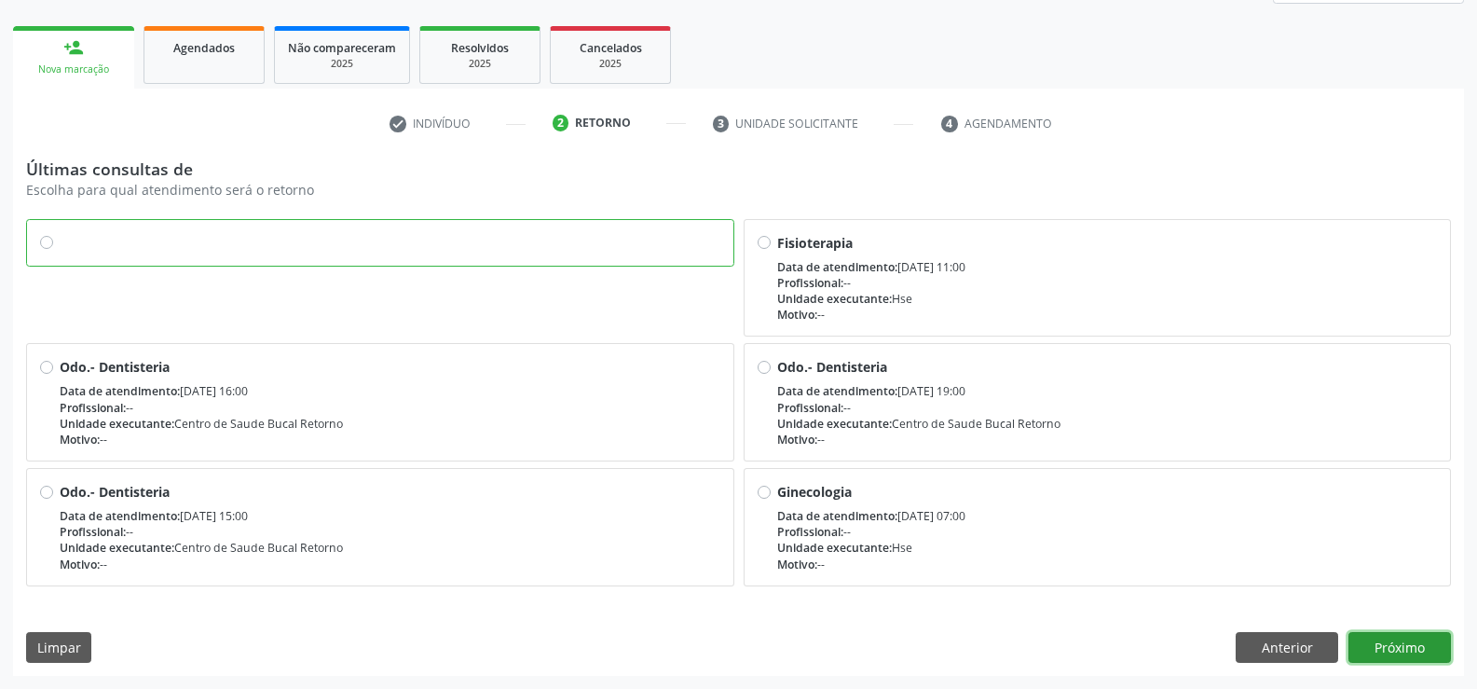
click at [1420, 650] on button "Próximo" at bounding box center [1399, 648] width 102 height 32
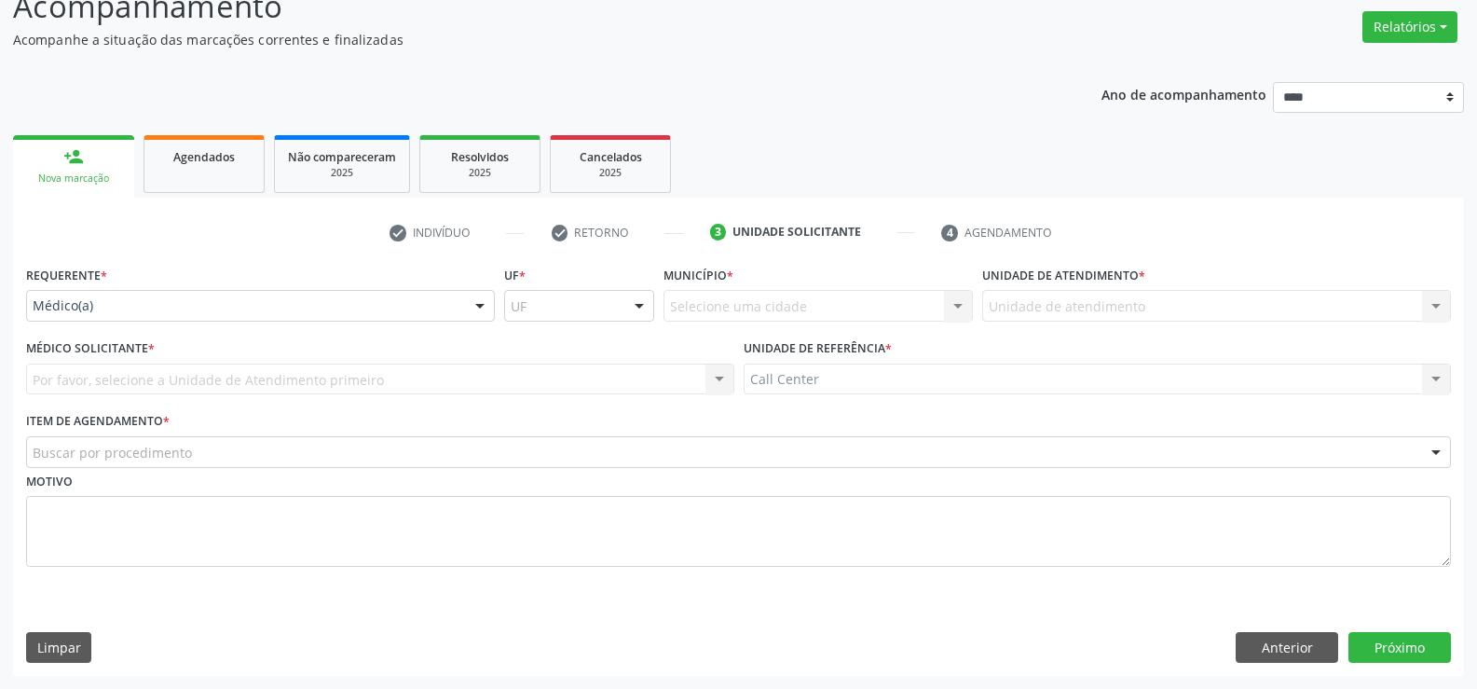
scroll to position [143, 0]
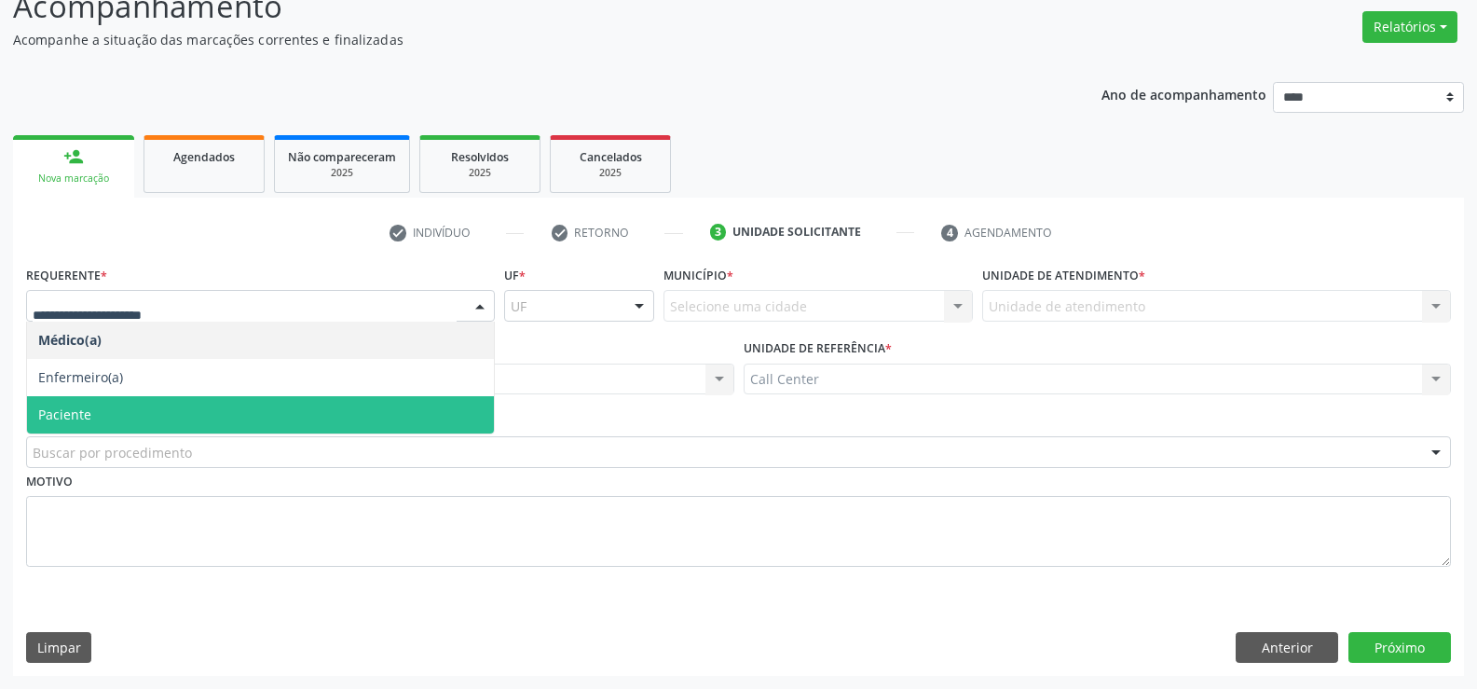
click at [249, 401] on span "Paciente" at bounding box center [260, 414] width 467 height 37
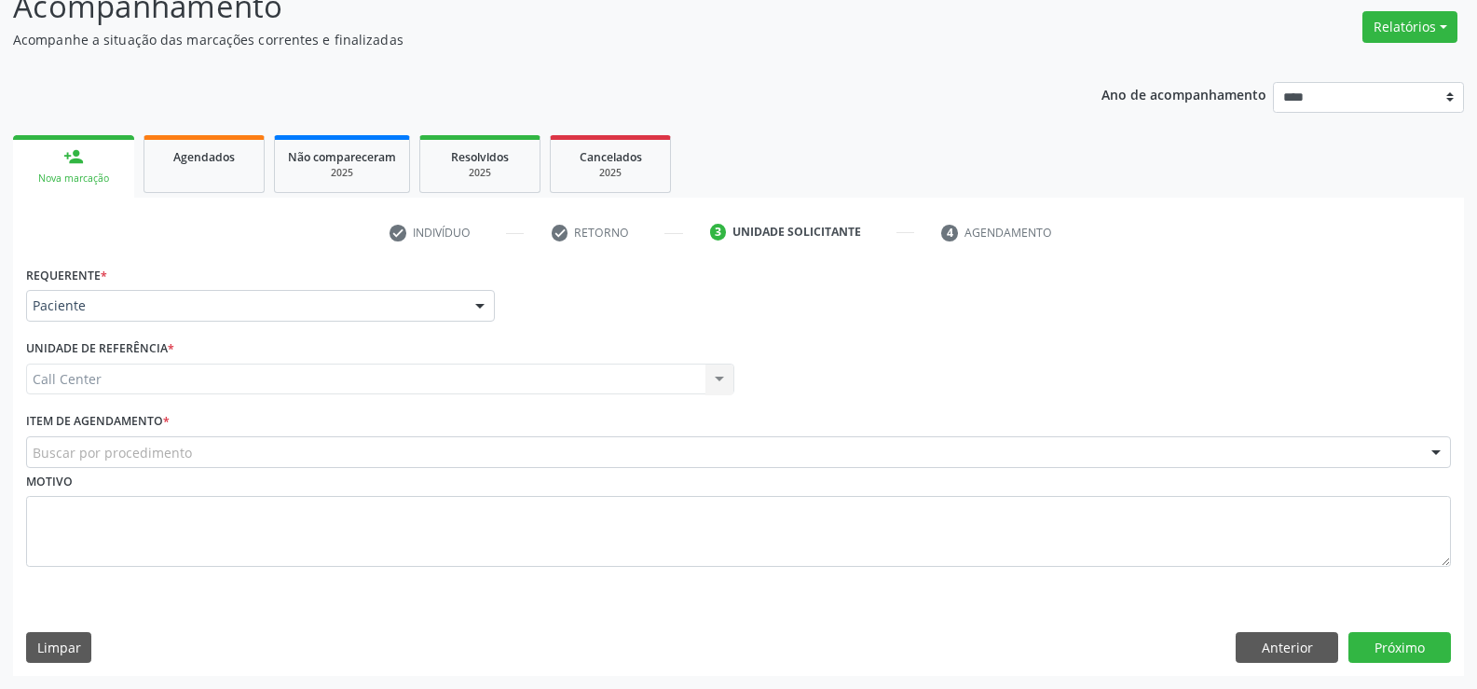
click at [190, 452] on div "Buscar por procedimento" at bounding box center [738, 452] width 1425 height 32
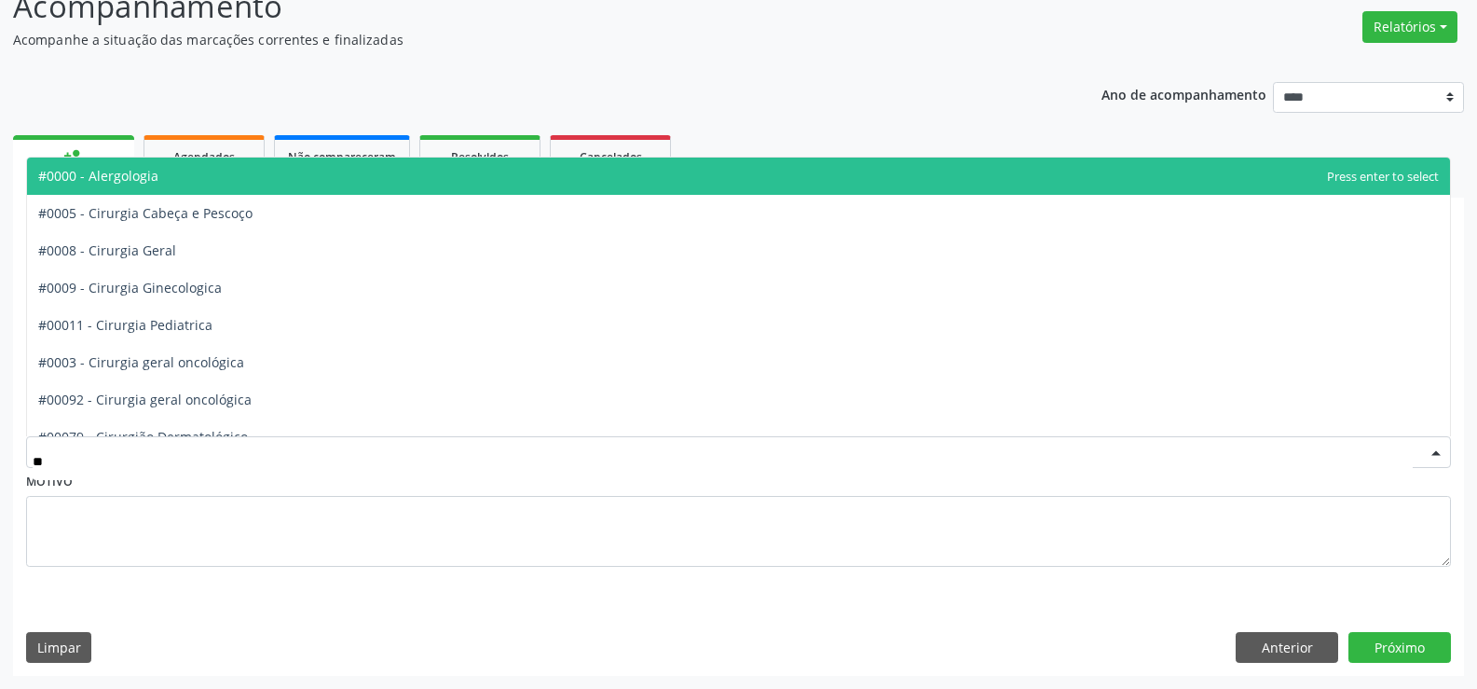
type input "***"
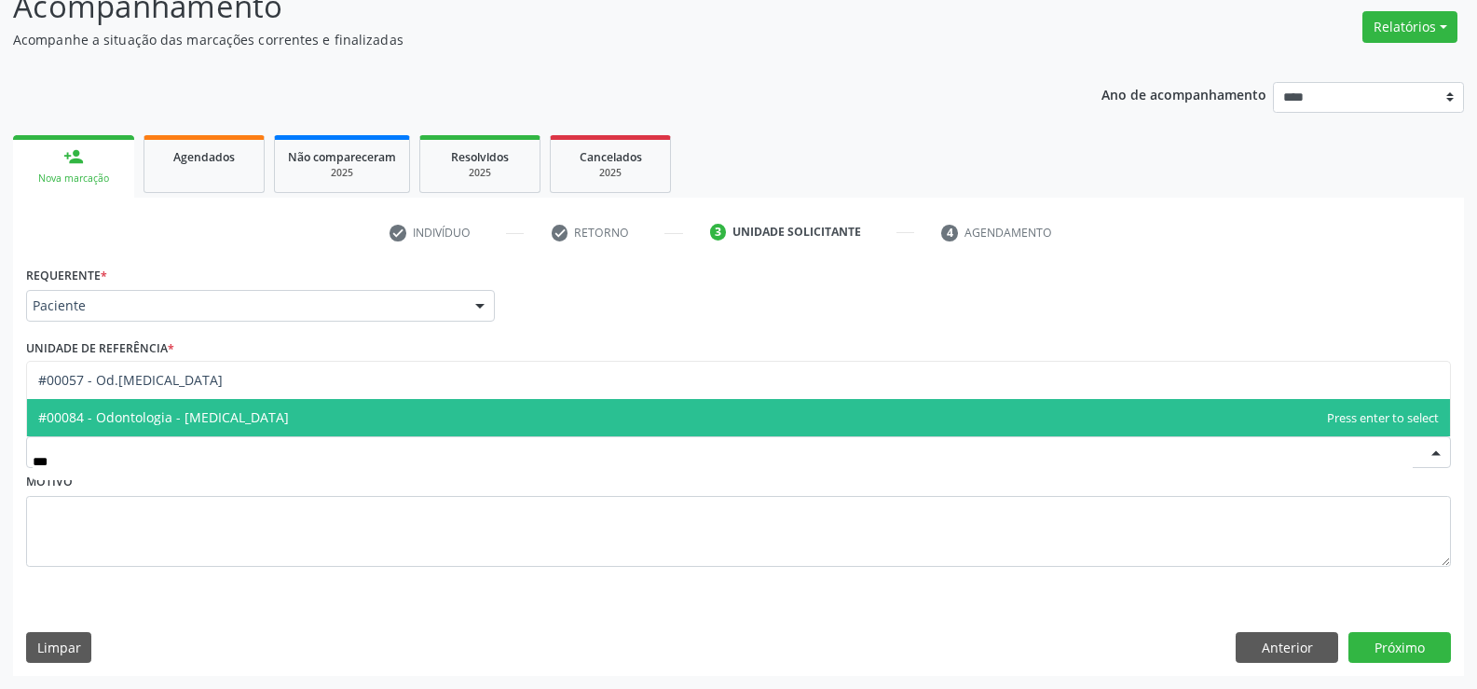
click at [223, 423] on span "#00084 - Odontologia - [MEDICAL_DATA]" at bounding box center [163, 417] width 251 height 18
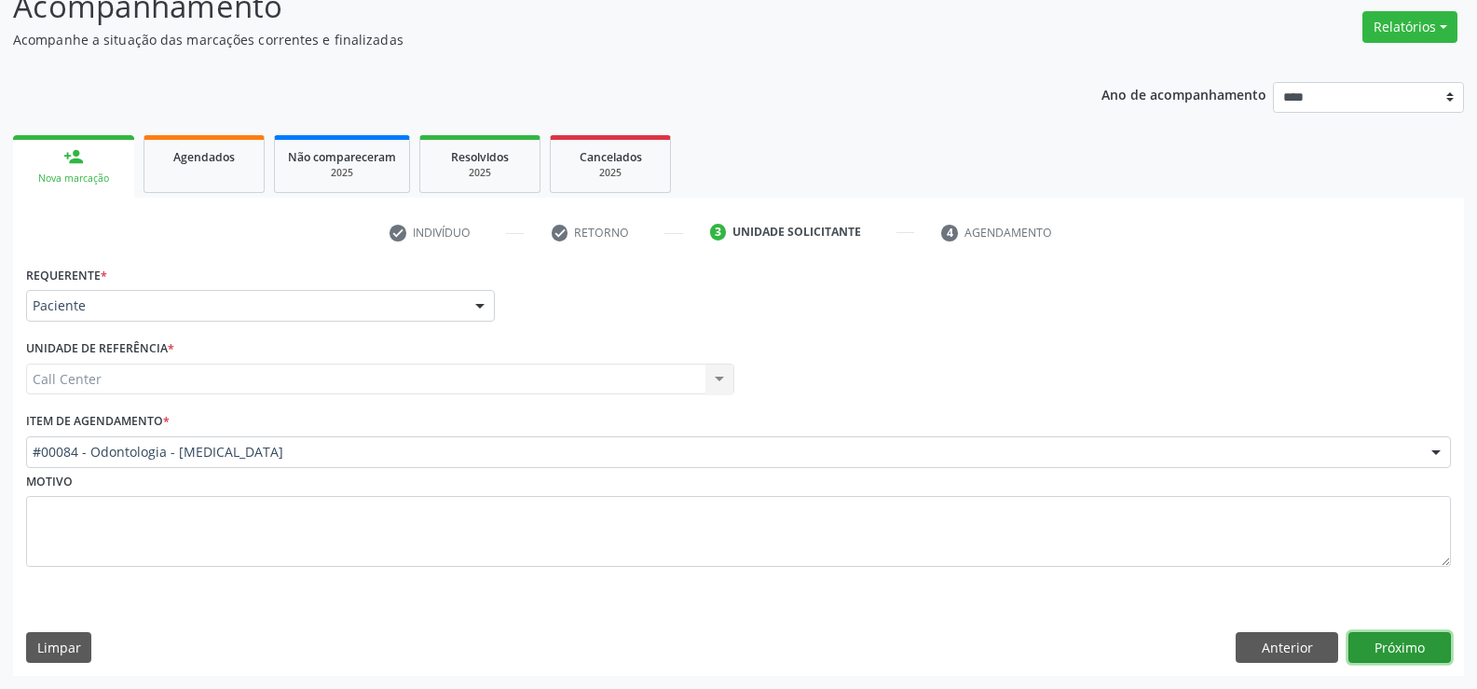
click at [1395, 642] on button "Próximo" at bounding box center [1399, 648] width 102 height 32
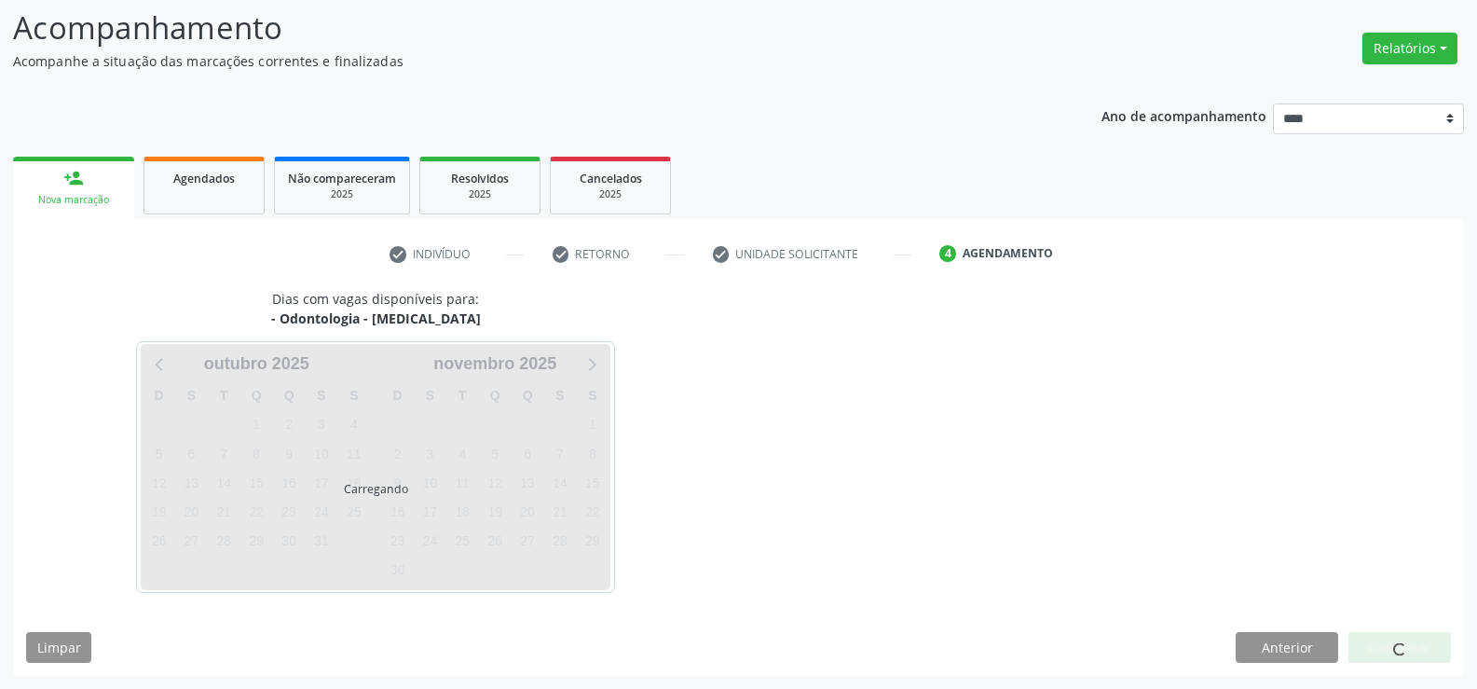
scroll to position [122, 0]
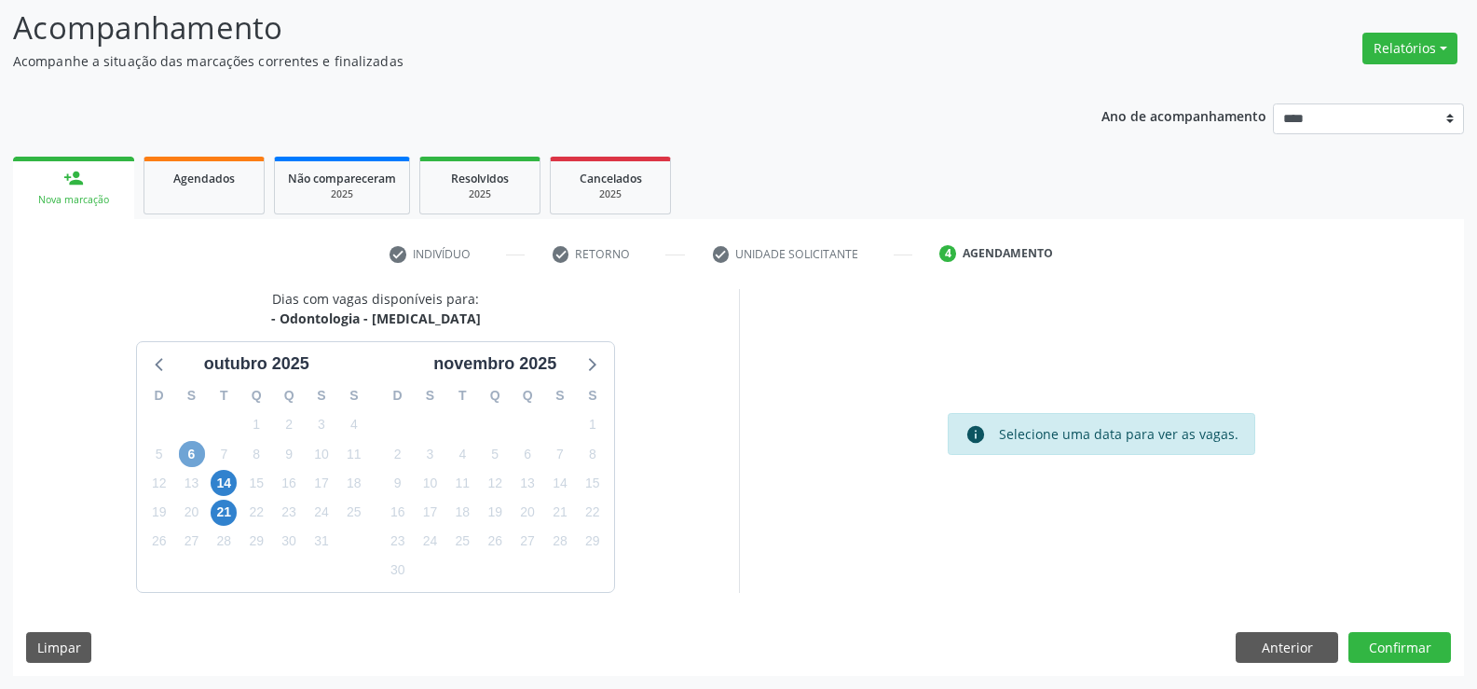
click at [193, 447] on span "6" at bounding box center [192, 454] width 26 height 26
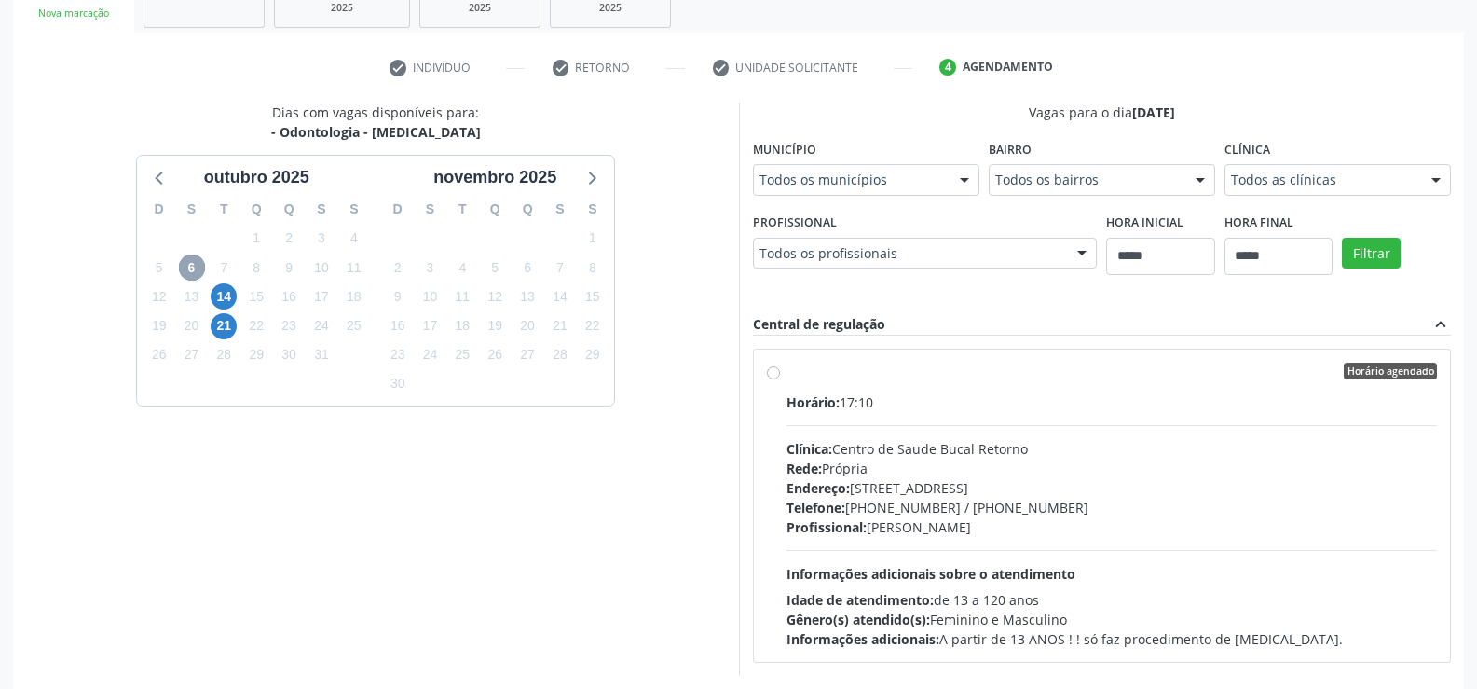
scroll to position [391, 0]
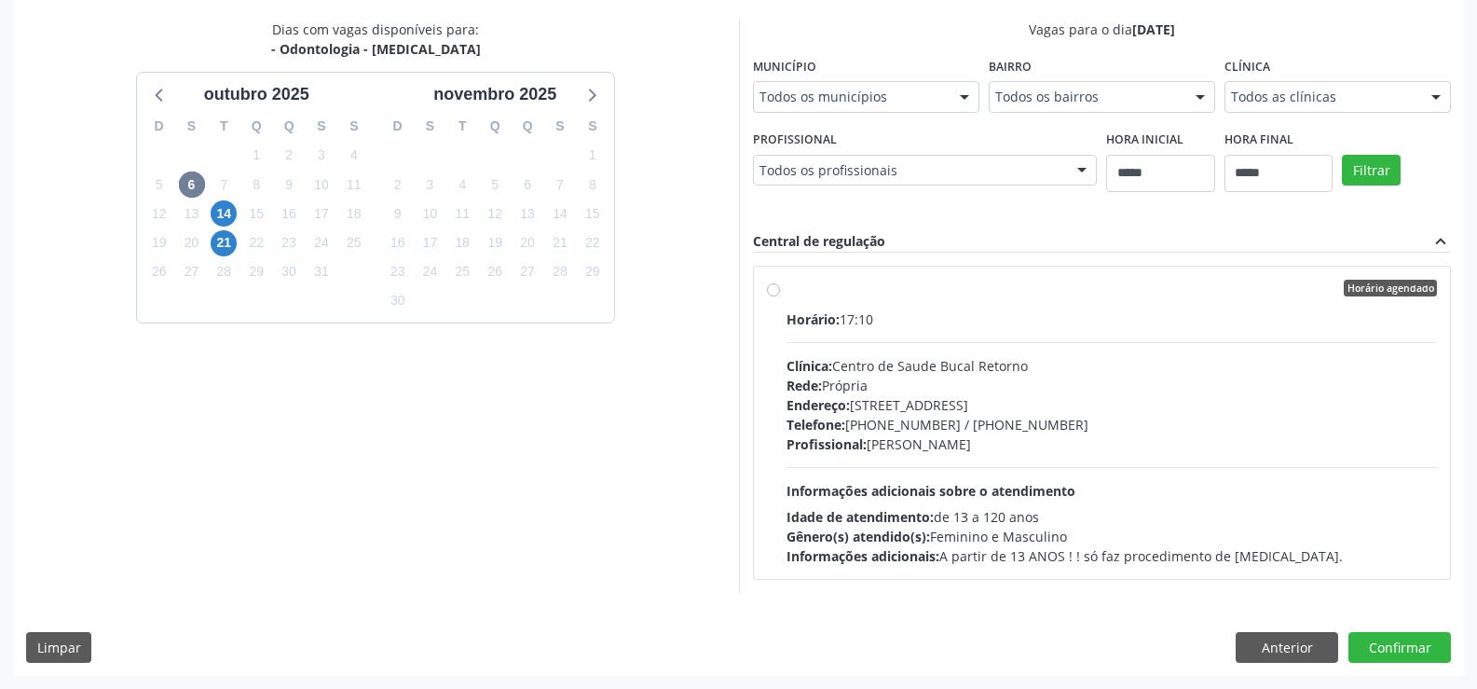
click at [786, 285] on label "Horário agendado Horário: 17:10 Clínica: [GEOGRAPHIC_DATA] Bucal Retorno Rede: …" at bounding box center [1111, 423] width 651 height 286
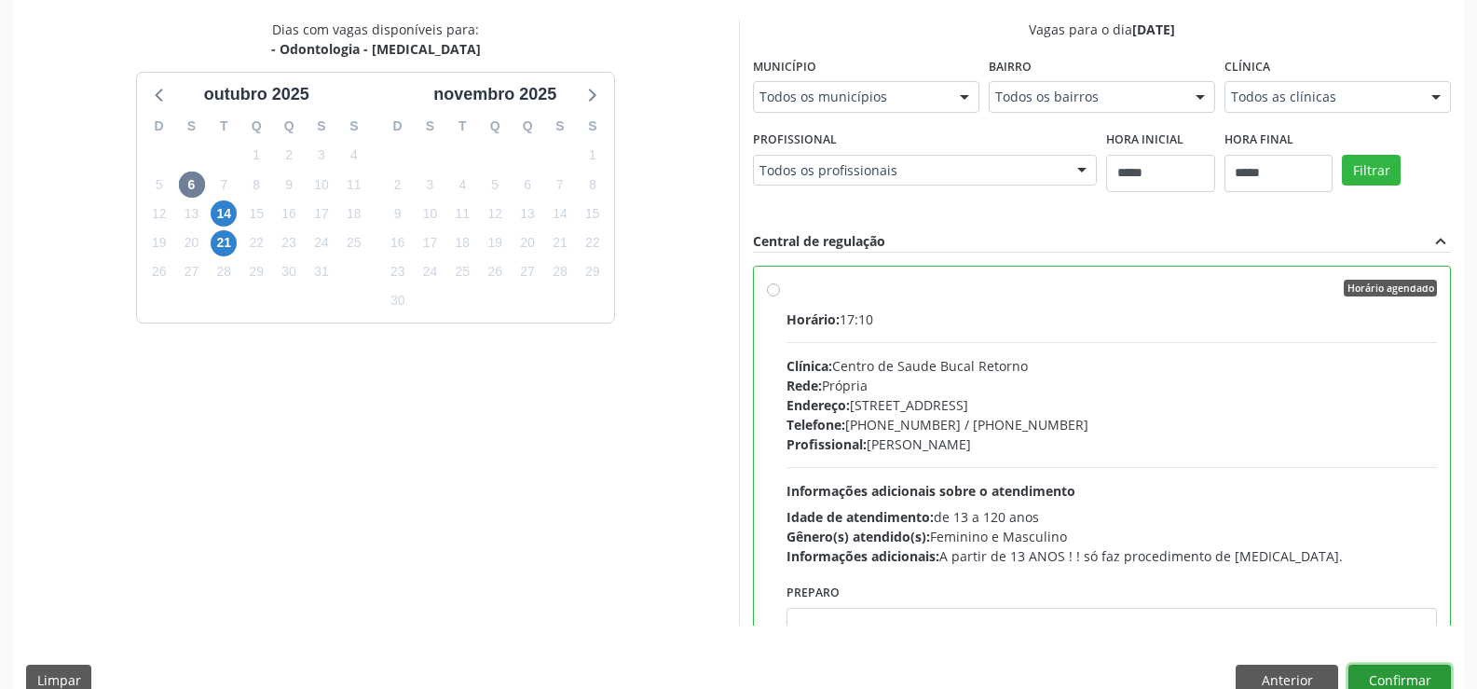
click at [1392, 674] on button "Confirmar" at bounding box center [1399, 680] width 102 height 32
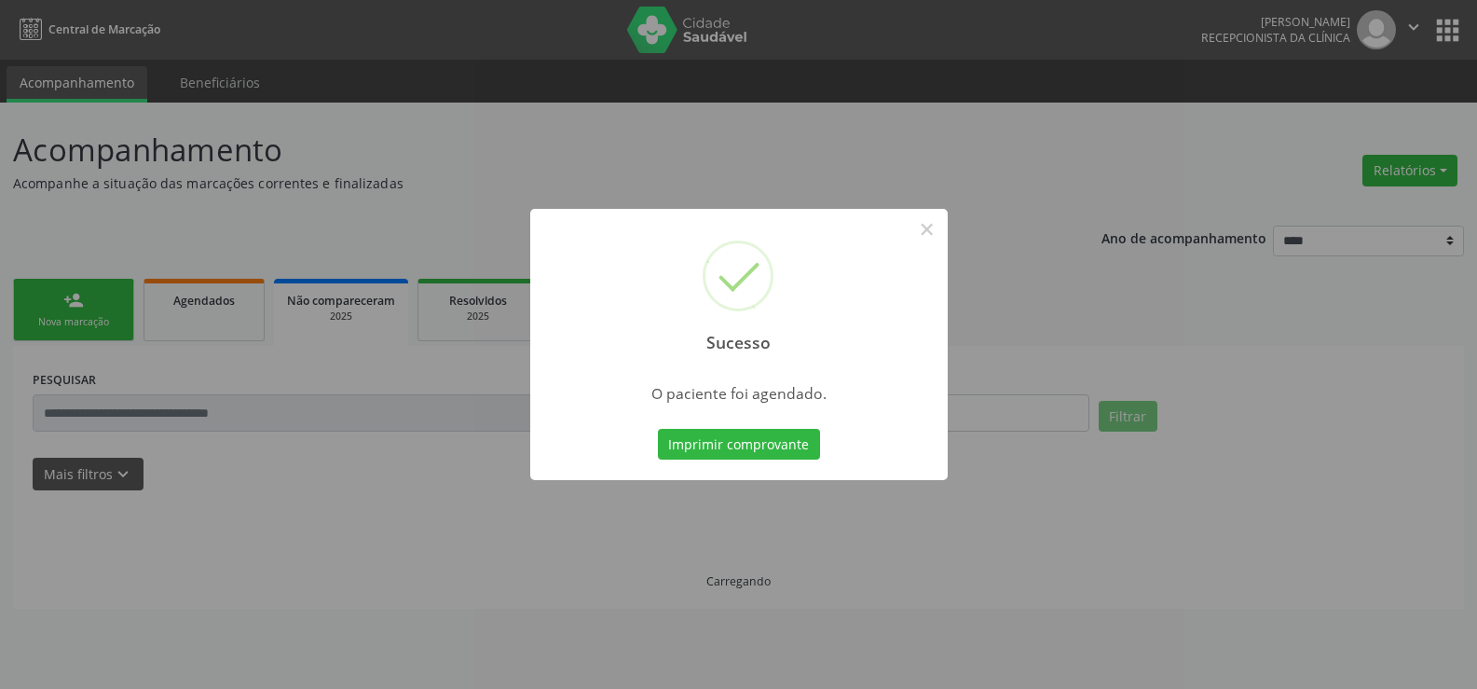
scroll to position [0, 0]
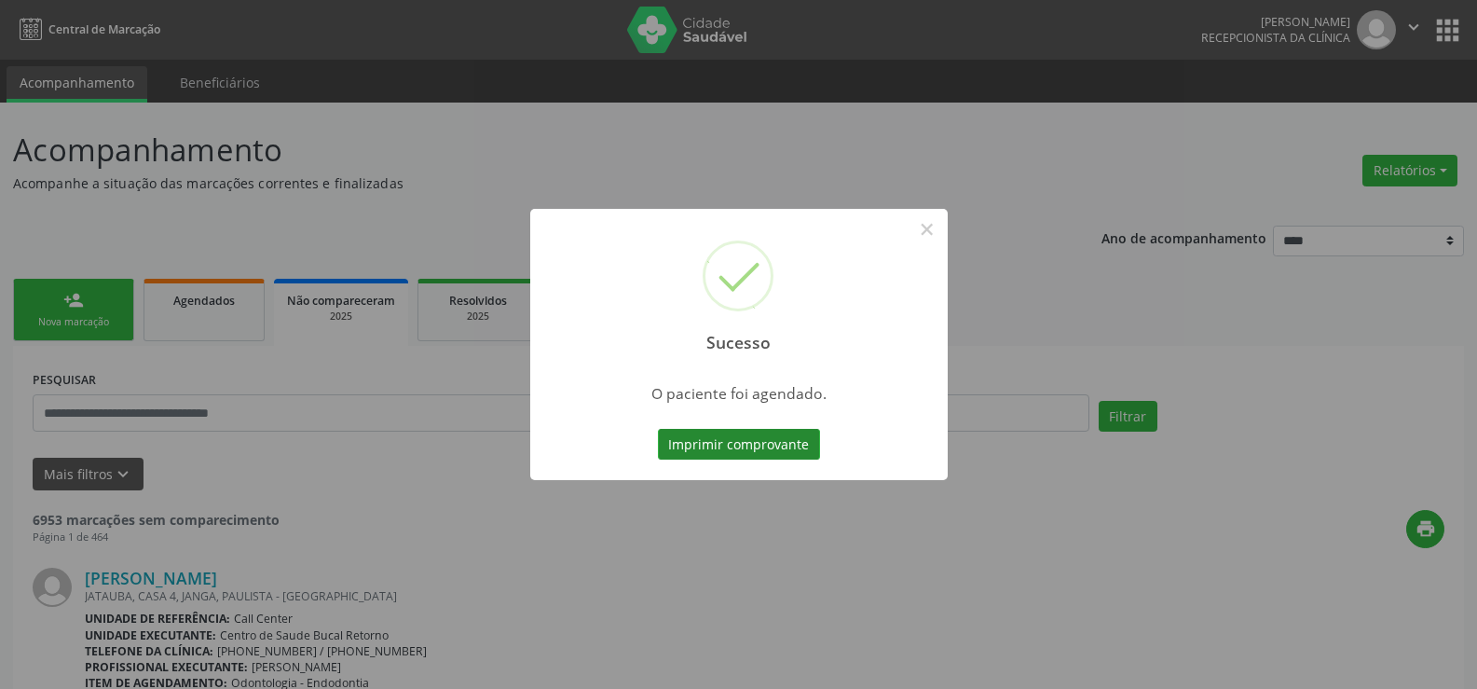
click at [765, 437] on button "Imprimir comprovante" at bounding box center [739, 445] width 162 height 32
